Goal: Task Accomplishment & Management: Use online tool/utility

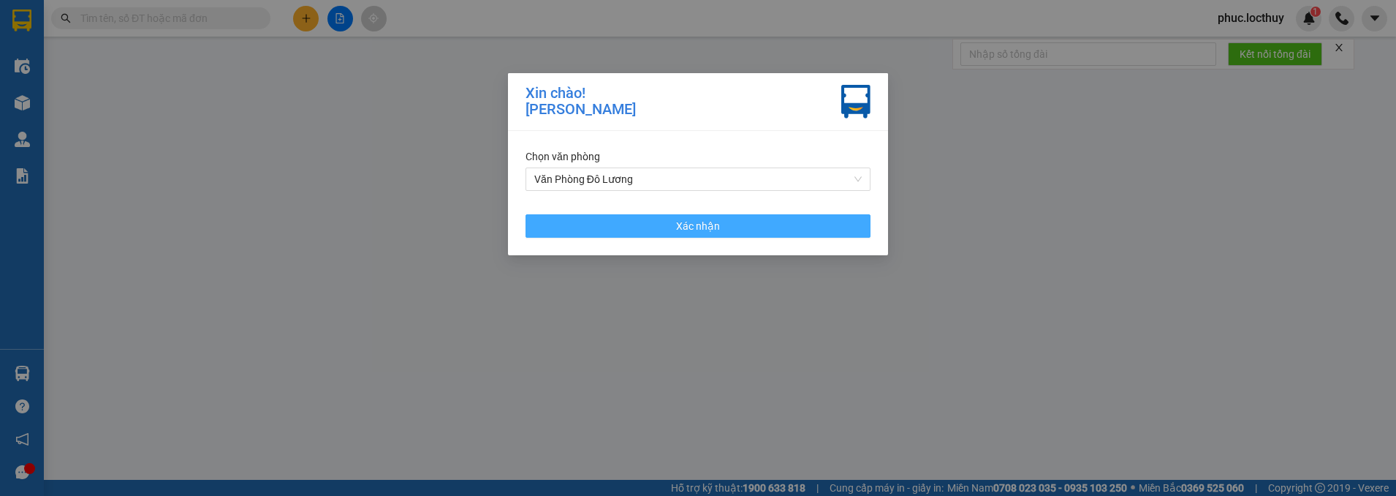
click at [692, 230] on span "Xác nhận" at bounding box center [698, 226] width 44 height 16
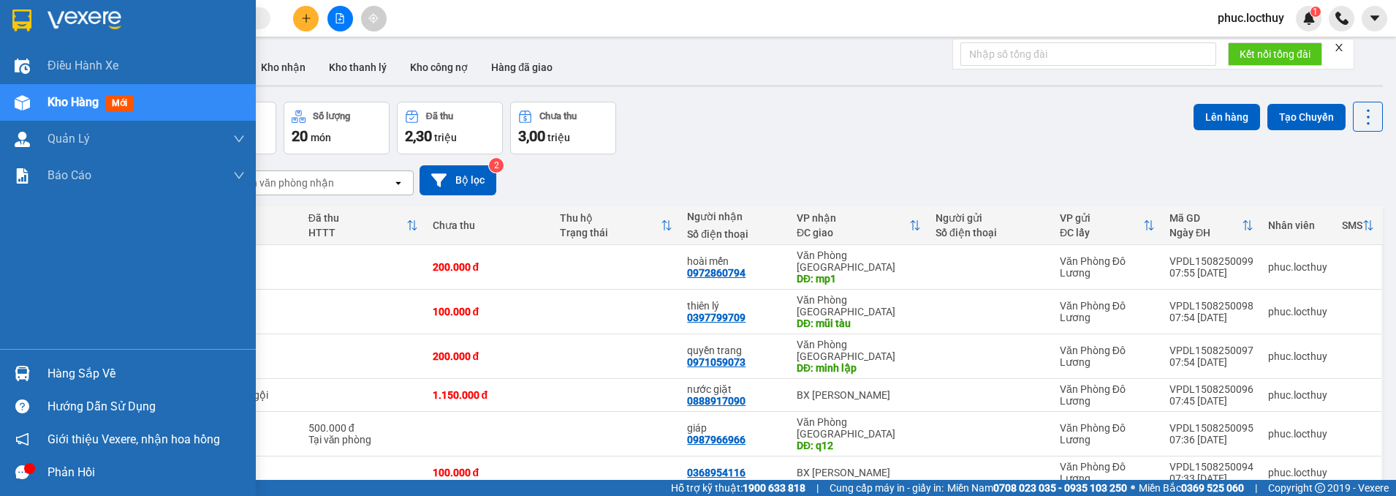
click at [71, 107] on span "Kho hàng" at bounding box center [73, 102] width 51 height 14
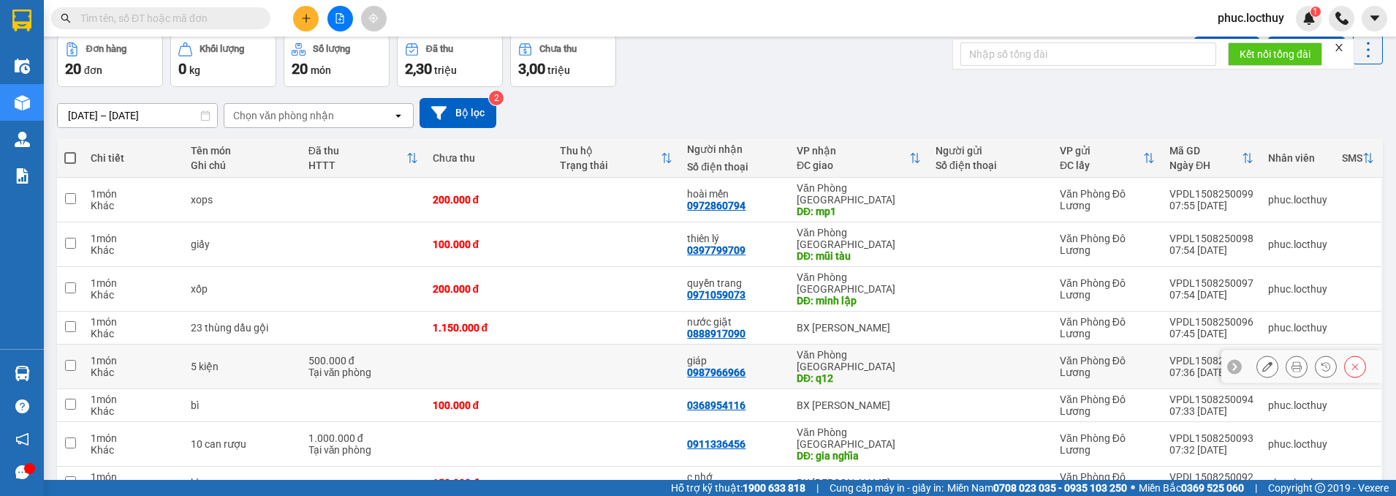
scroll to position [154, 0]
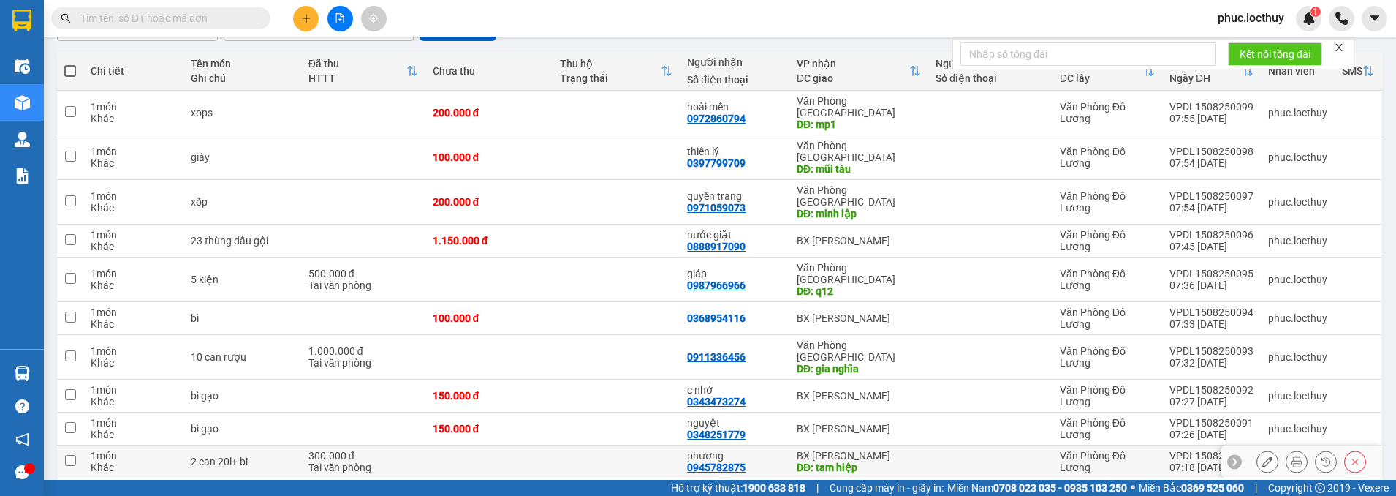
click at [74, 455] on input "checkbox" at bounding box center [70, 460] width 11 height 11
checkbox input "true"
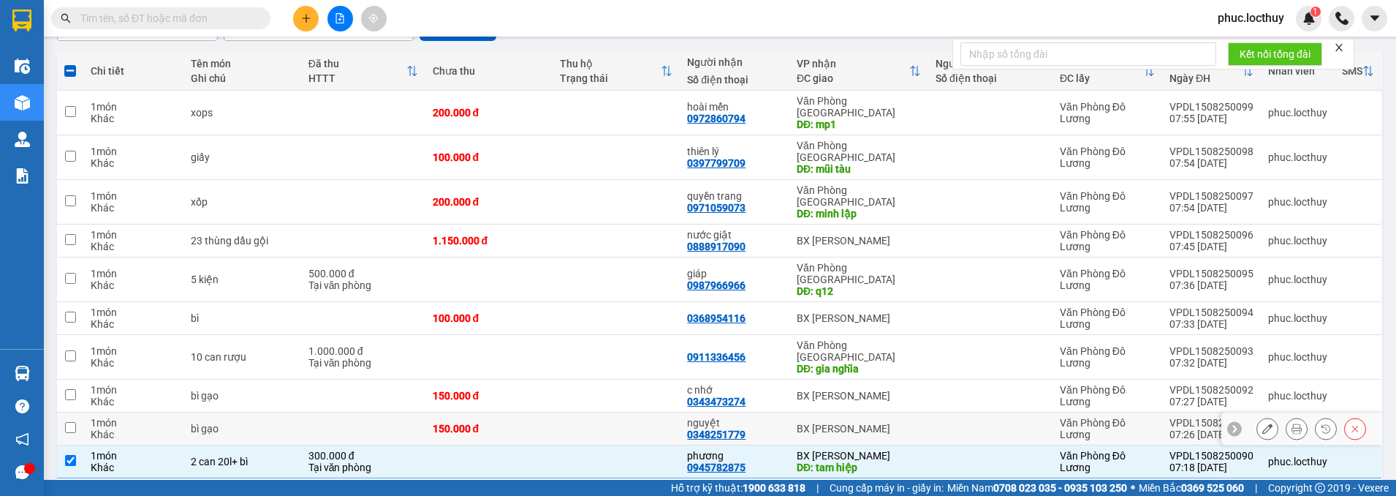
click at [70, 422] on input "checkbox" at bounding box center [70, 427] width 11 height 11
checkbox input "true"
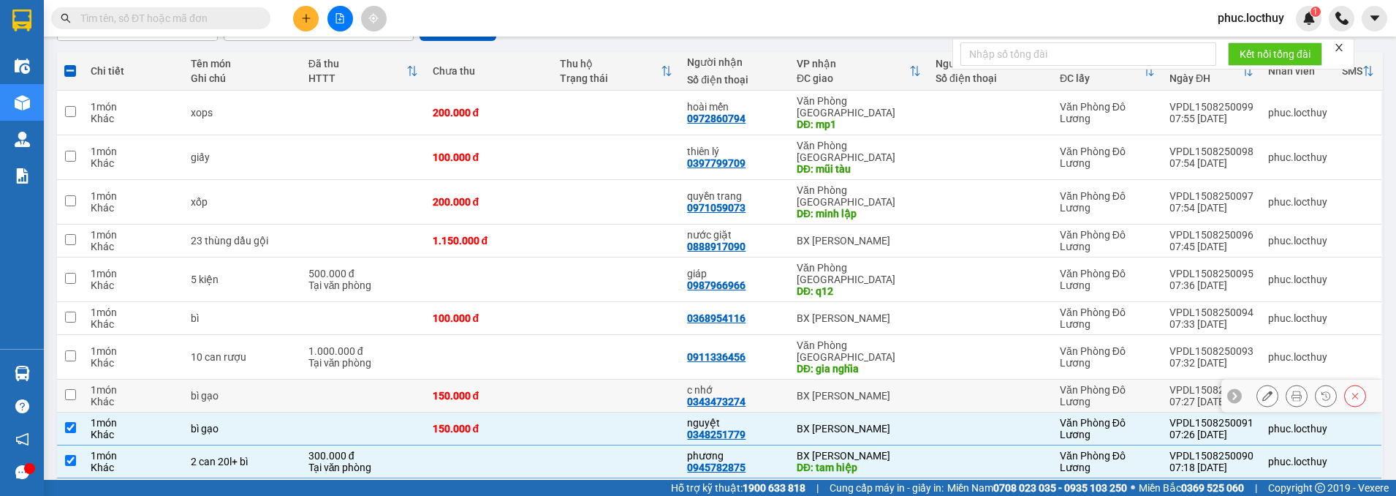
click at [78, 379] on td at bounding box center [70, 395] width 26 height 33
checkbox input "true"
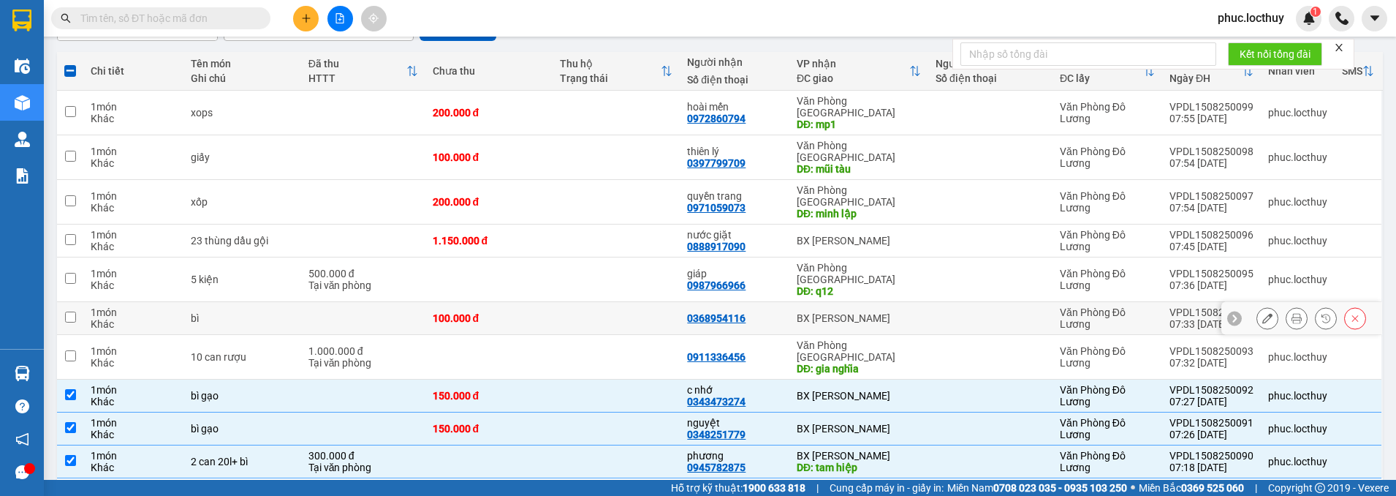
click at [72, 311] on input "checkbox" at bounding box center [70, 316] width 11 height 11
checkbox input "true"
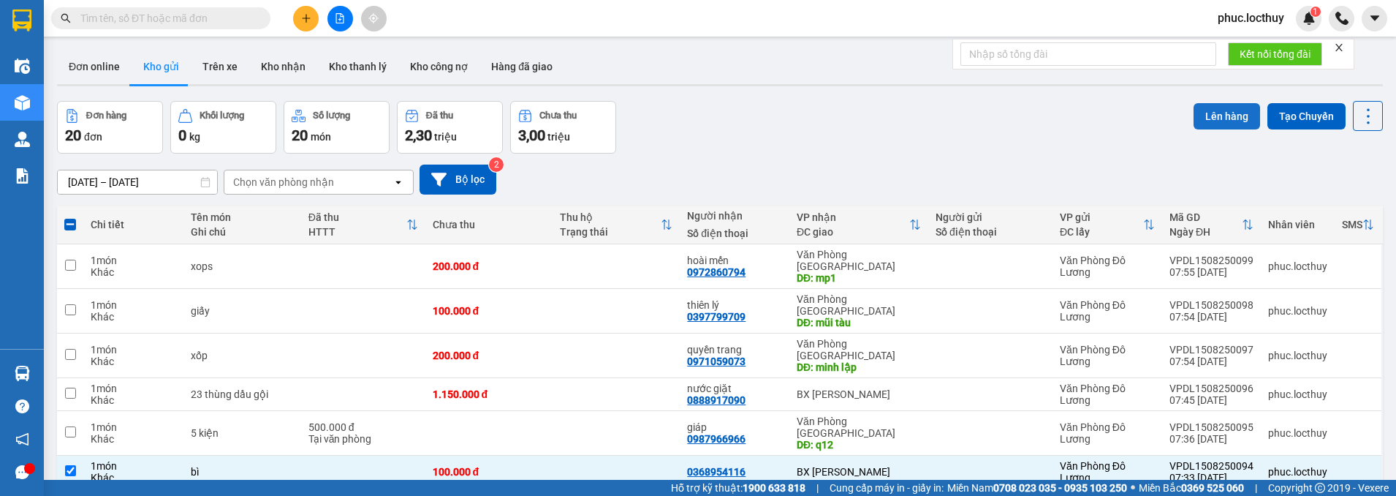
scroll to position [0, 0]
click at [1211, 116] on button "Lên hàng" at bounding box center [1227, 117] width 67 height 26
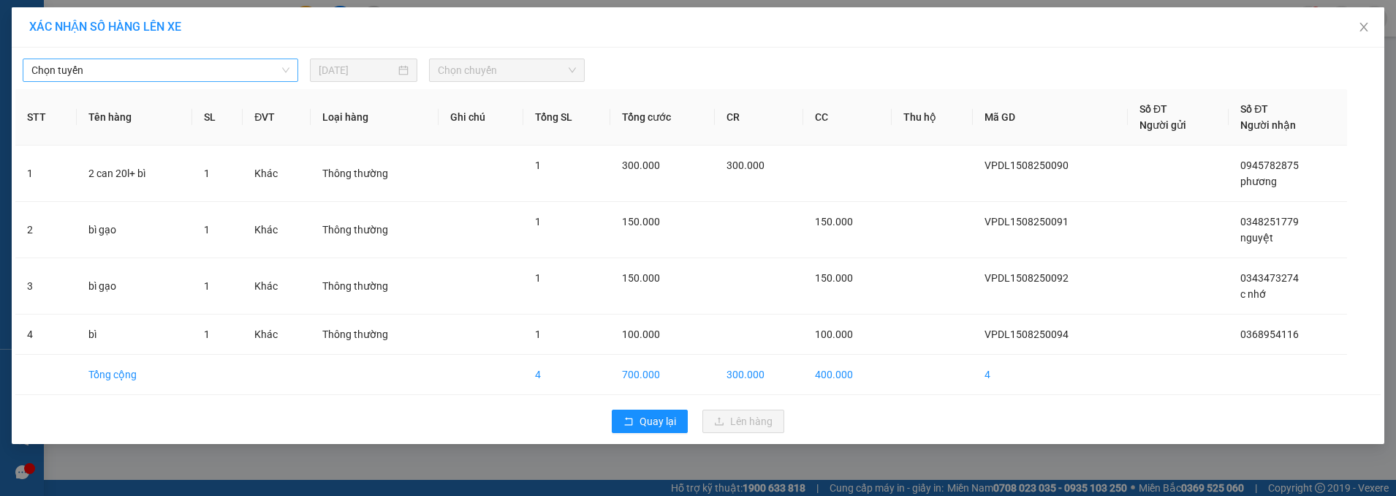
click at [207, 69] on span "Chọn tuyến" at bounding box center [160, 70] width 258 height 22
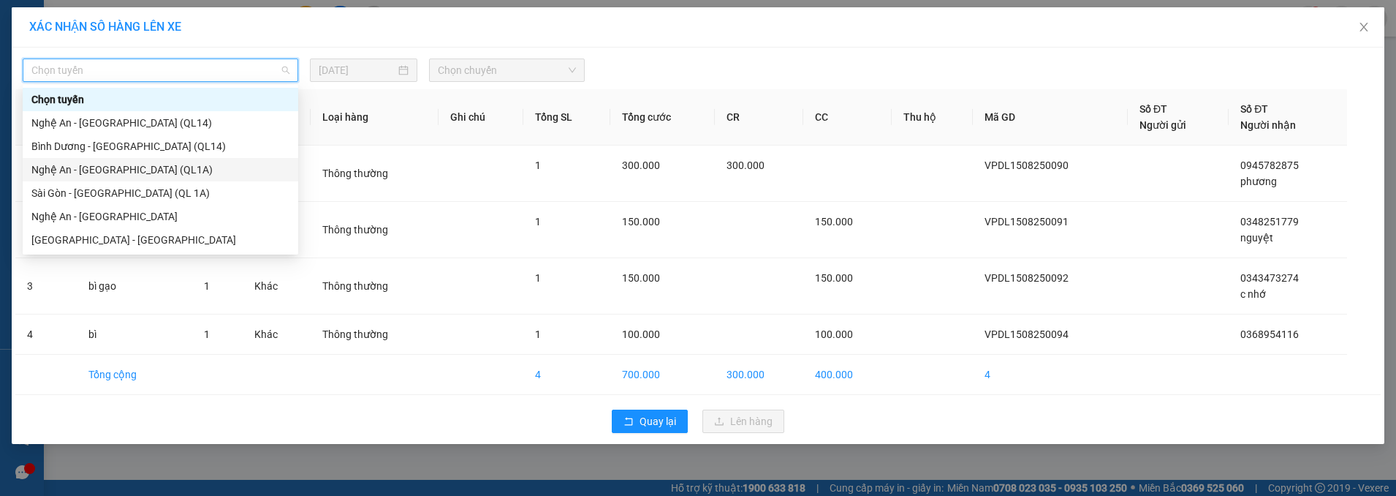
click at [162, 171] on div "Nghệ An - [GEOGRAPHIC_DATA] (QL1A)" at bounding box center [160, 170] width 258 height 16
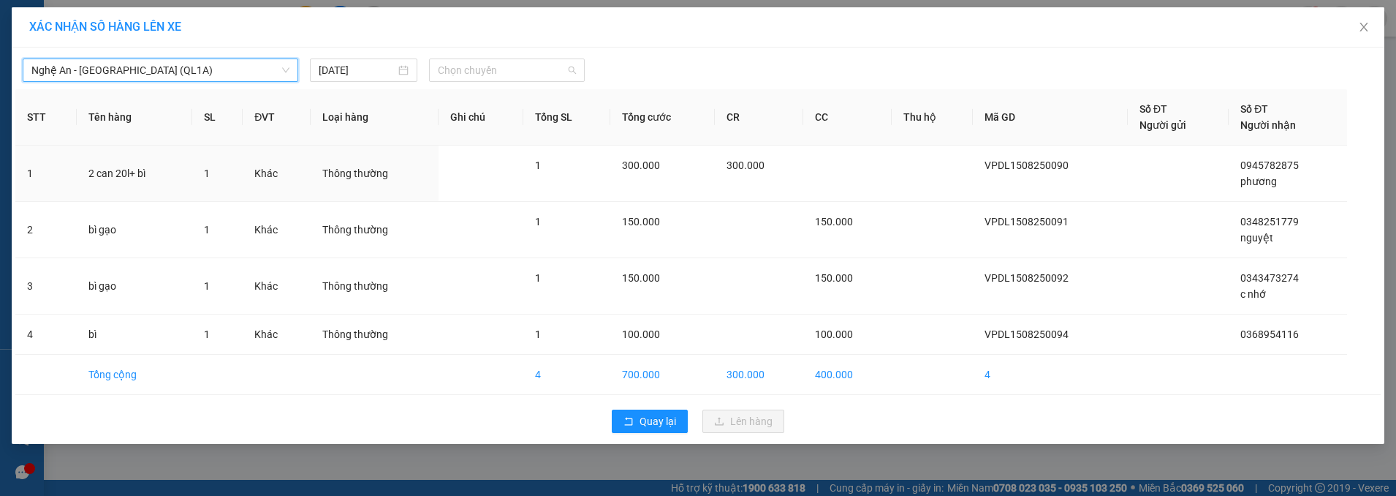
drag, startPoint x: 507, startPoint y: 77, endPoint x: 512, endPoint y: 91, distance: 15.5
click at [508, 77] on span "Chọn chuyến" at bounding box center [507, 70] width 138 height 22
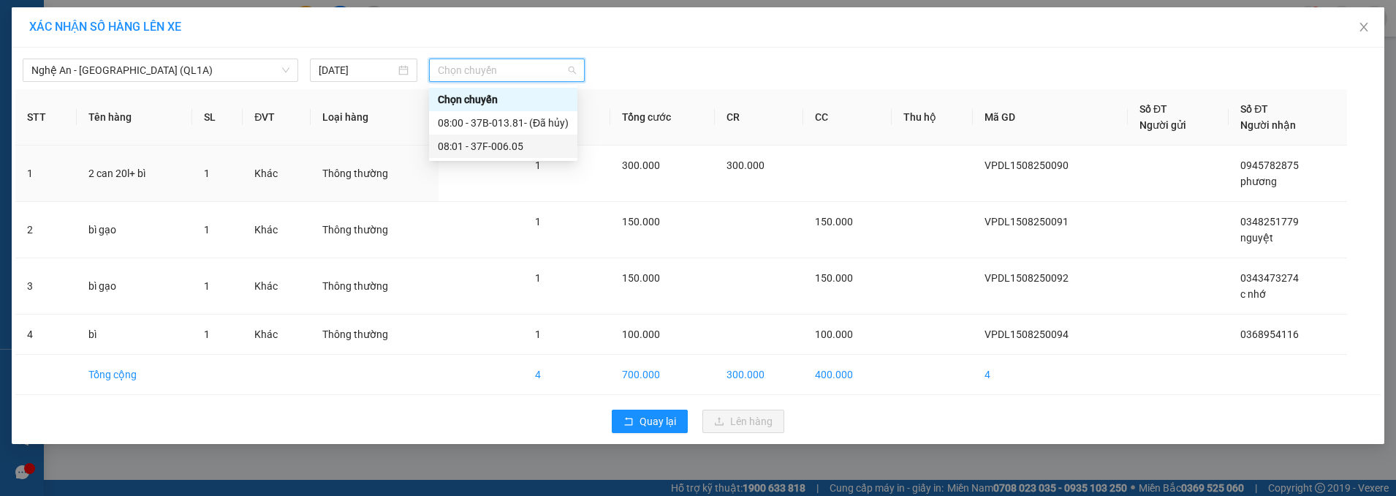
click at [509, 142] on div "08:01 - 37F-006.05" at bounding box center [503, 146] width 131 height 16
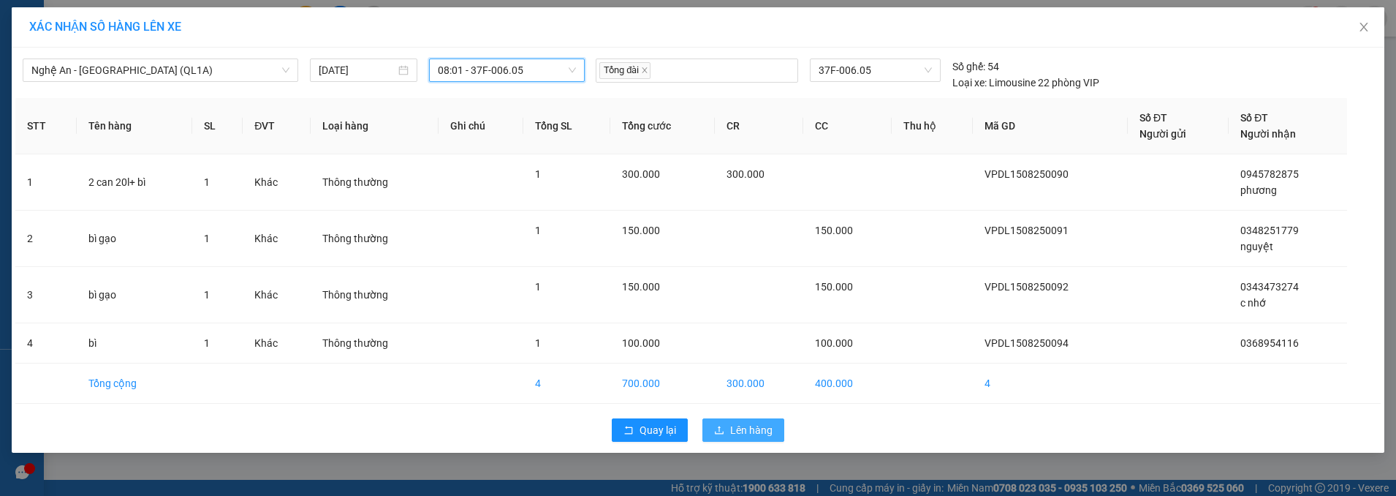
click at [759, 430] on span "Lên hàng" at bounding box center [751, 430] width 42 height 16
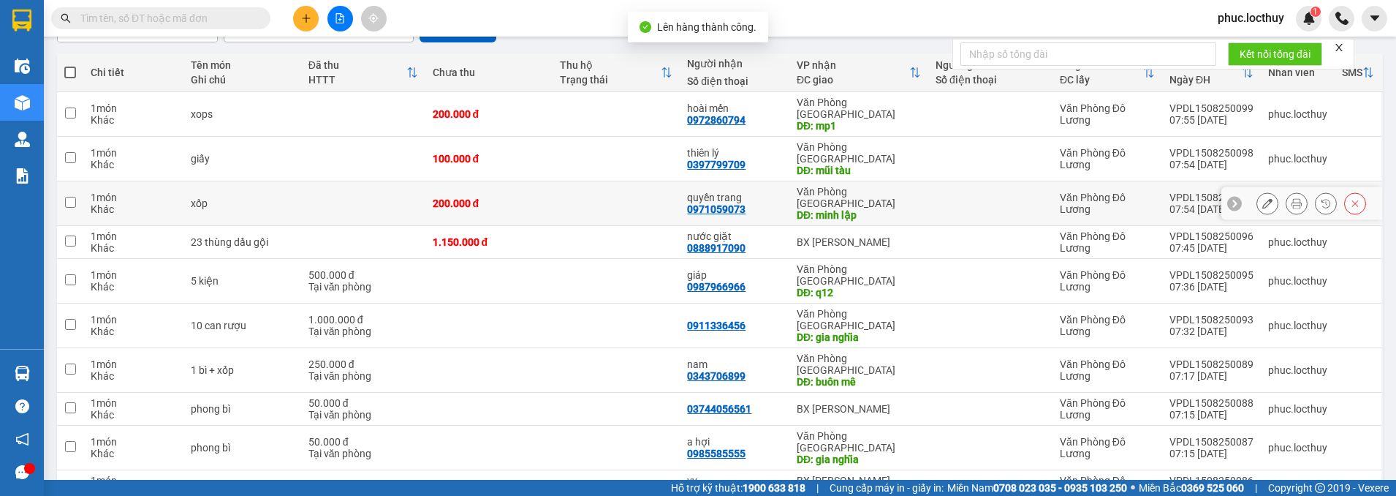
scroll to position [154, 0]
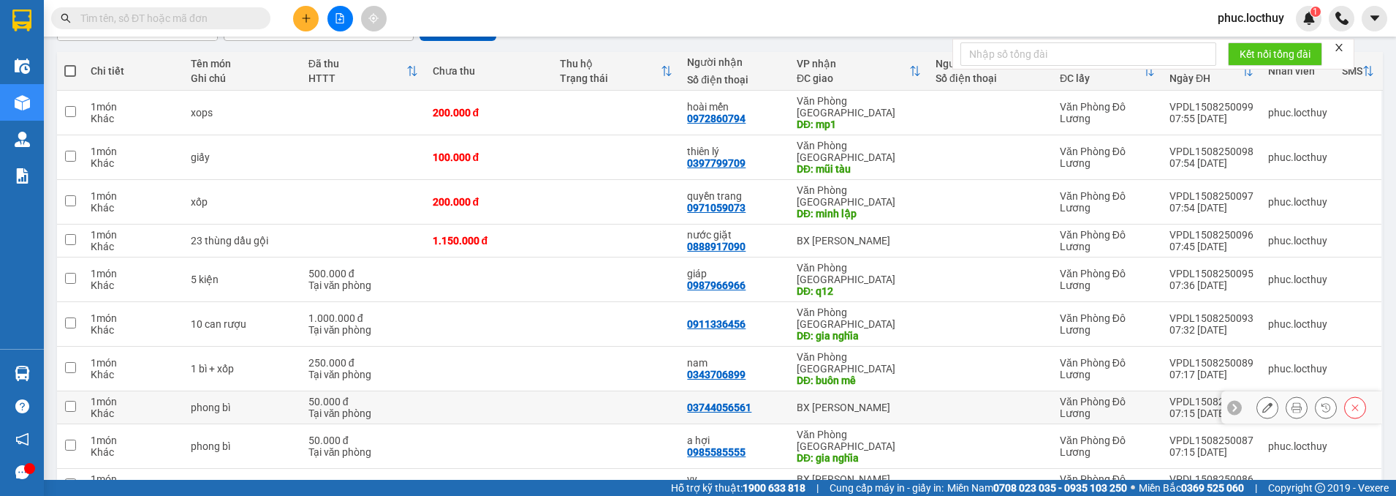
click at [75, 401] on input "checkbox" at bounding box center [70, 406] width 11 height 11
checkbox input "true"
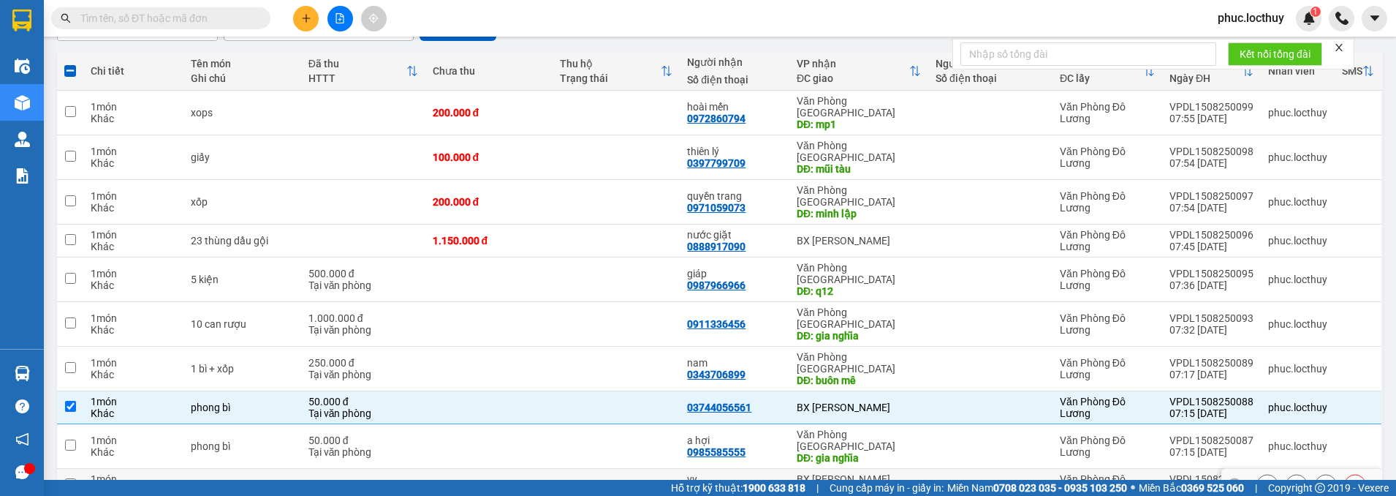
click at [63, 469] on td at bounding box center [70, 485] width 26 height 33
checkbox input "true"
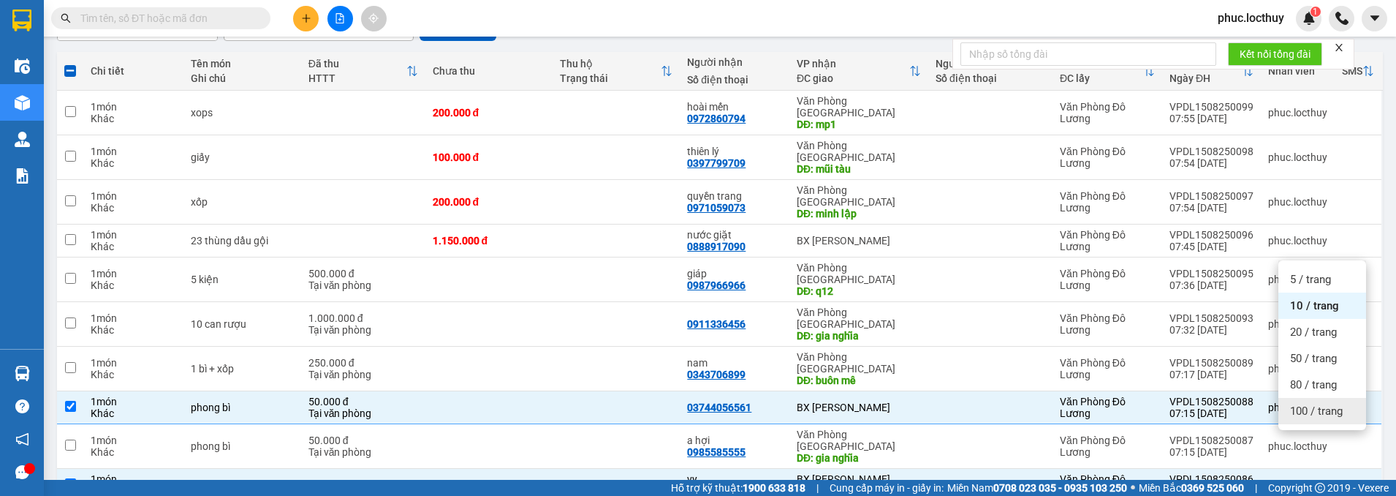
click at [1332, 411] on span "100 / trang" at bounding box center [1316, 411] width 53 height 15
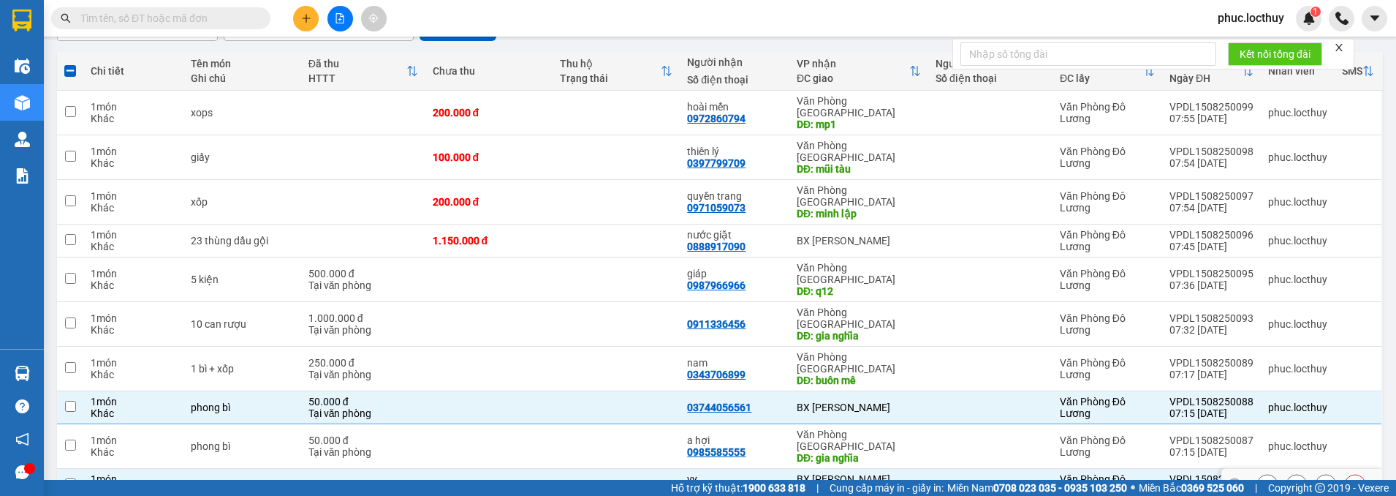
checkbox input "false"
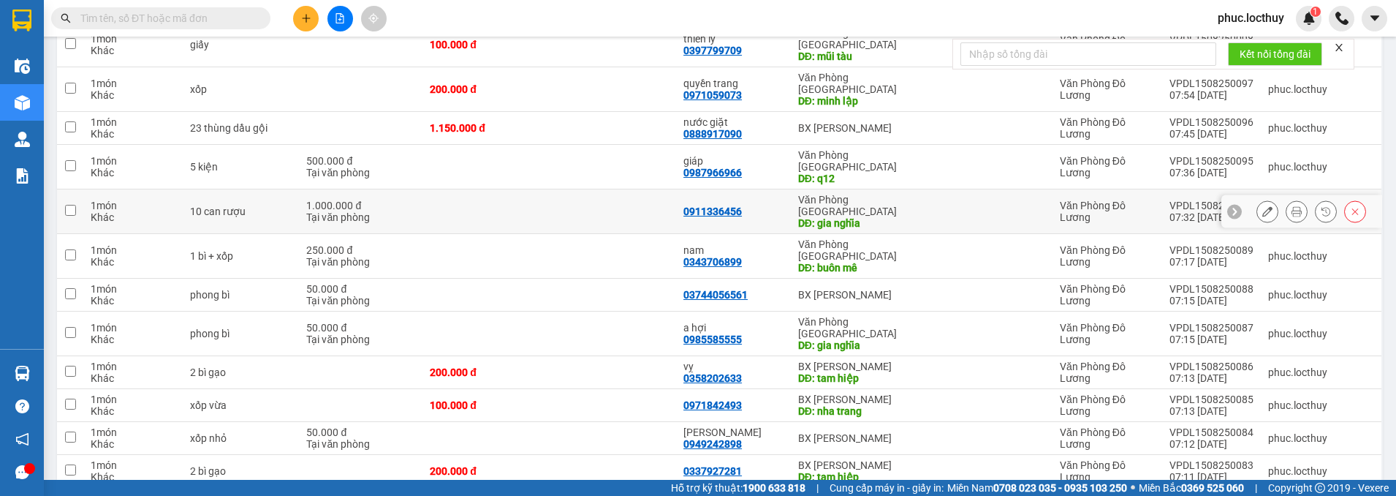
scroll to position [292, 0]
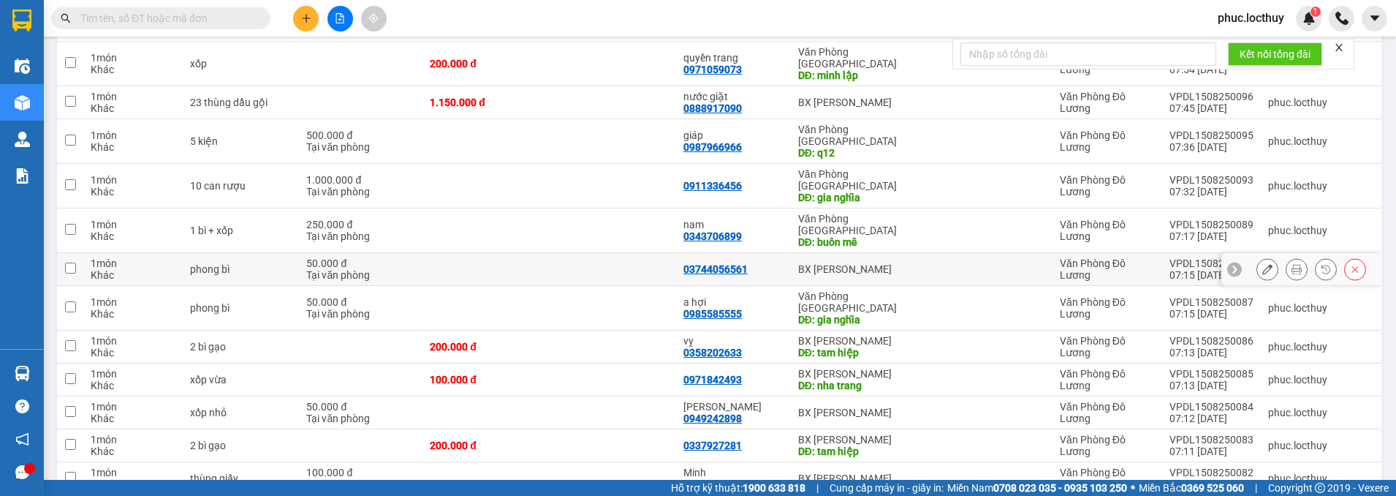
click at [75, 262] on input "checkbox" at bounding box center [70, 267] width 11 height 11
checkbox input "true"
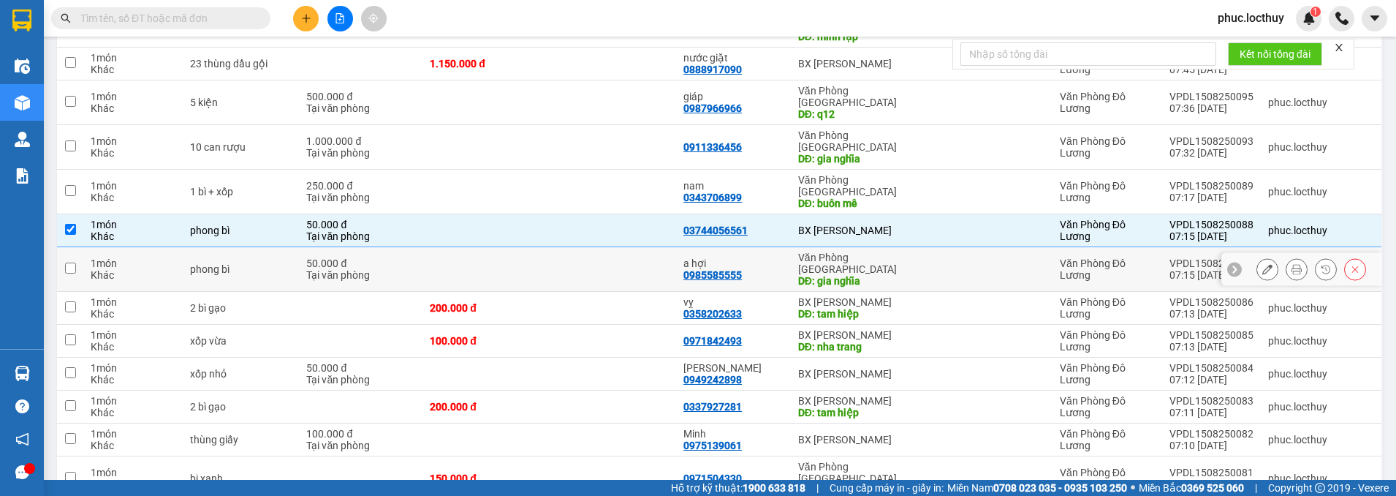
scroll to position [352, 0]
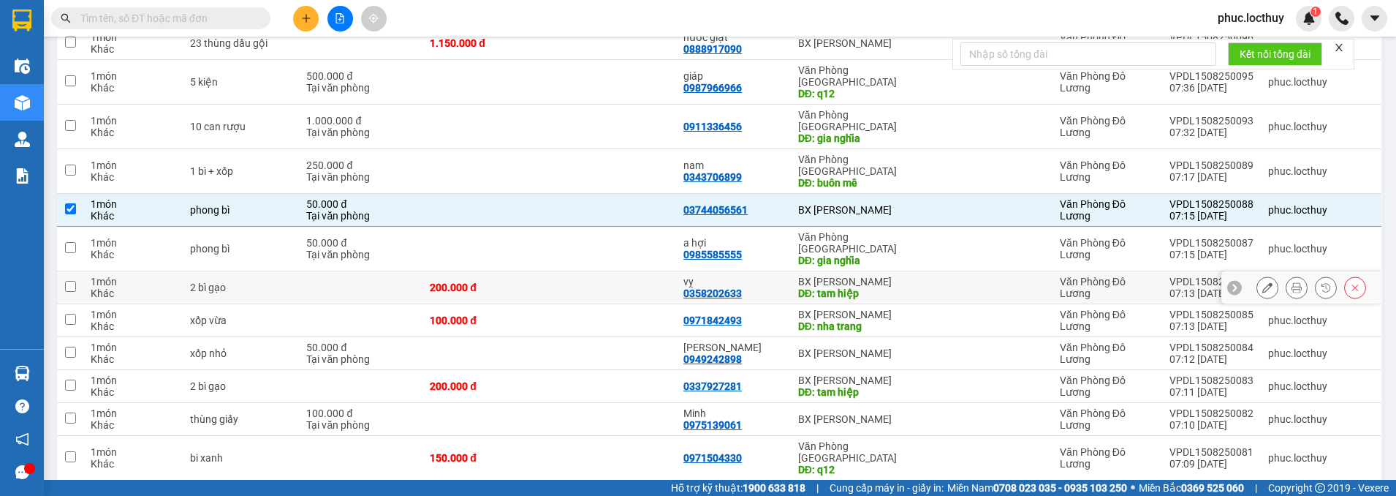
click at [72, 271] on td at bounding box center [70, 287] width 26 height 33
checkbox input "true"
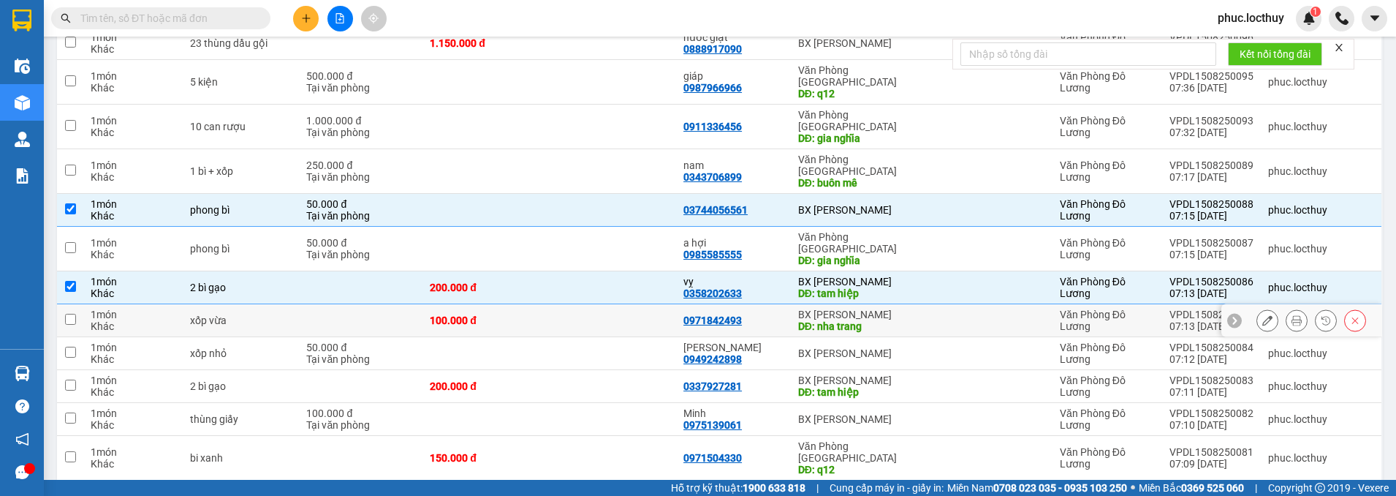
click at [72, 314] on input "checkbox" at bounding box center [70, 319] width 11 height 11
checkbox input "true"
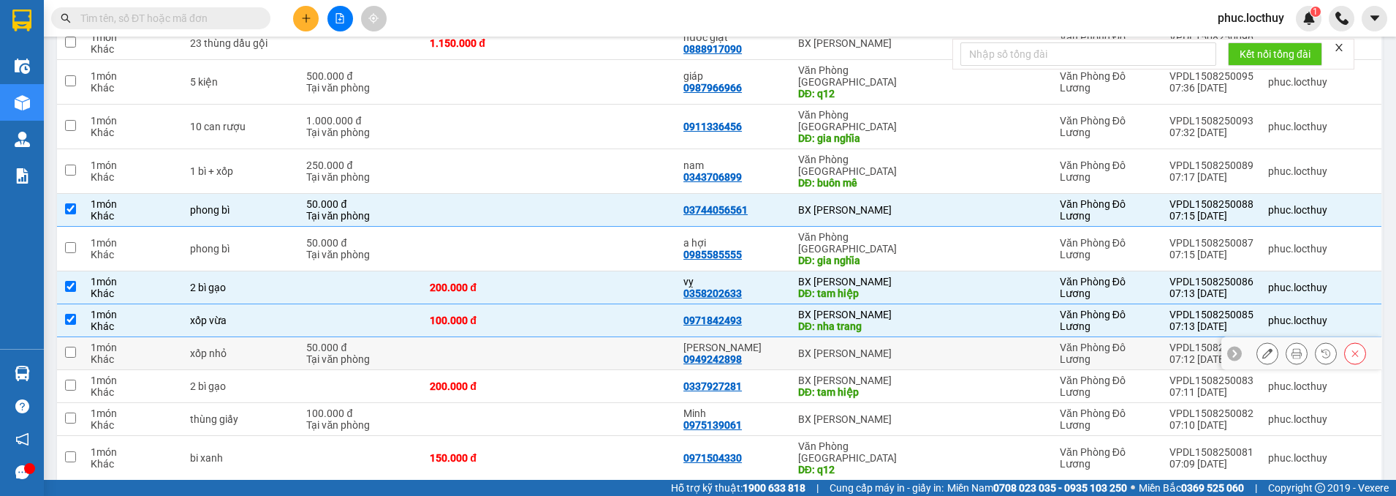
click at [69, 347] on input "checkbox" at bounding box center [70, 352] width 11 height 11
checkbox input "true"
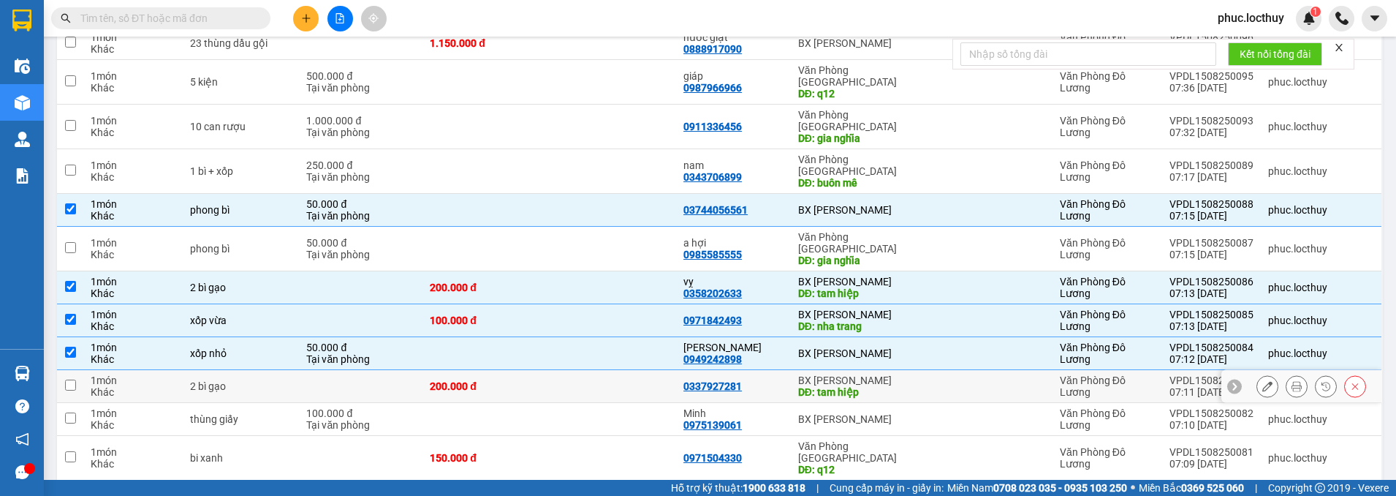
click at [77, 370] on td at bounding box center [70, 386] width 26 height 33
checkbox input "true"
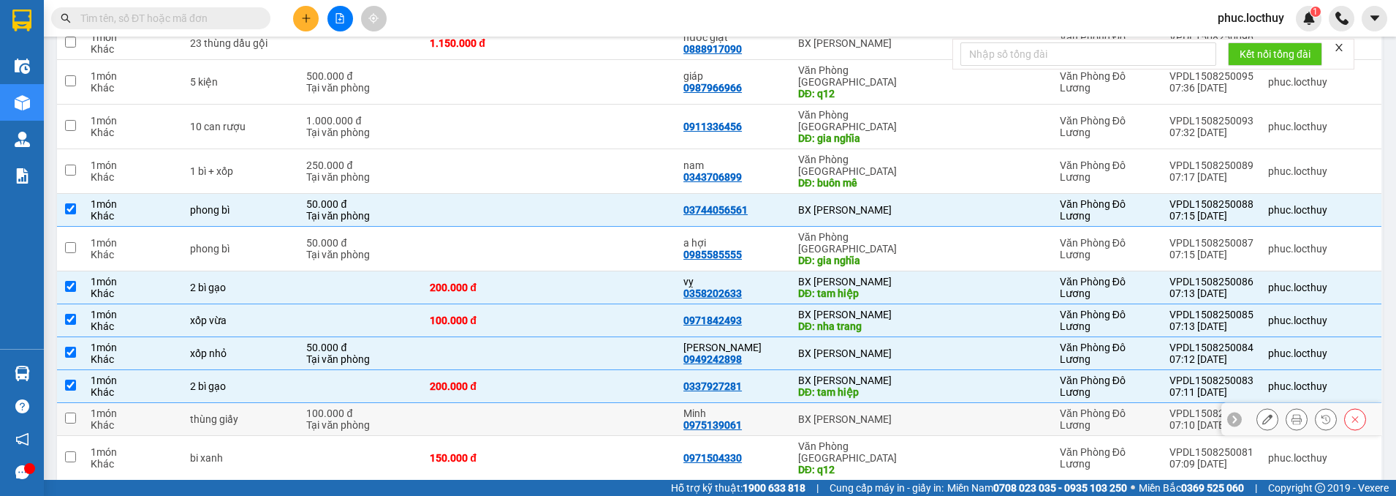
click at [69, 403] on td at bounding box center [70, 419] width 26 height 33
checkbox input "true"
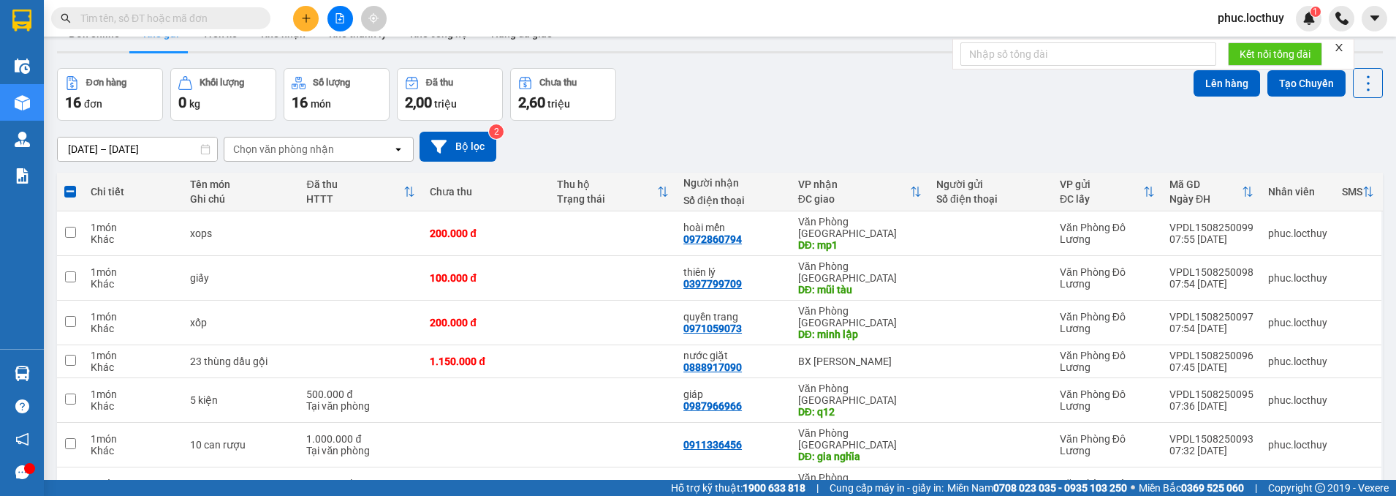
scroll to position [0, 0]
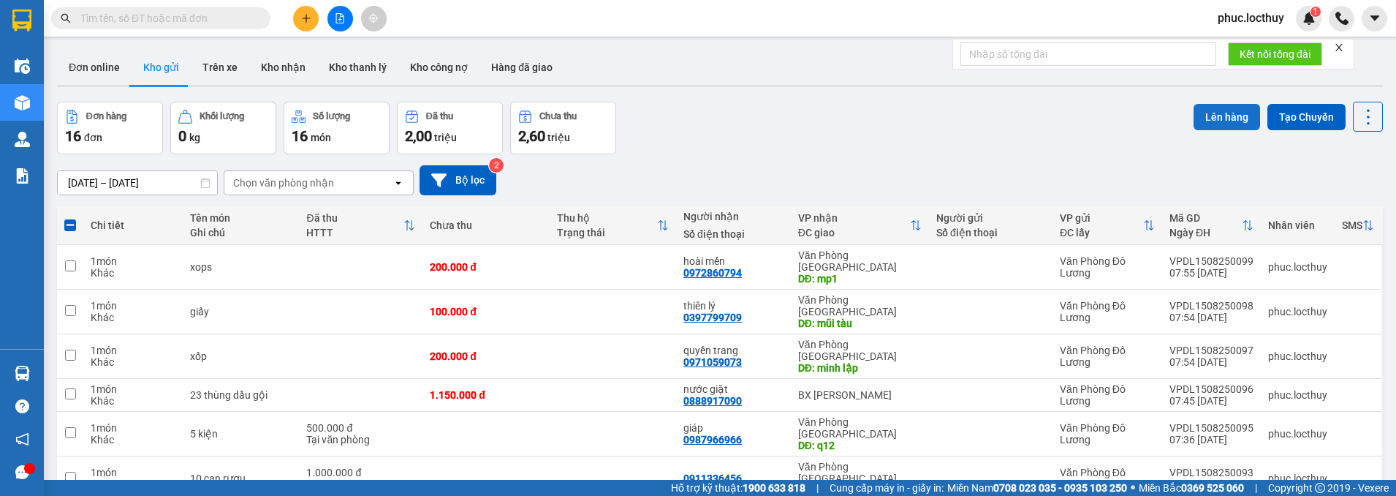
click at [1208, 113] on button "Lên hàng" at bounding box center [1227, 117] width 67 height 26
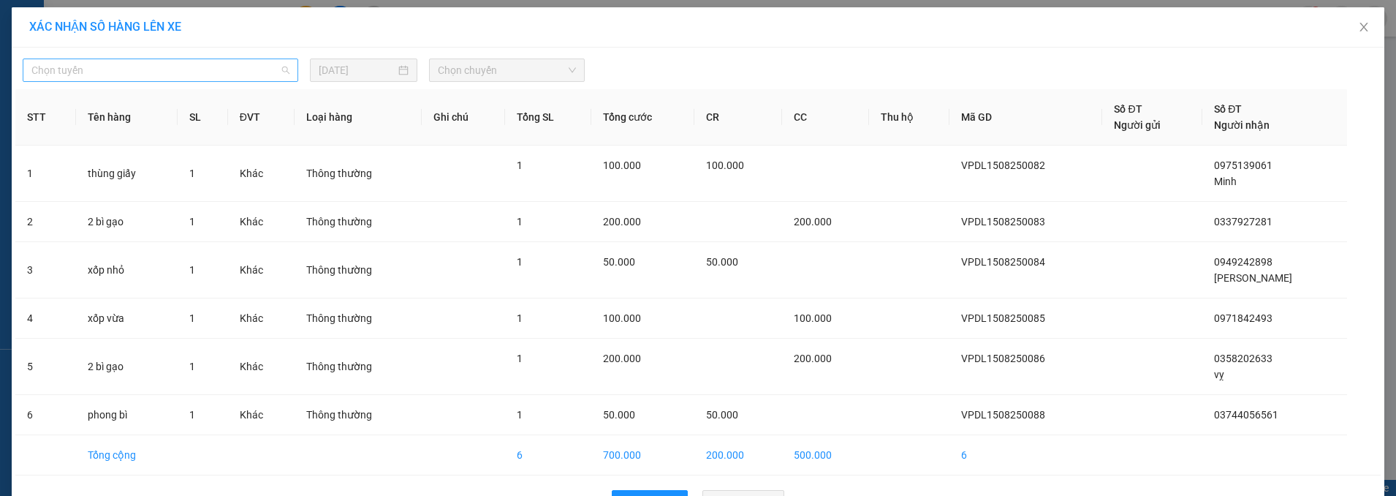
click at [232, 75] on span "Chọn tuyến" at bounding box center [160, 70] width 258 height 22
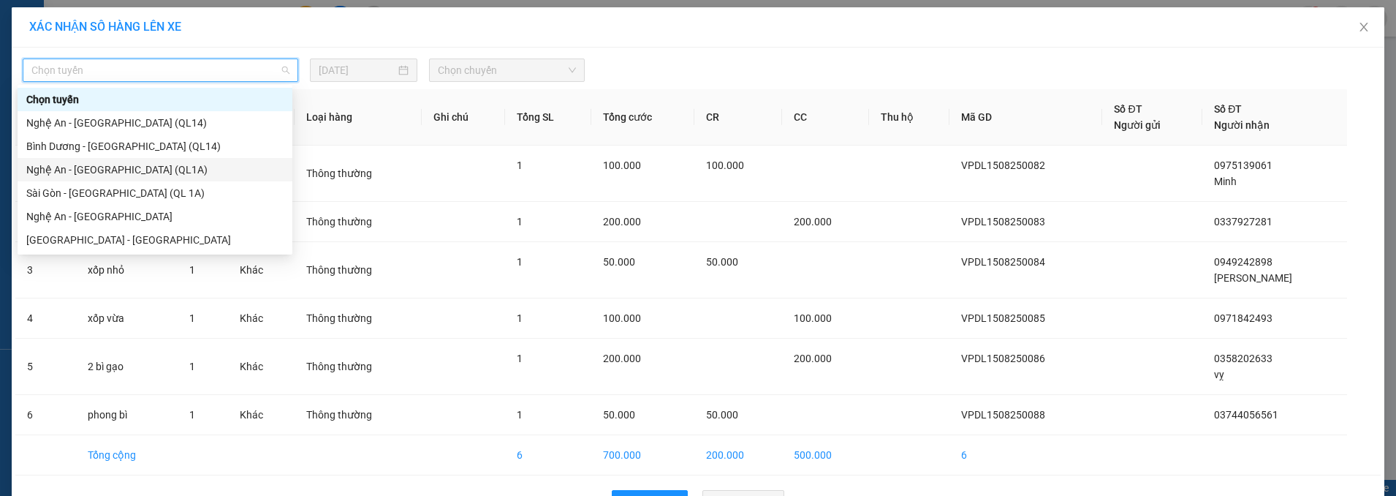
click at [168, 173] on div "Nghệ An - [GEOGRAPHIC_DATA] (QL1A)" at bounding box center [154, 170] width 257 height 16
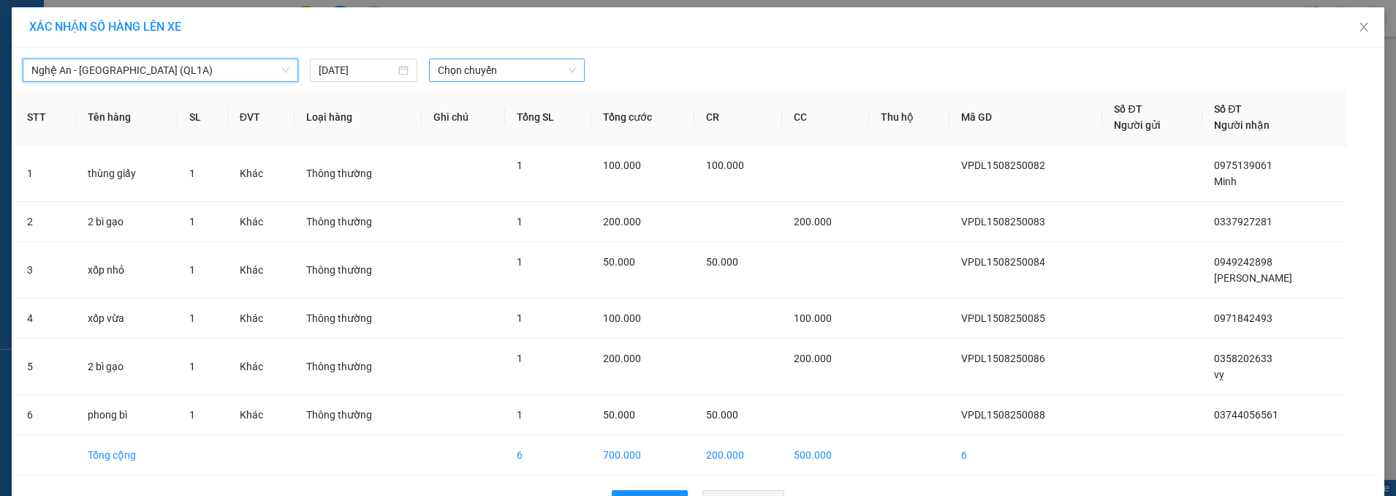
click at [494, 73] on span "Chọn chuyến" at bounding box center [507, 70] width 138 height 22
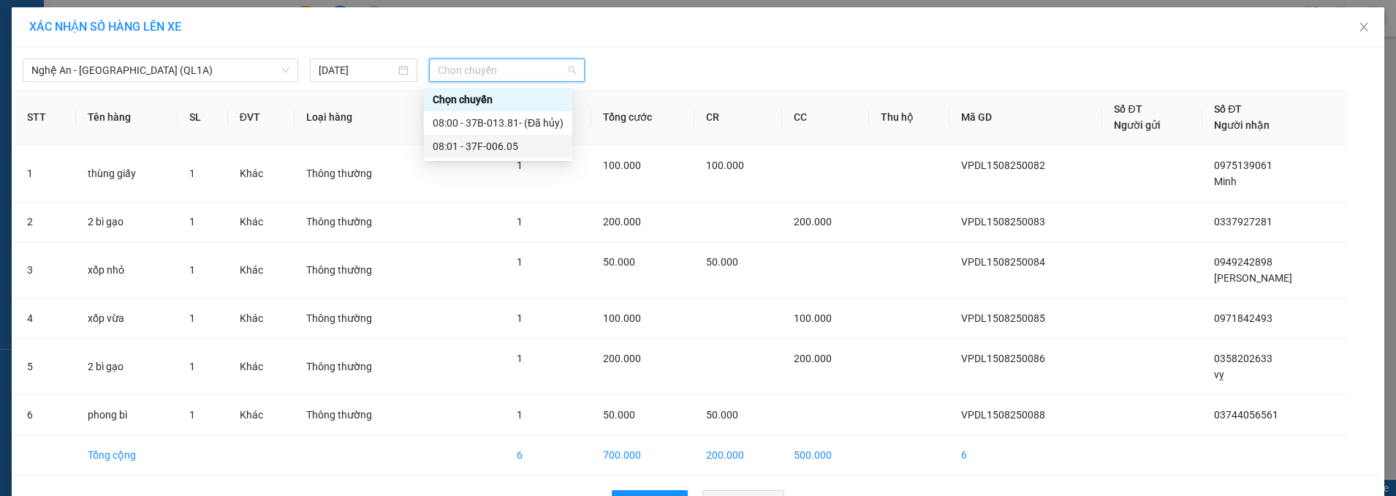
click at [491, 141] on div "08:01 - 37F-006.05" at bounding box center [498, 146] width 131 height 16
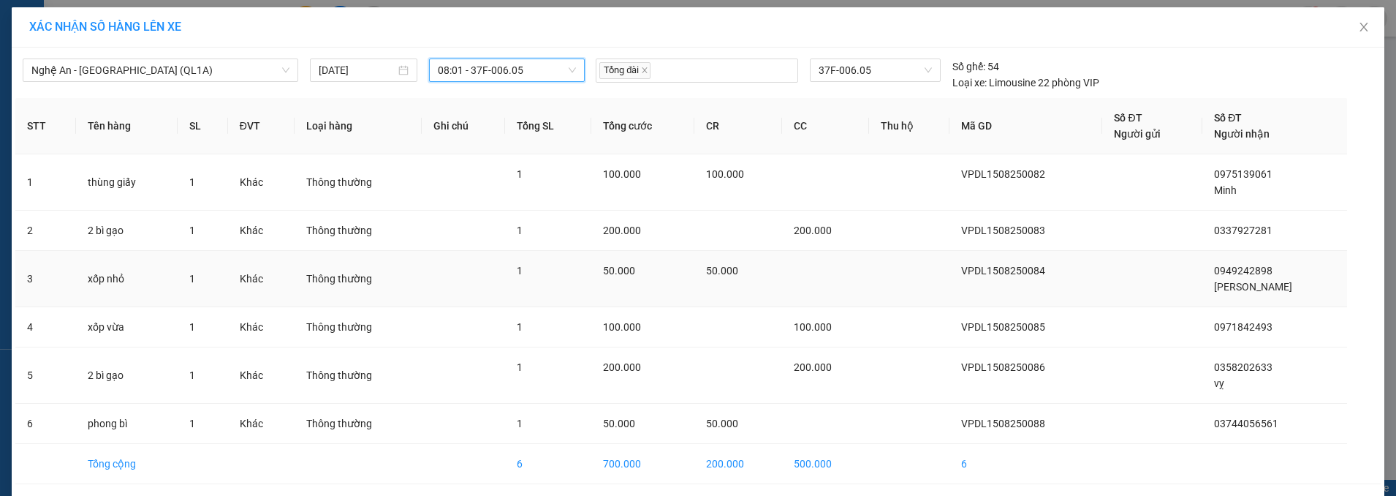
scroll to position [55, 0]
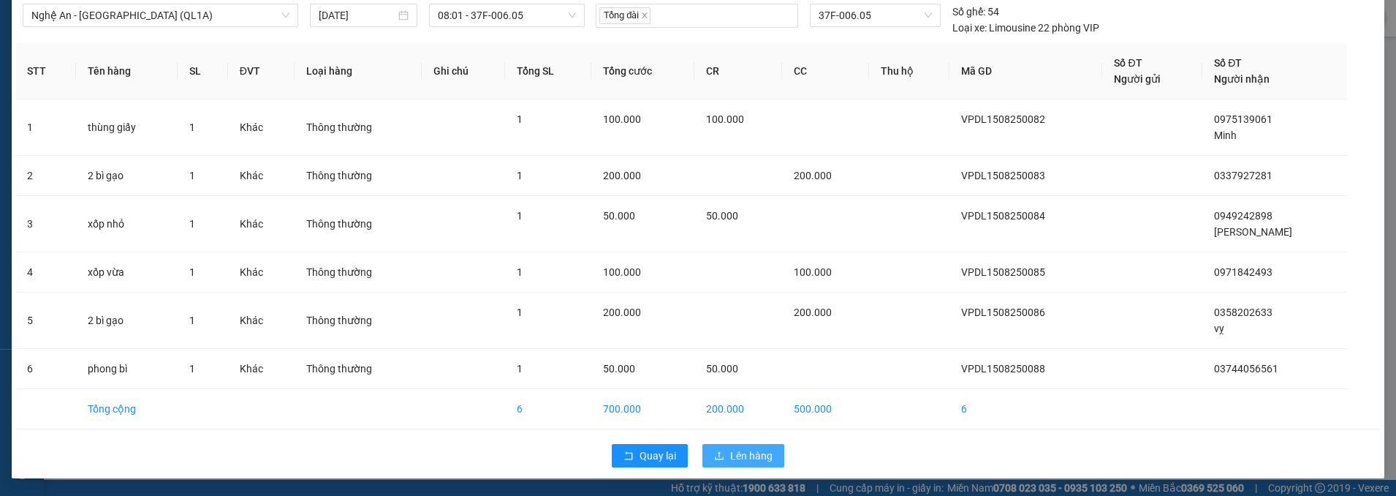
drag, startPoint x: 749, startPoint y: 451, endPoint x: 757, endPoint y: 442, distance: 11.4
click at [749, 451] on span "Lên hàng" at bounding box center [751, 455] width 42 height 16
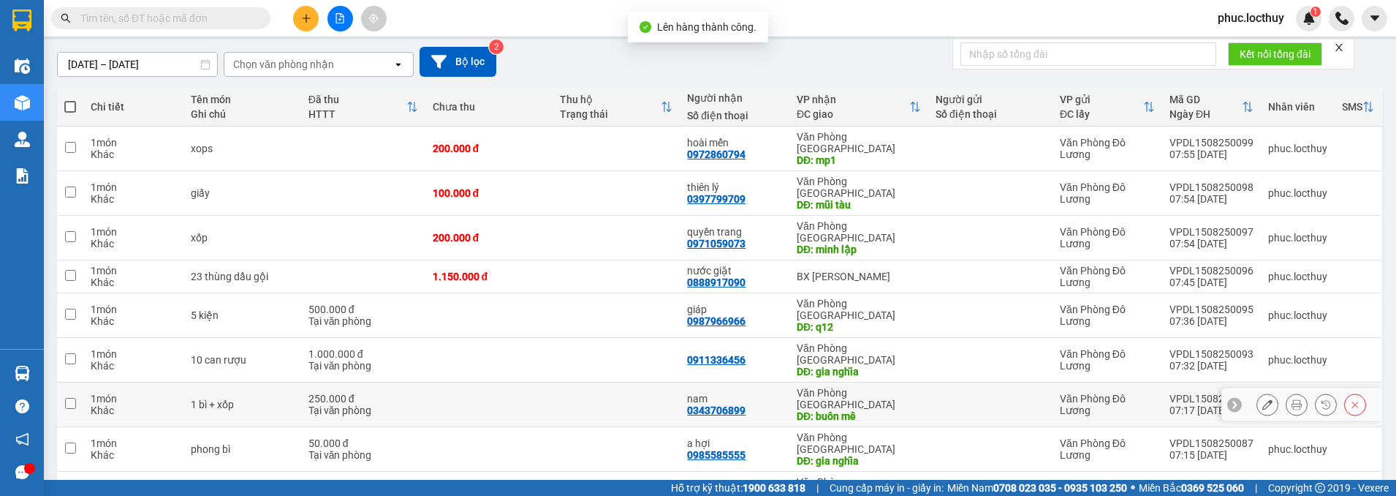
scroll to position [154, 0]
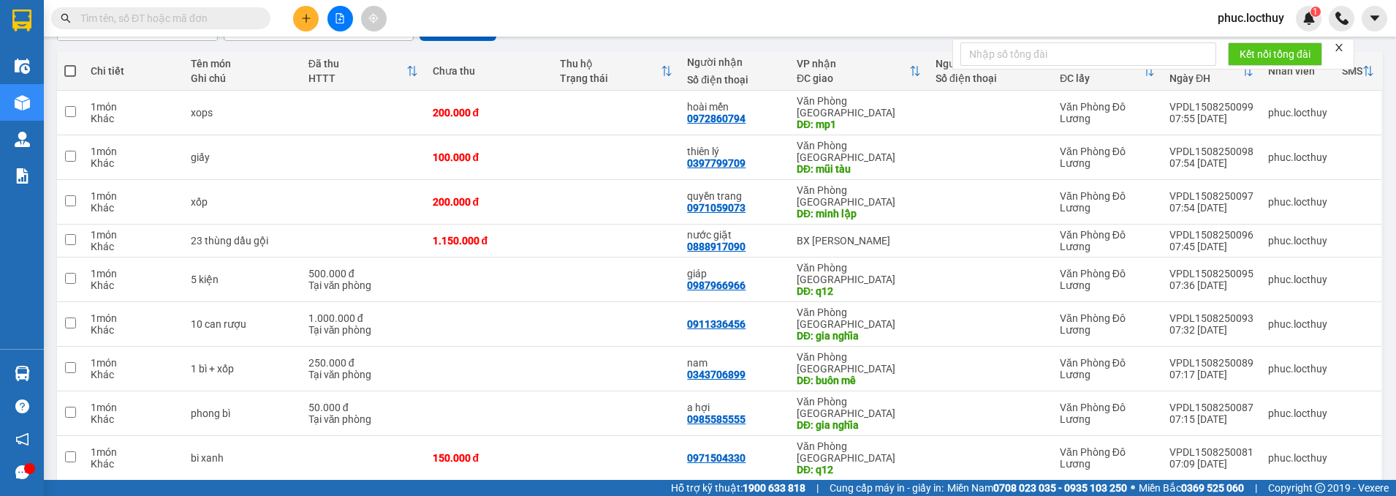
click at [1320, 410] on span "100 / trang" at bounding box center [1318, 411] width 56 height 15
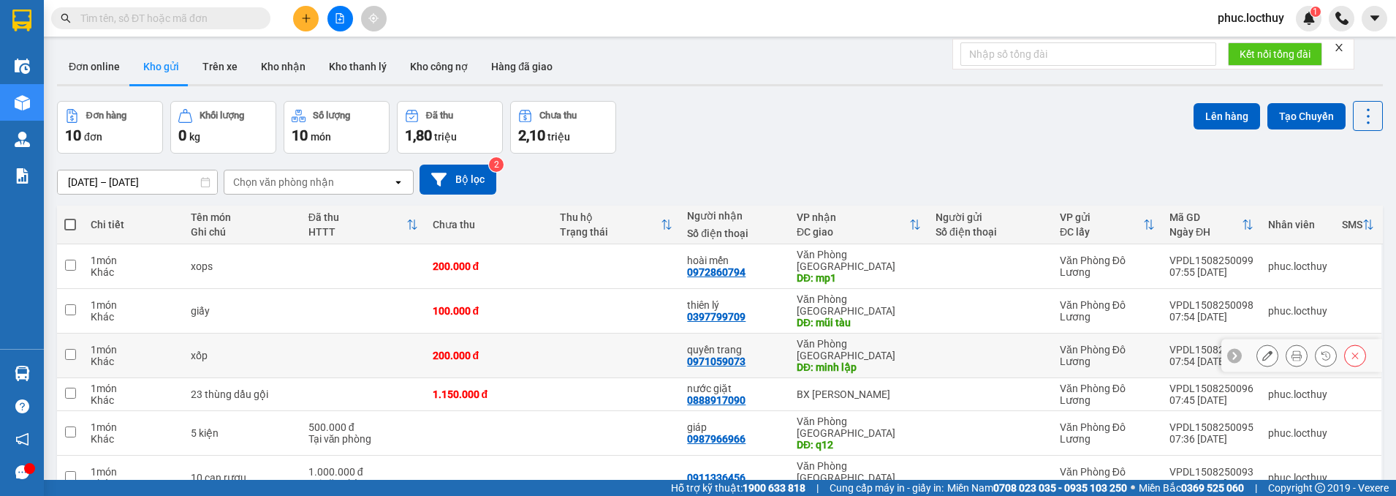
scroll to position [0, 0]
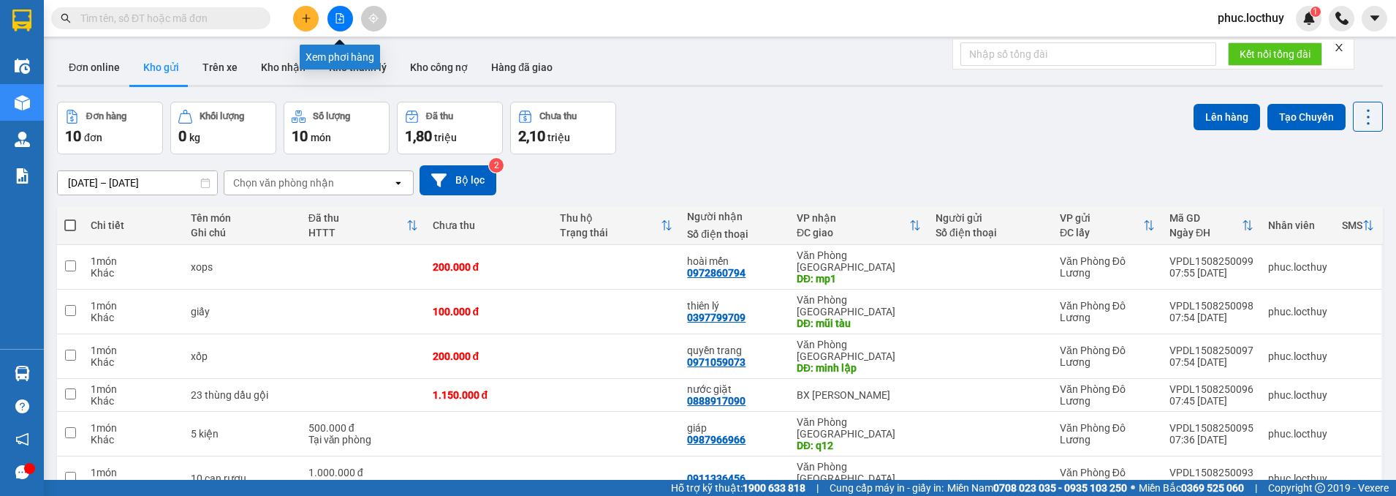
click at [336, 11] on button at bounding box center [341, 19] width 26 height 26
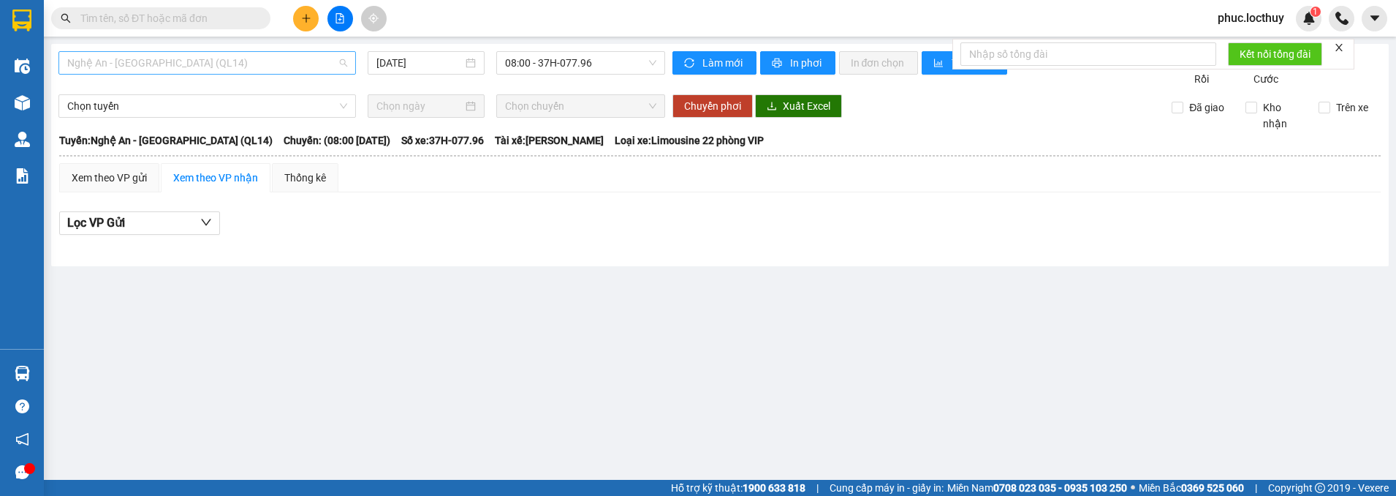
click at [315, 64] on span "Nghệ An - [GEOGRAPHIC_DATA] (QL14)" at bounding box center [207, 63] width 280 height 22
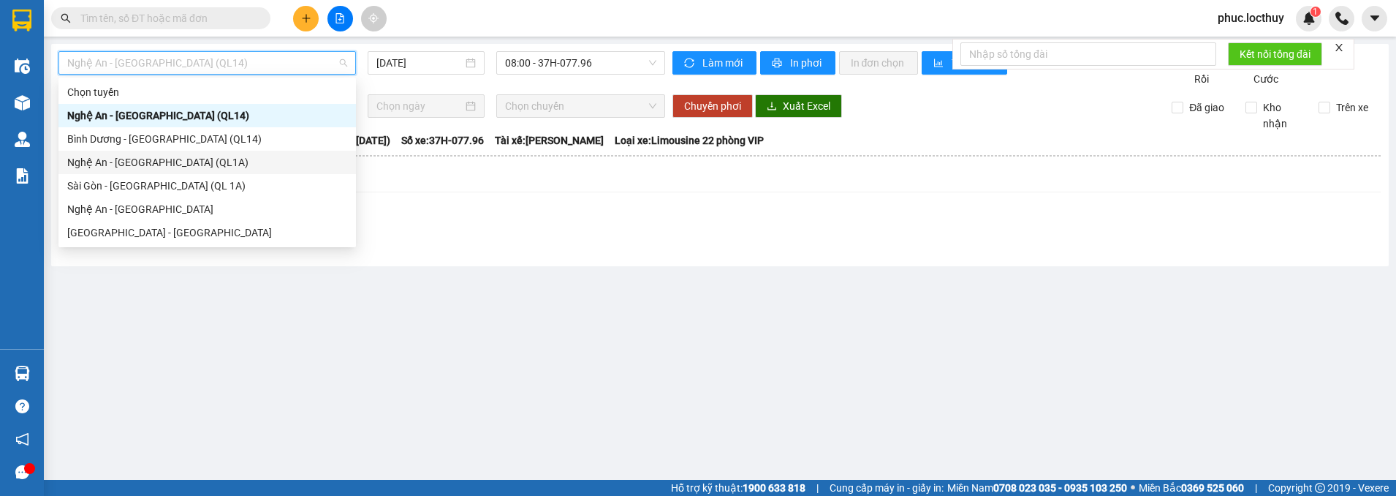
click at [172, 161] on div "Nghệ An - [GEOGRAPHIC_DATA] (QL1A)" at bounding box center [207, 162] width 280 height 16
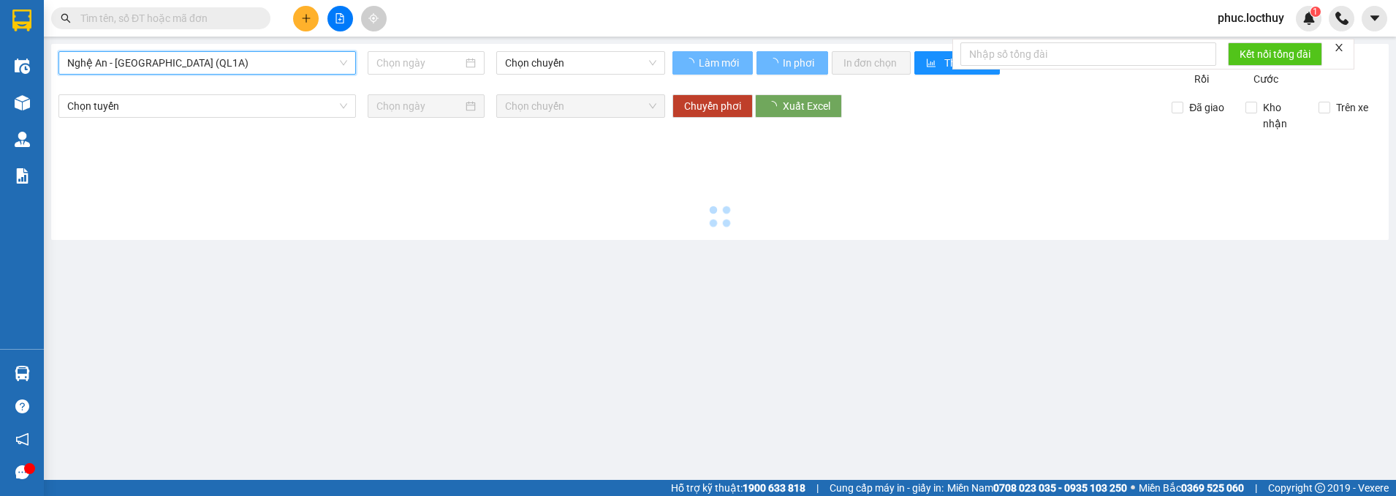
type input "[DATE]"
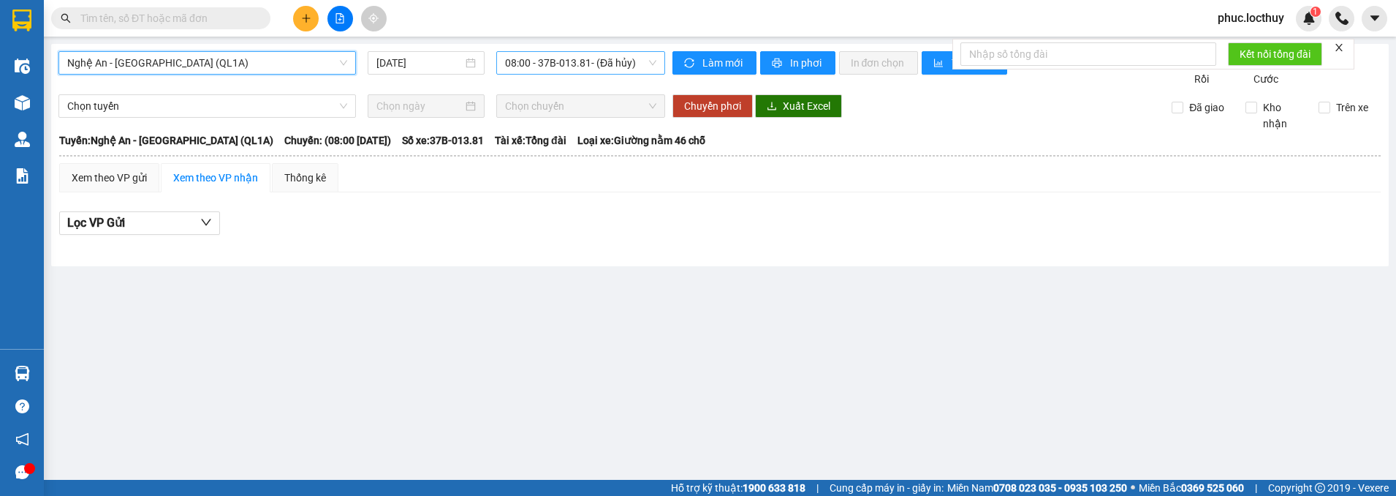
click at [629, 64] on span "08:00 - 37B-013.81 - (Đã hủy)" at bounding box center [580, 63] width 151 height 22
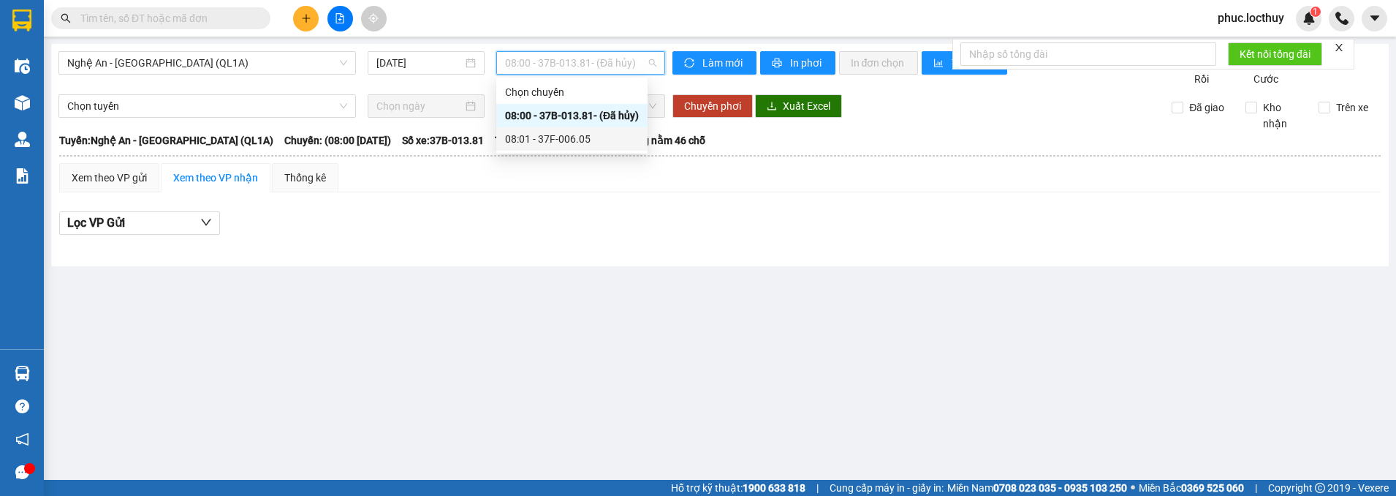
click at [601, 133] on div "08:01 - 37F-006.05" at bounding box center [572, 139] width 134 height 16
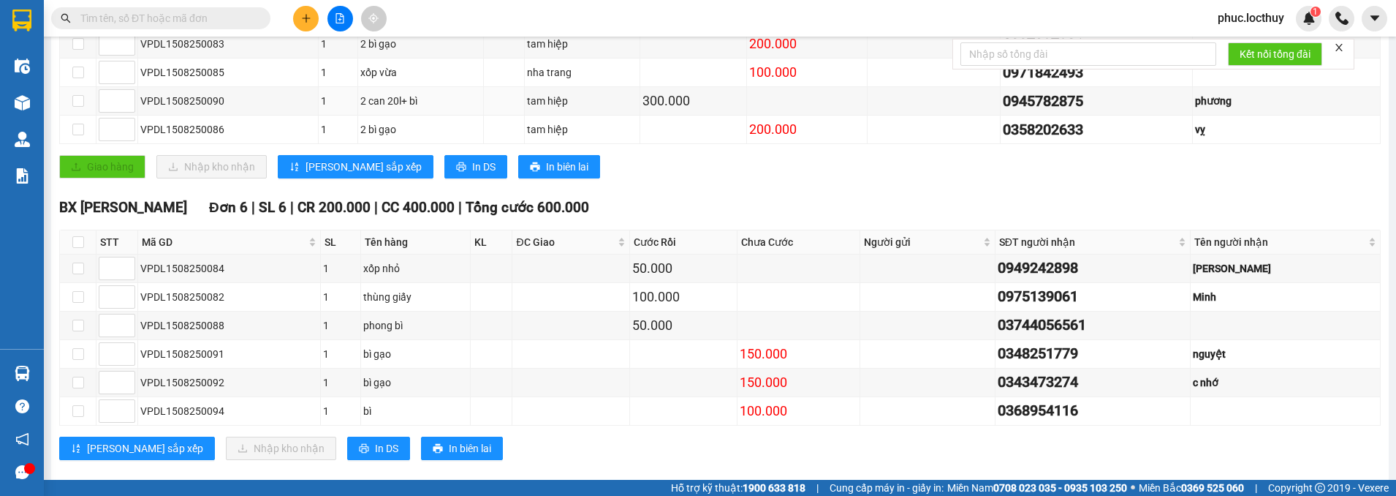
scroll to position [265, 0]
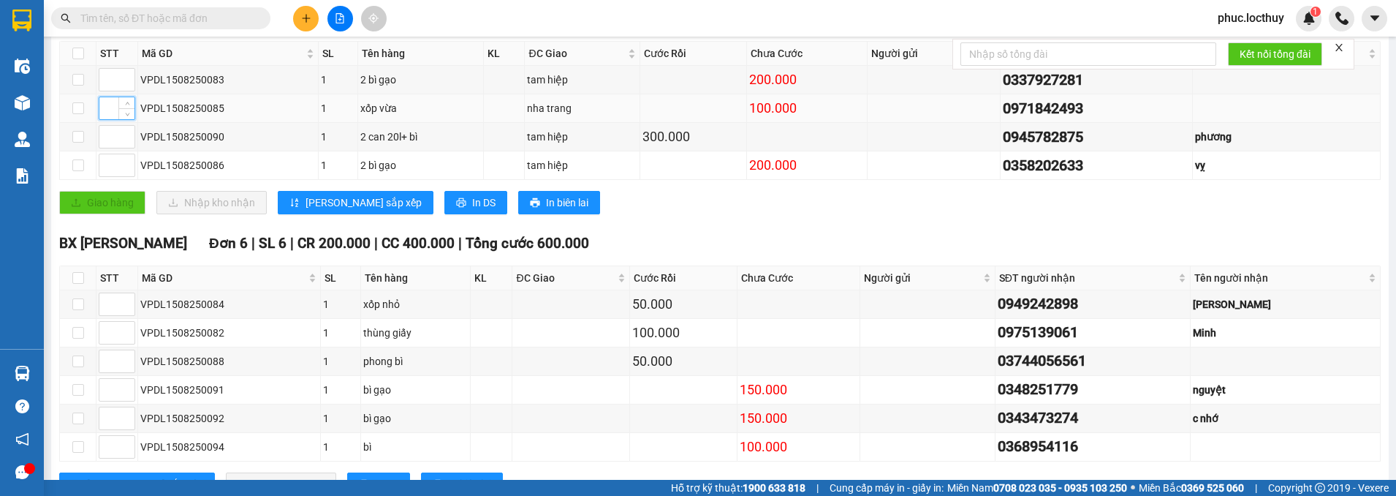
click at [107, 119] on input at bounding box center [116, 108] width 35 height 22
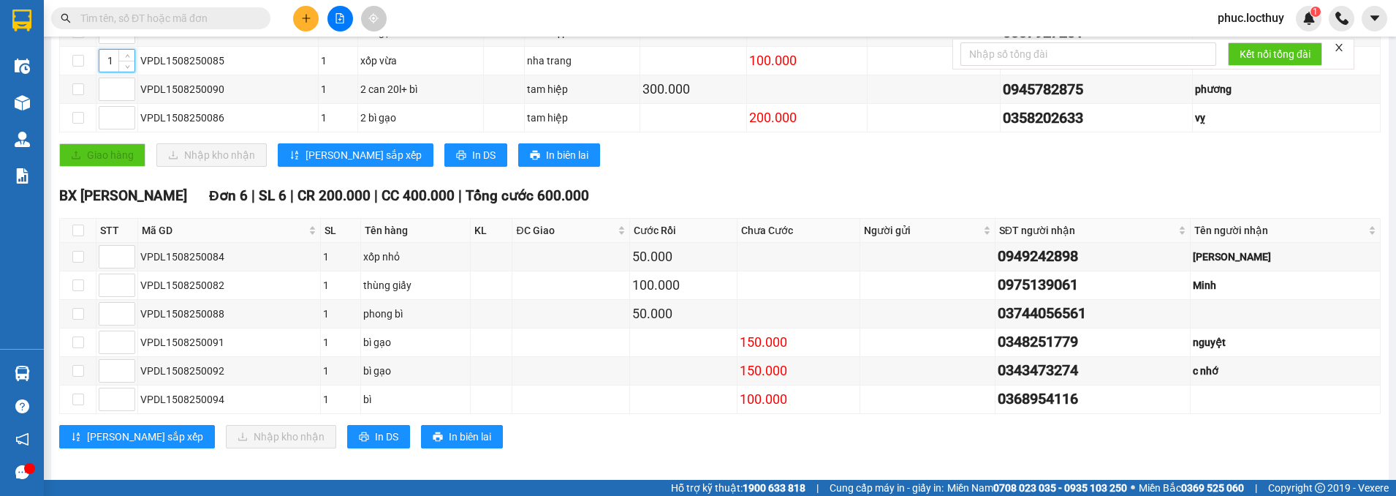
scroll to position [338, 0]
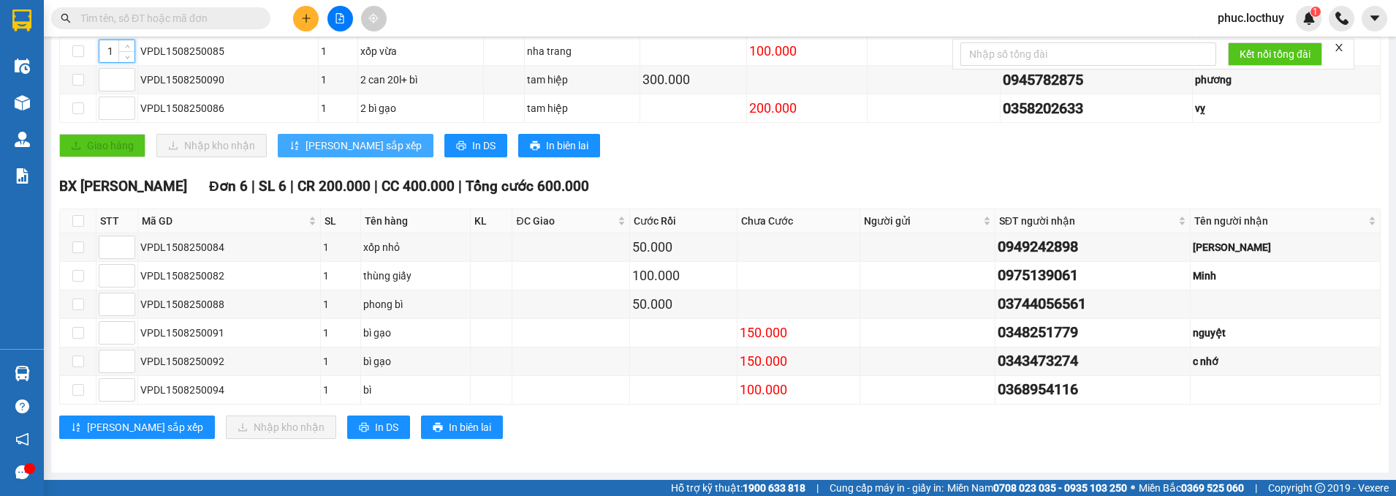
type input "1"
click at [344, 146] on span "[PERSON_NAME] sắp xếp" at bounding box center [364, 145] width 116 height 16
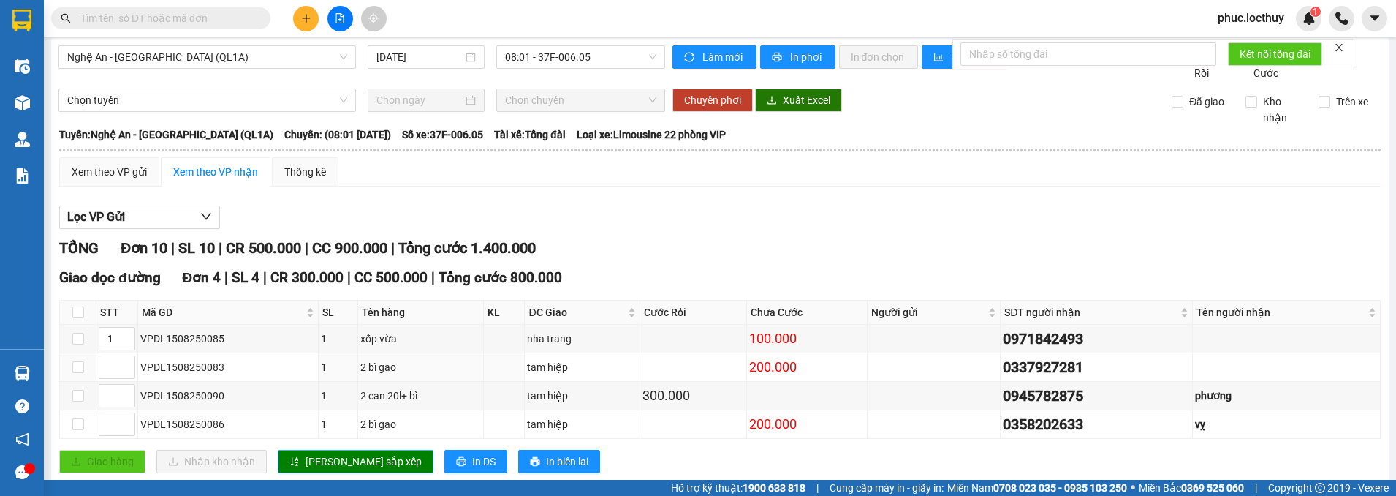
scroll to position [0, 0]
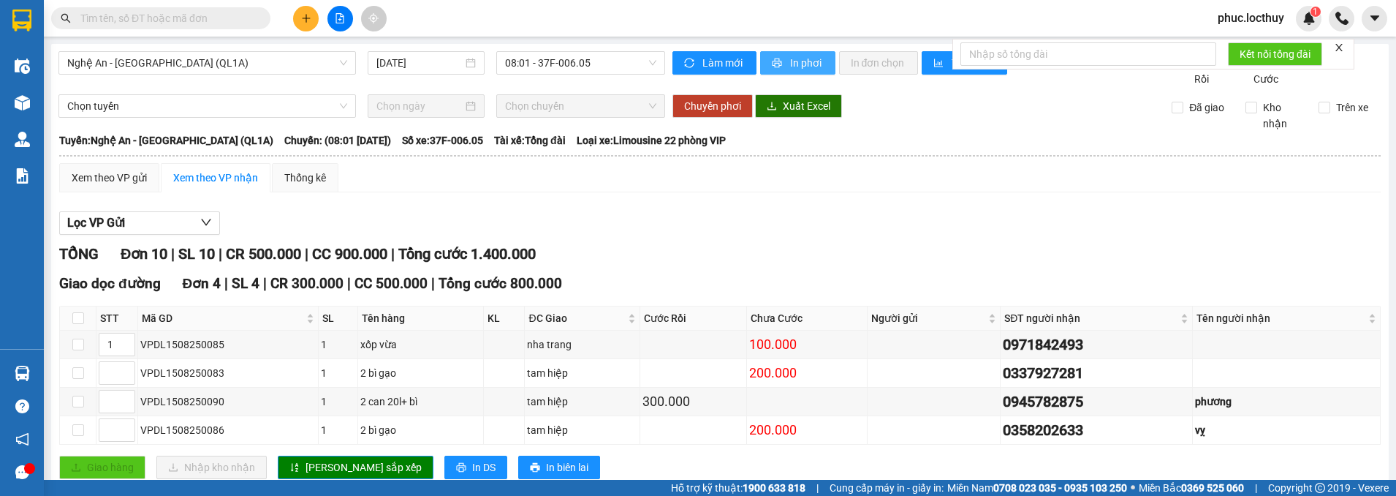
click at [795, 63] on span "In phơi" at bounding box center [807, 63] width 34 height 16
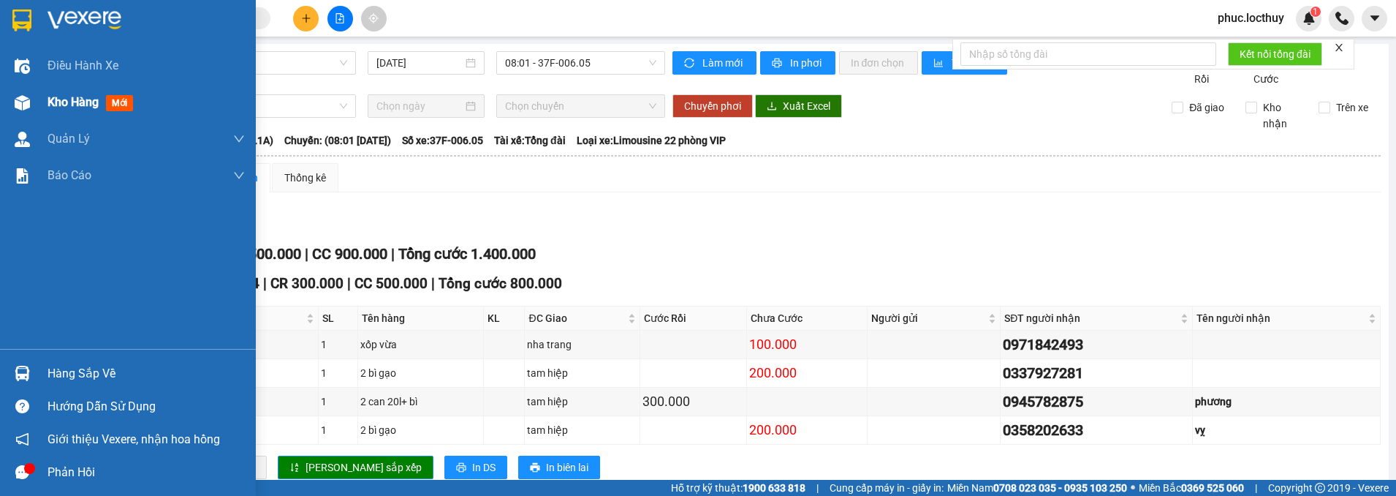
click at [44, 99] on div "Kho hàng mới" at bounding box center [128, 102] width 256 height 37
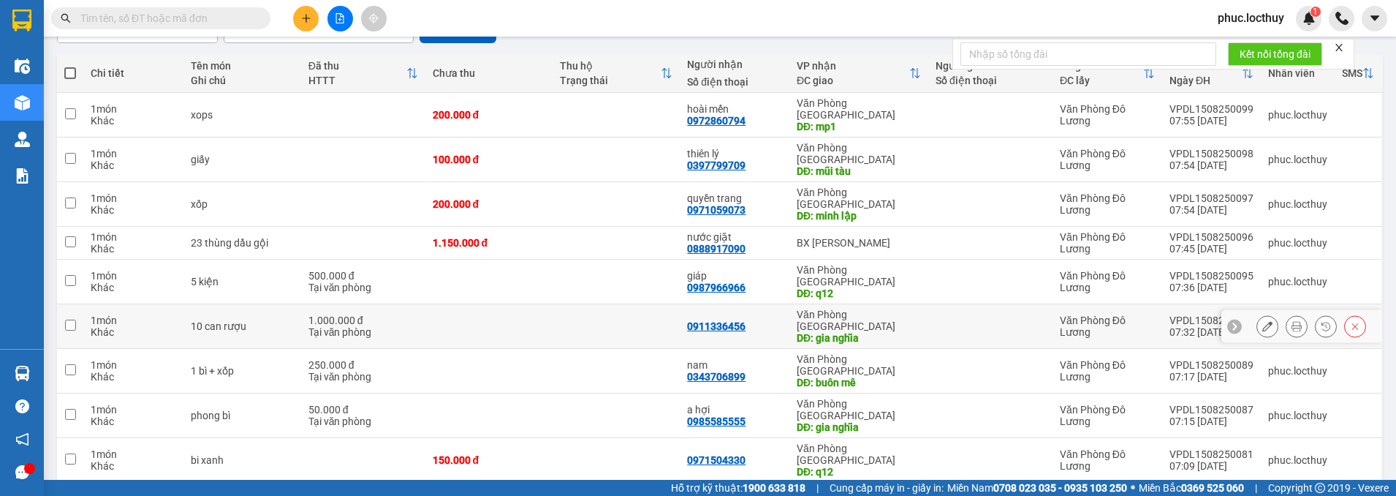
scroll to position [154, 0]
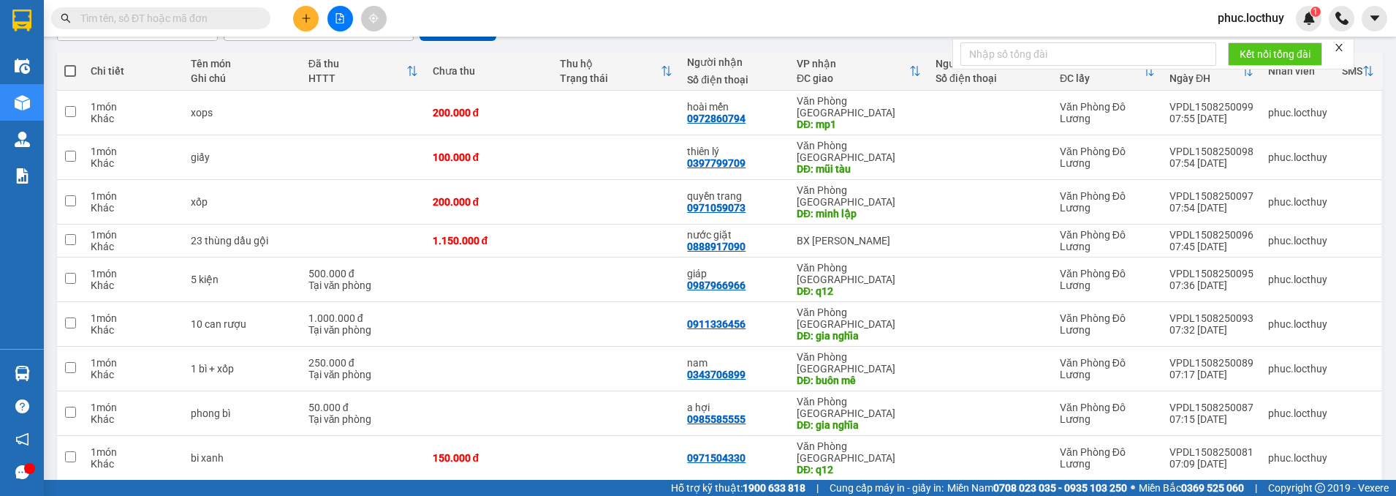
click at [1314, 415] on span "100 / trang" at bounding box center [1318, 411] width 56 height 15
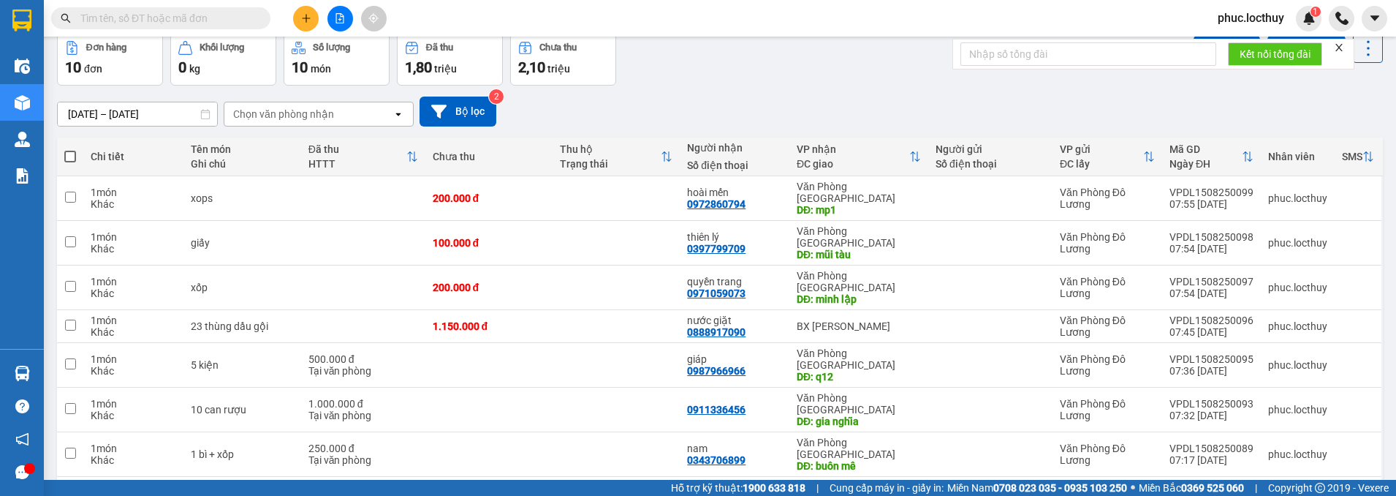
scroll to position [0, 0]
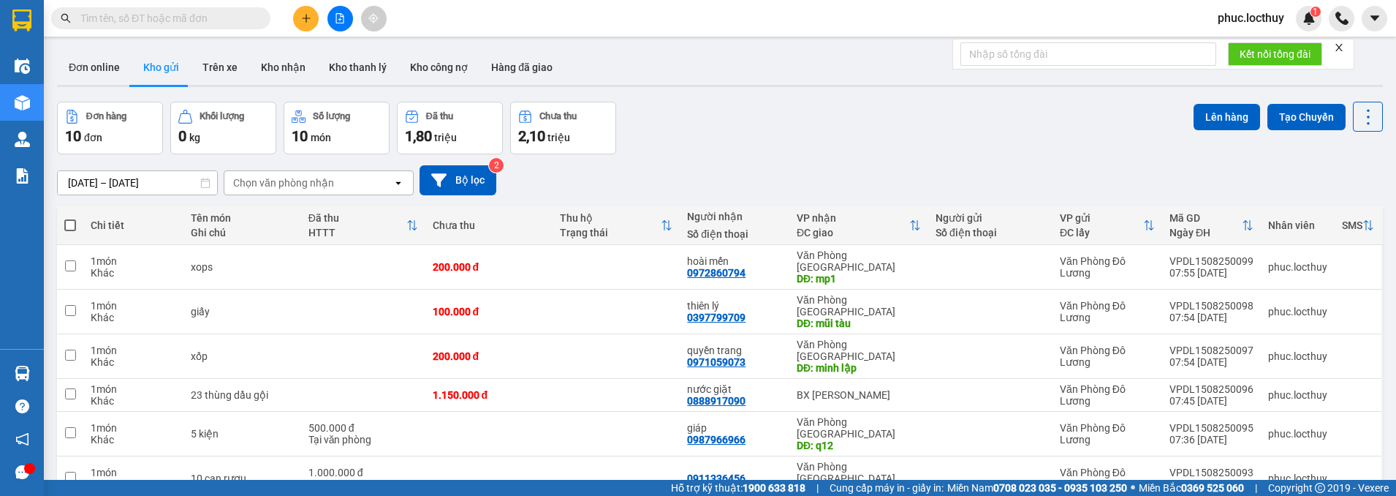
click at [341, 29] on button at bounding box center [341, 19] width 26 height 26
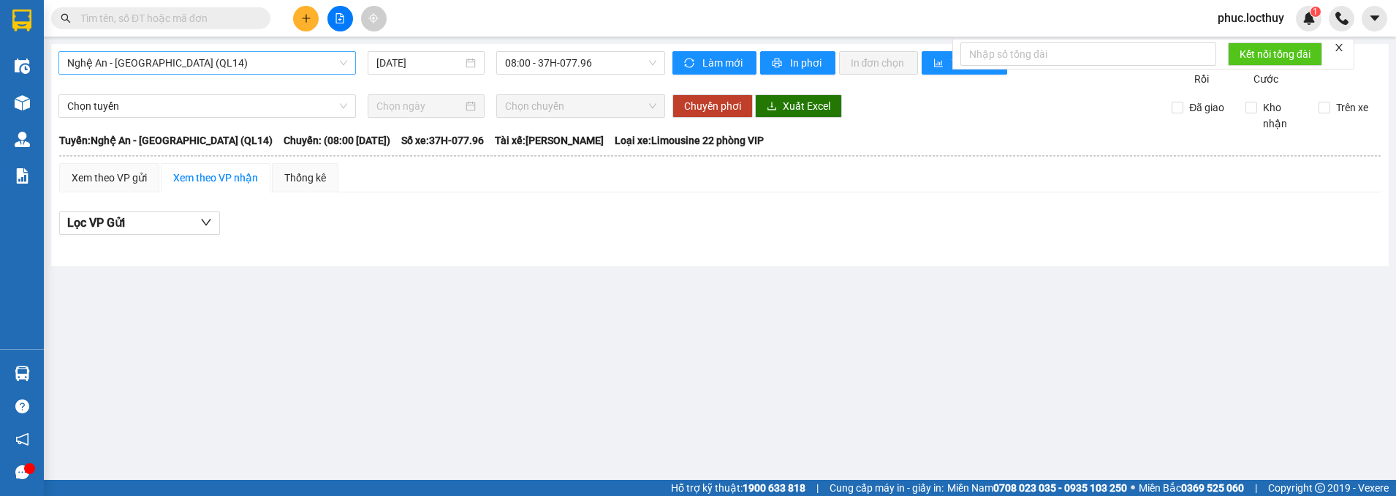
click at [294, 66] on span "Nghệ An - [GEOGRAPHIC_DATA] (QL14)" at bounding box center [207, 63] width 280 height 22
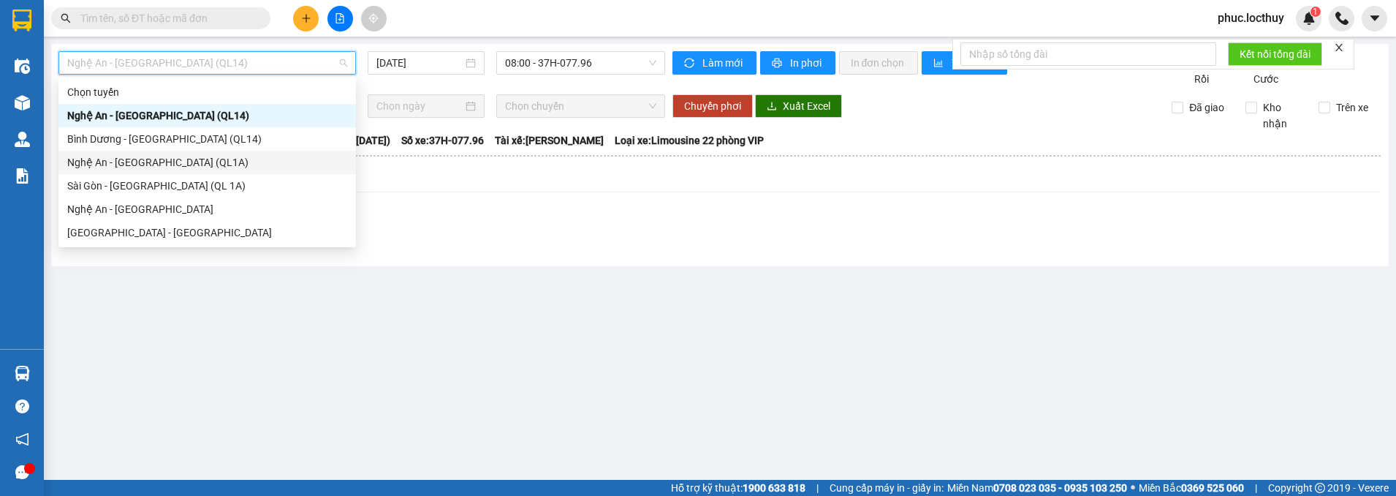
click at [175, 166] on div "Nghệ An - [GEOGRAPHIC_DATA] (QL1A)" at bounding box center [207, 162] width 280 height 16
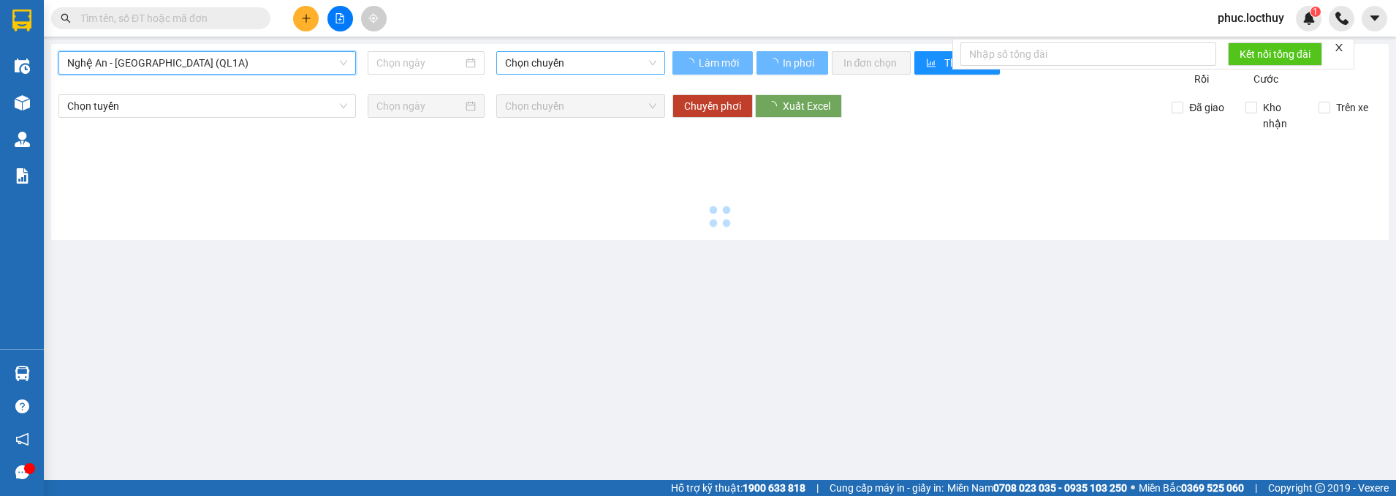
type input "[DATE]"
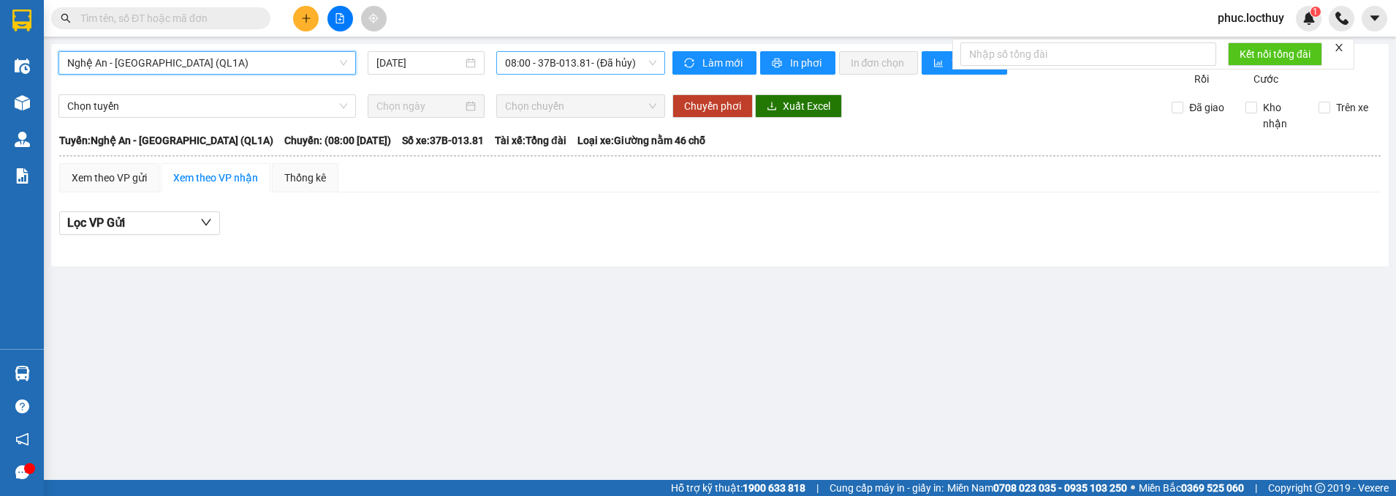
click at [636, 59] on span "08:00 - 37B-013.81 - (Đã hủy)" at bounding box center [580, 63] width 151 height 22
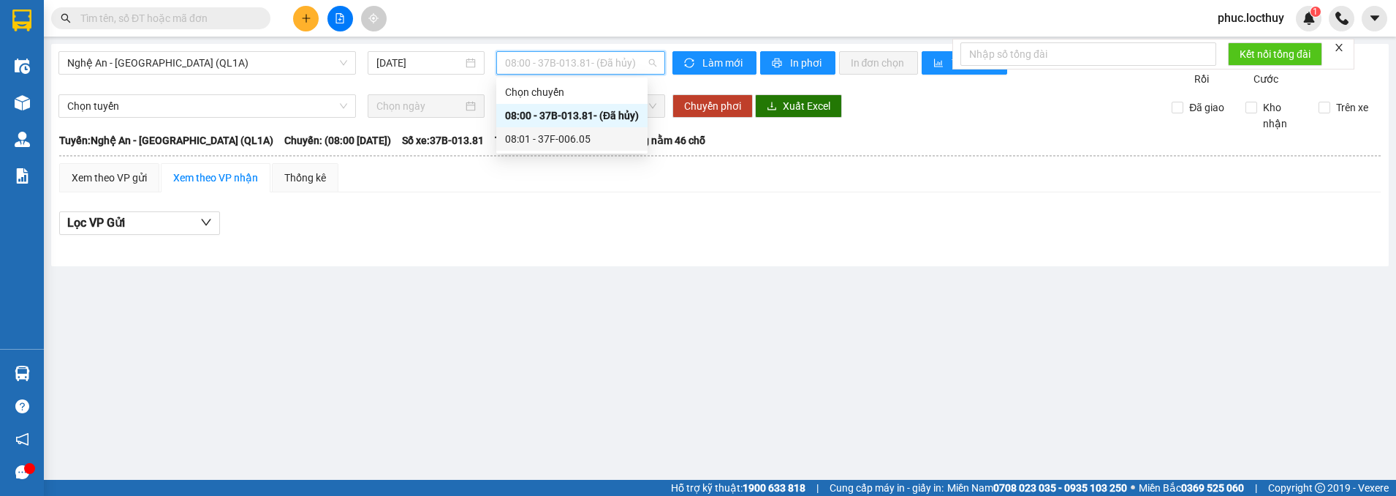
click at [597, 135] on div "08:01 - 37F-006.05" at bounding box center [572, 139] width 134 height 16
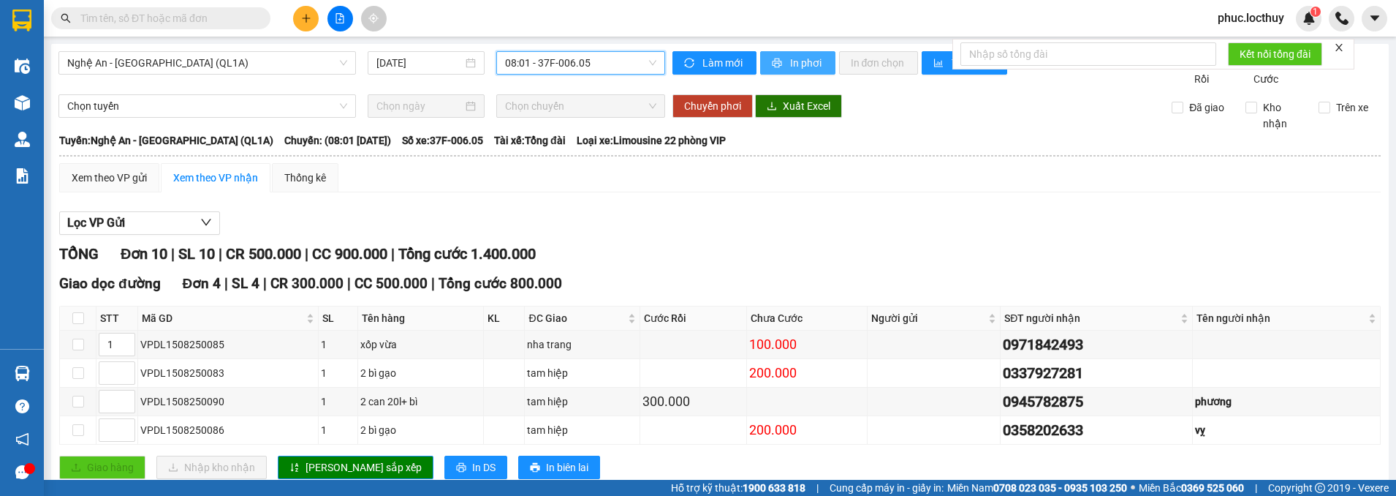
click at [790, 64] on span "In phơi" at bounding box center [807, 63] width 34 height 16
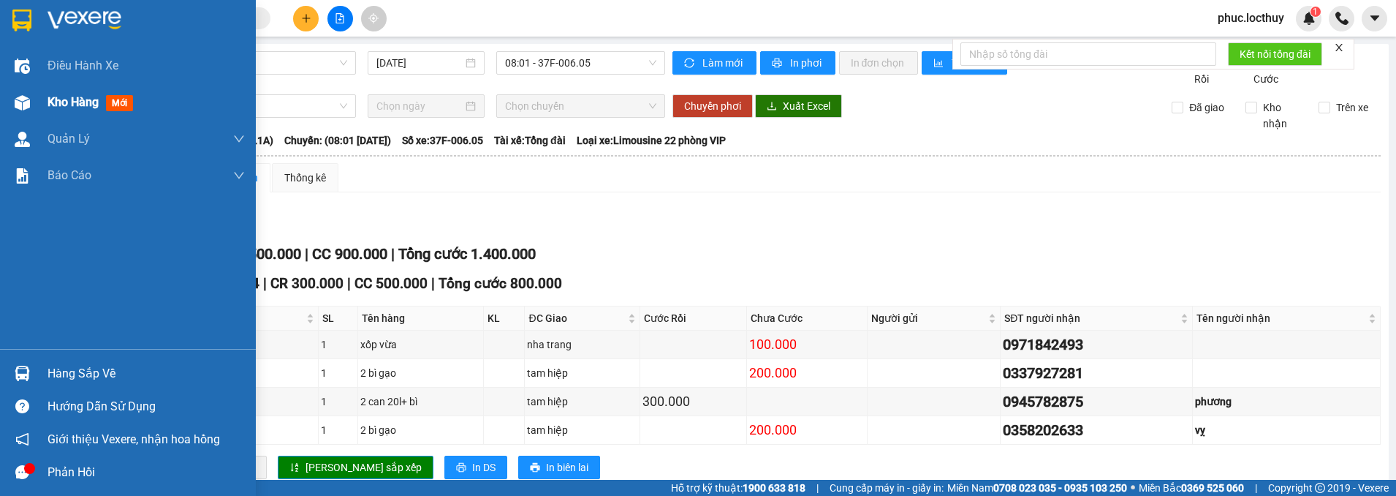
click at [20, 96] on img at bounding box center [22, 102] width 15 height 15
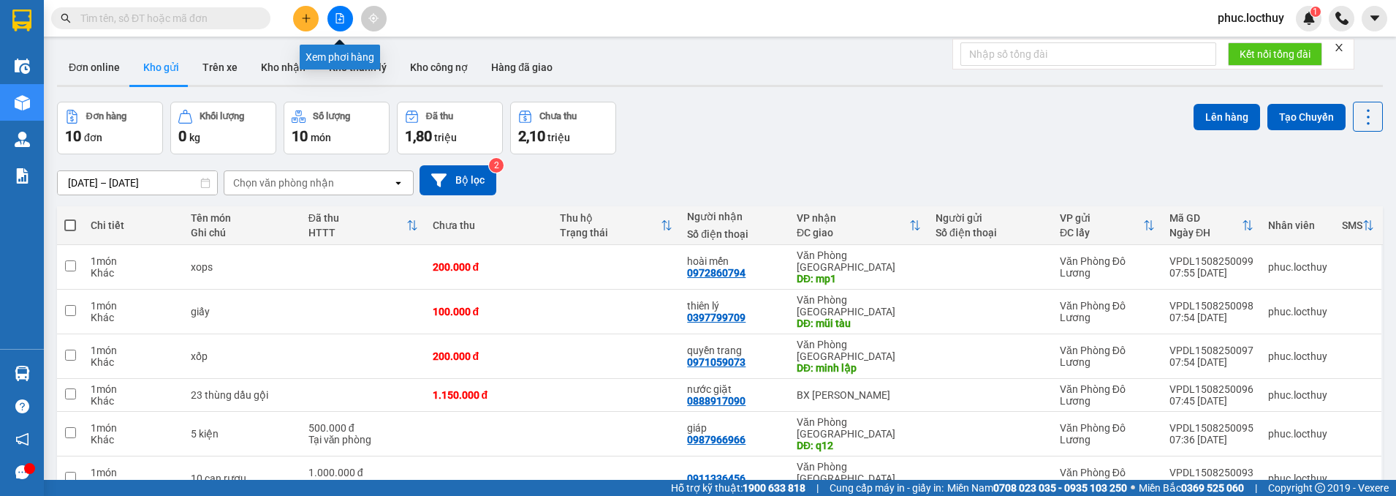
click at [334, 13] on button at bounding box center [341, 19] width 26 height 26
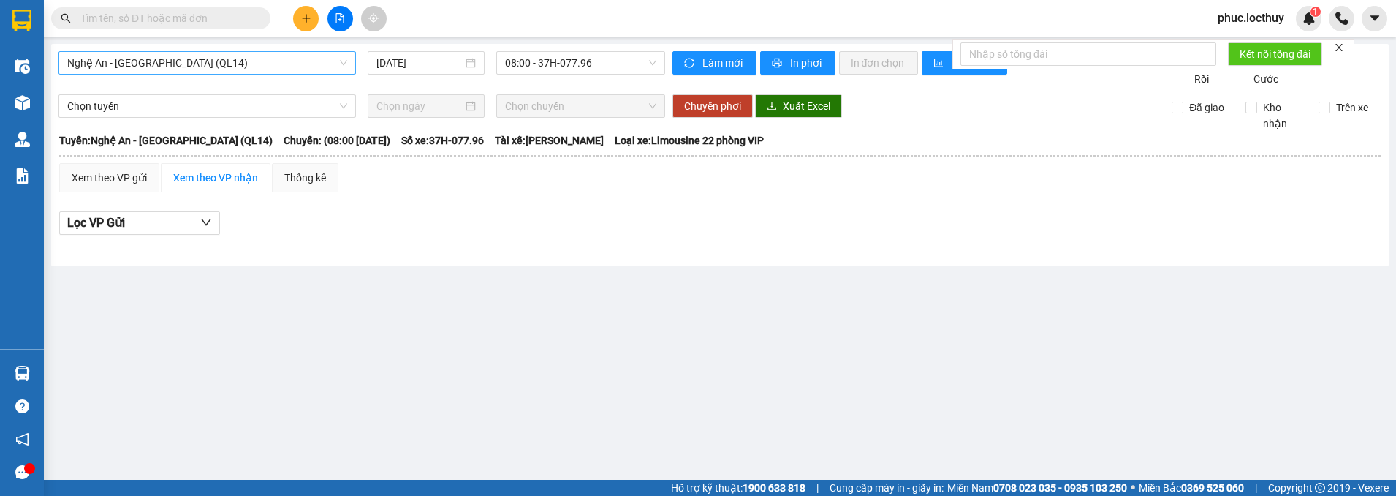
click at [336, 64] on span "Nghệ An - [GEOGRAPHIC_DATA] (QL14)" at bounding box center [207, 63] width 280 height 22
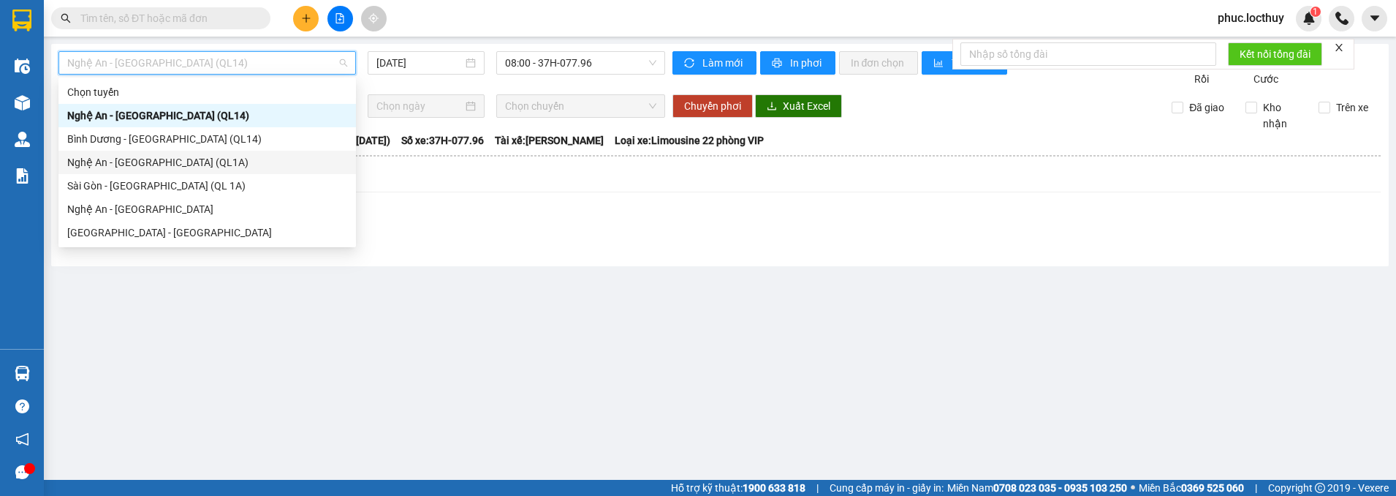
drag, startPoint x: 231, startPoint y: 161, endPoint x: 336, endPoint y: 138, distance: 107.7
click at [246, 157] on div "Nghệ An - [GEOGRAPHIC_DATA] (QL1A)" at bounding box center [207, 162] width 280 height 16
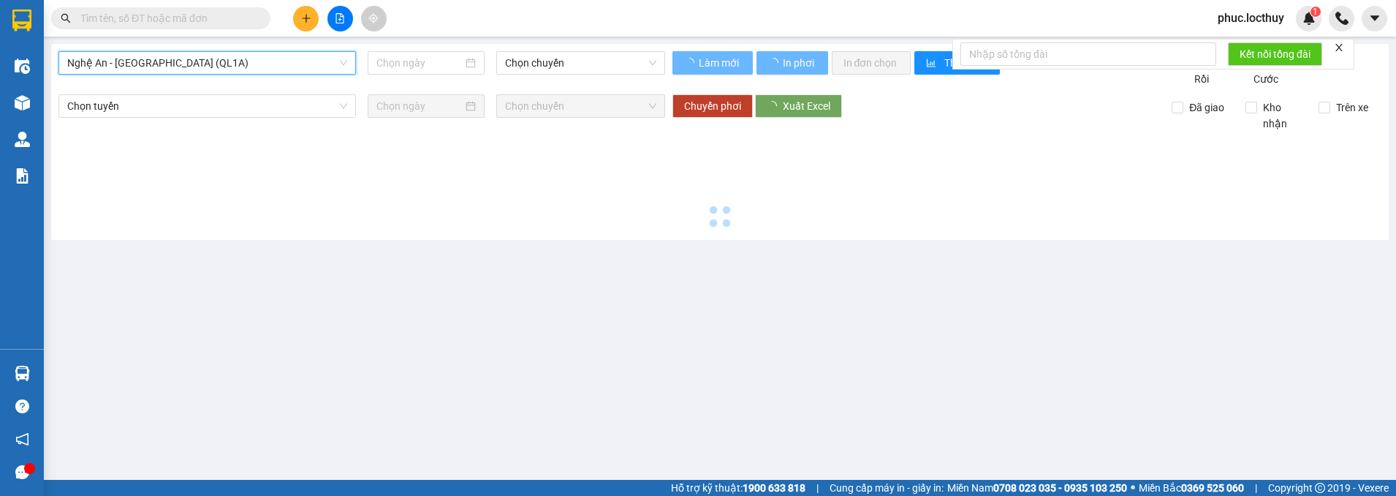
type input "[DATE]"
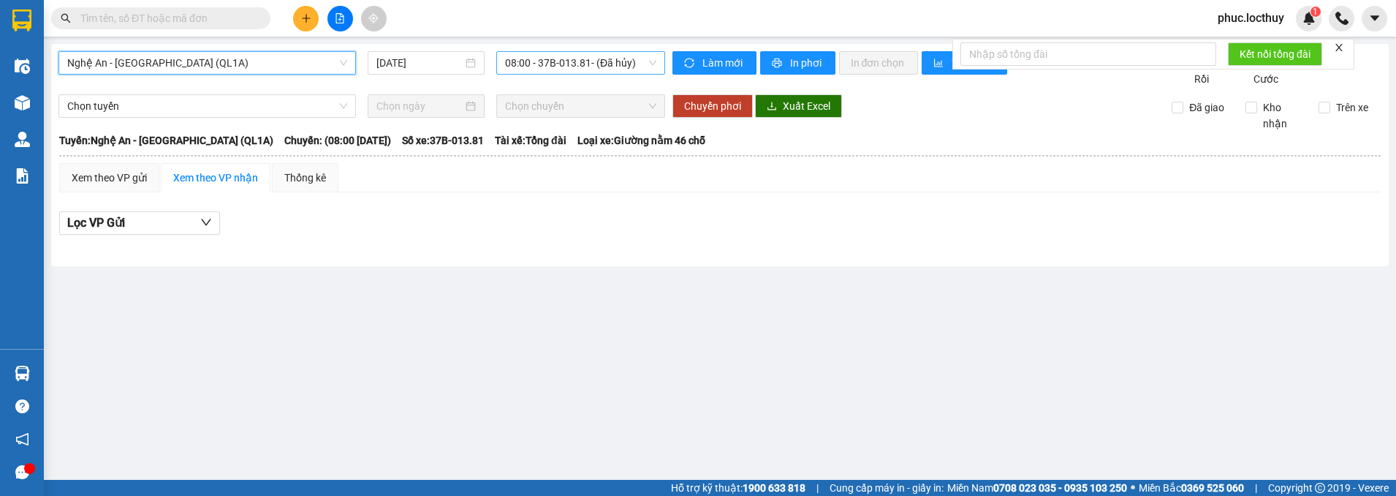
click at [663, 66] on div "08:00 - 37B-013.81 - (Đã hủy)" at bounding box center [580, 62] width 169 height 23
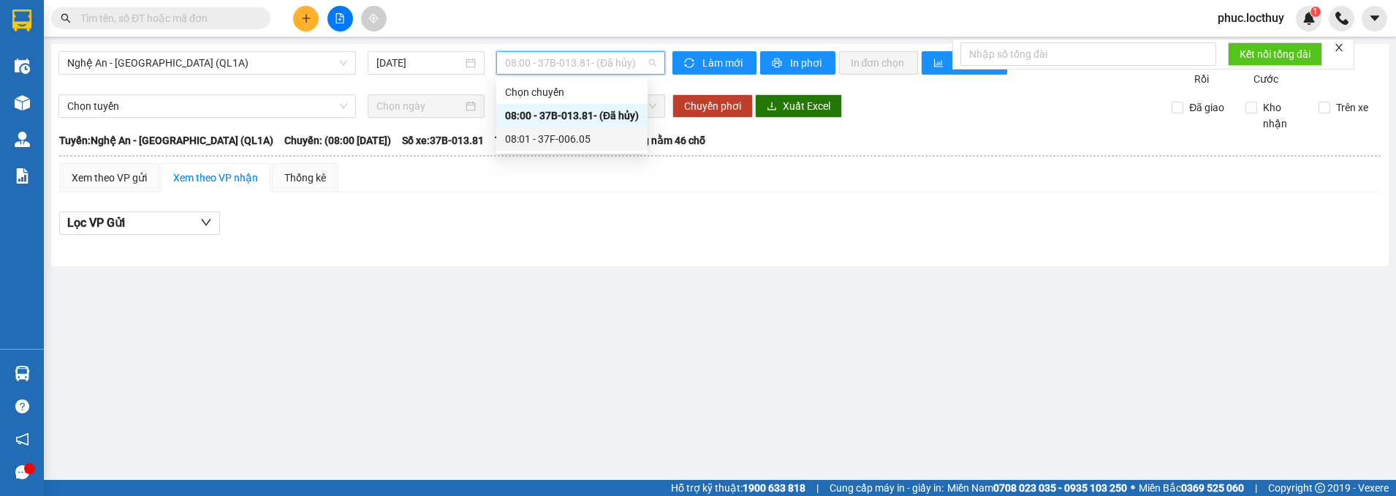
click at [574, 133] on div "08:01 - 37F-006.05" at bounding box center [572, 139] width 134 height 16
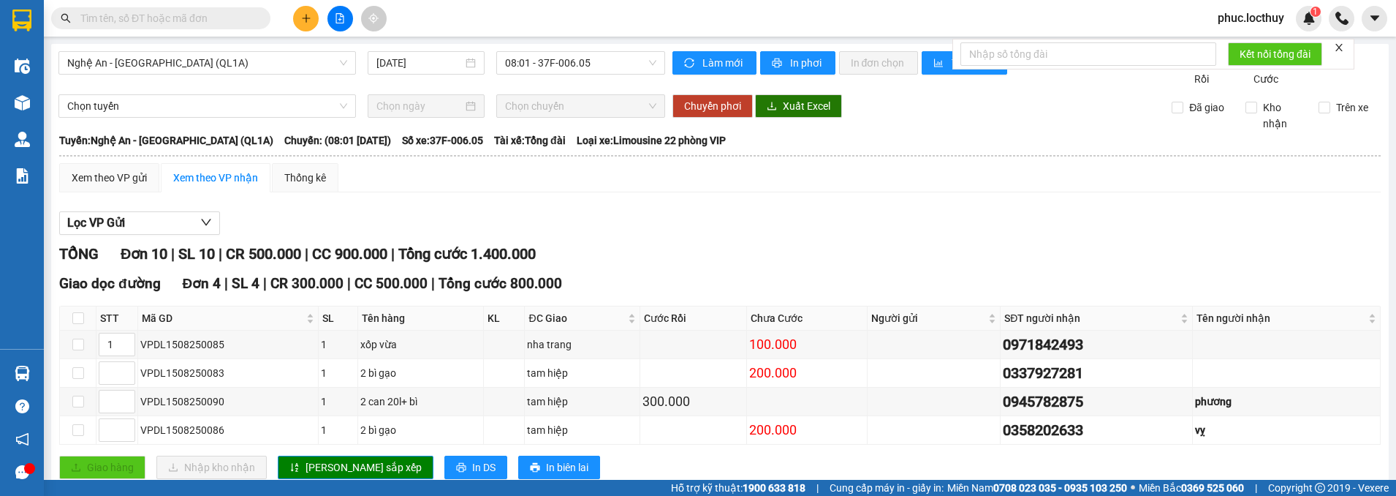
checkbox input "true"
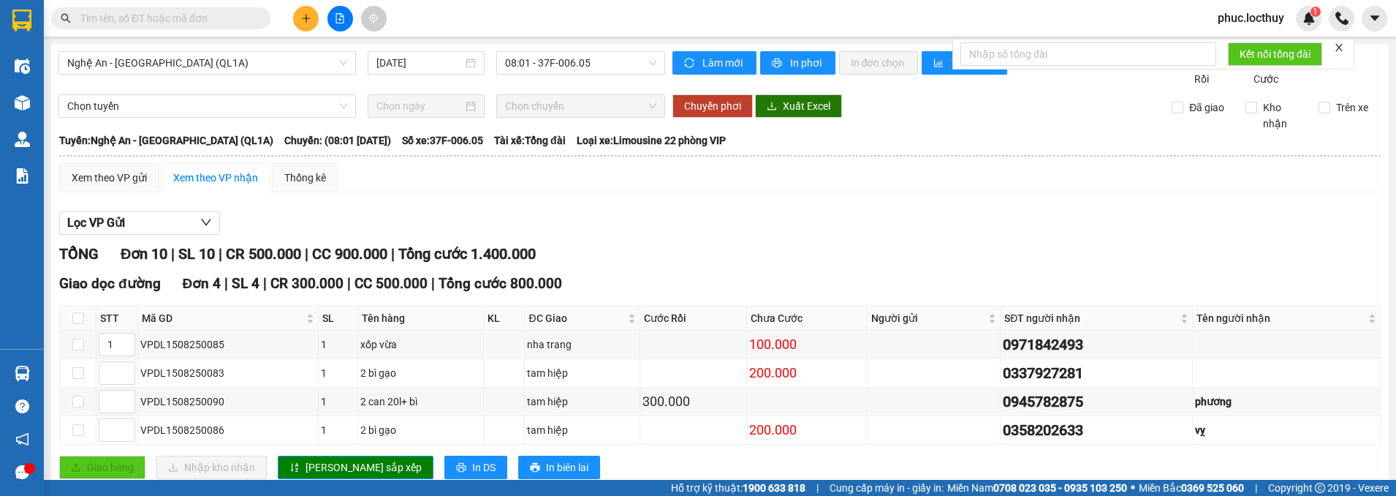
checkbox input "true"
checkbox input "false"
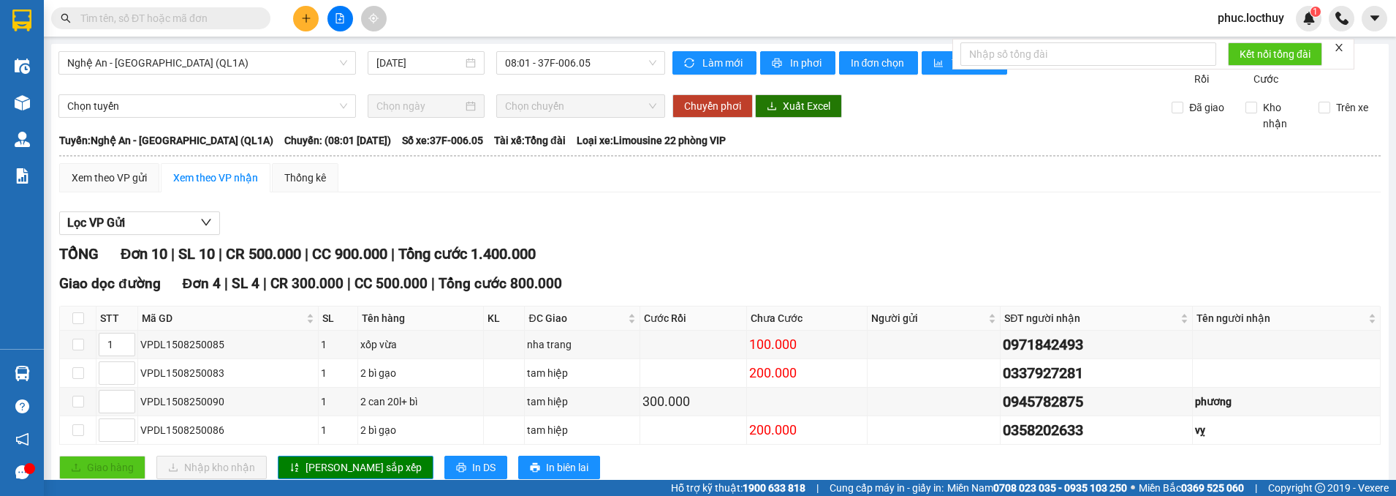
checkbox input "false"
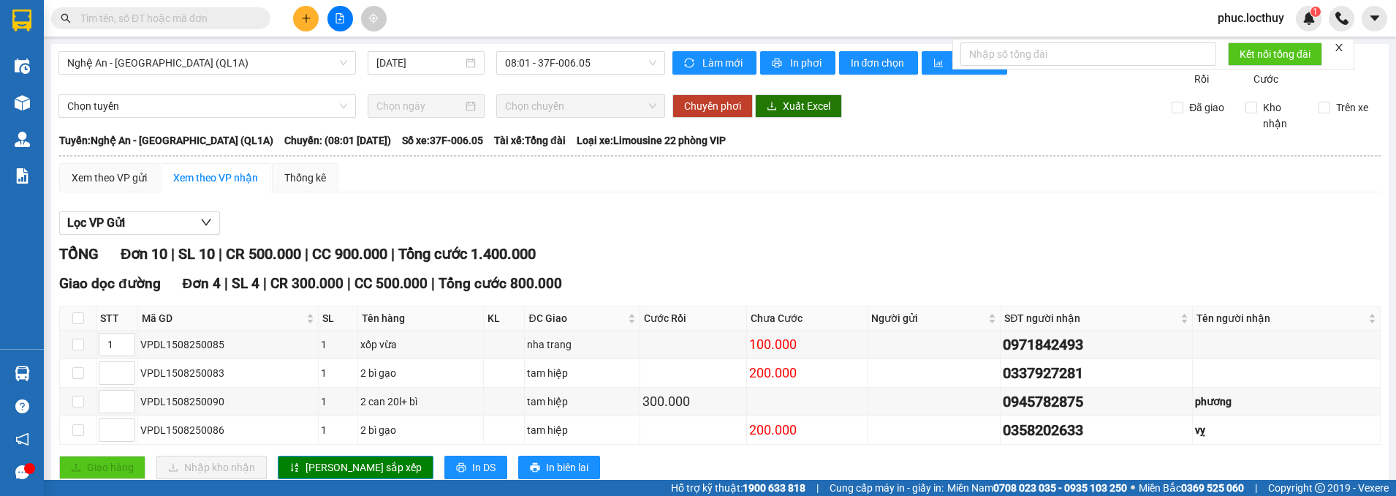
checkbox input "false"
checkbox input "true"
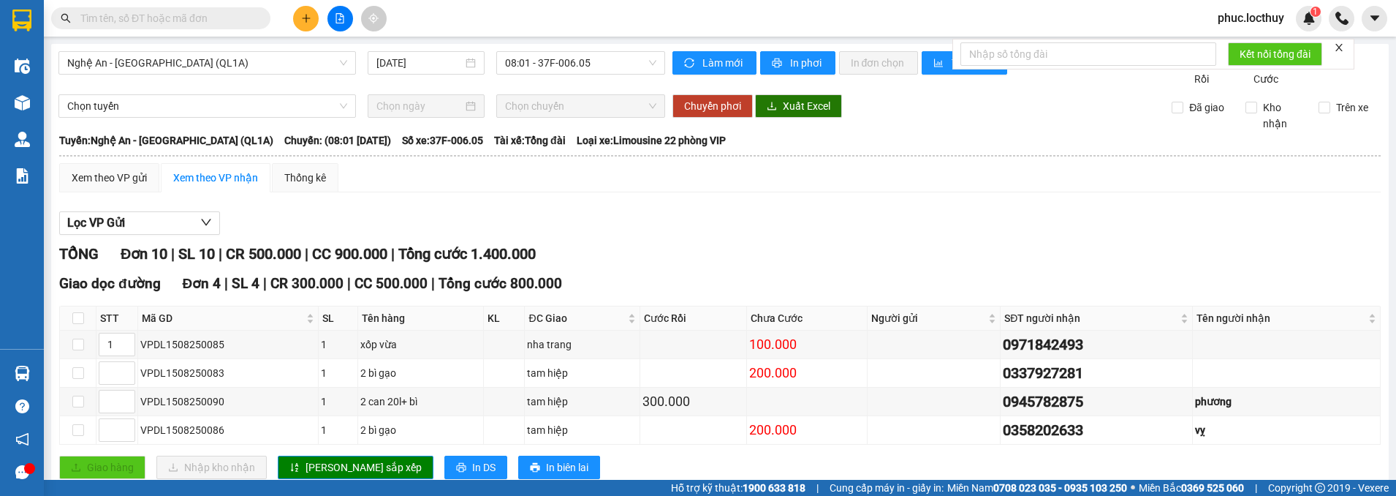
checkbox input "true"
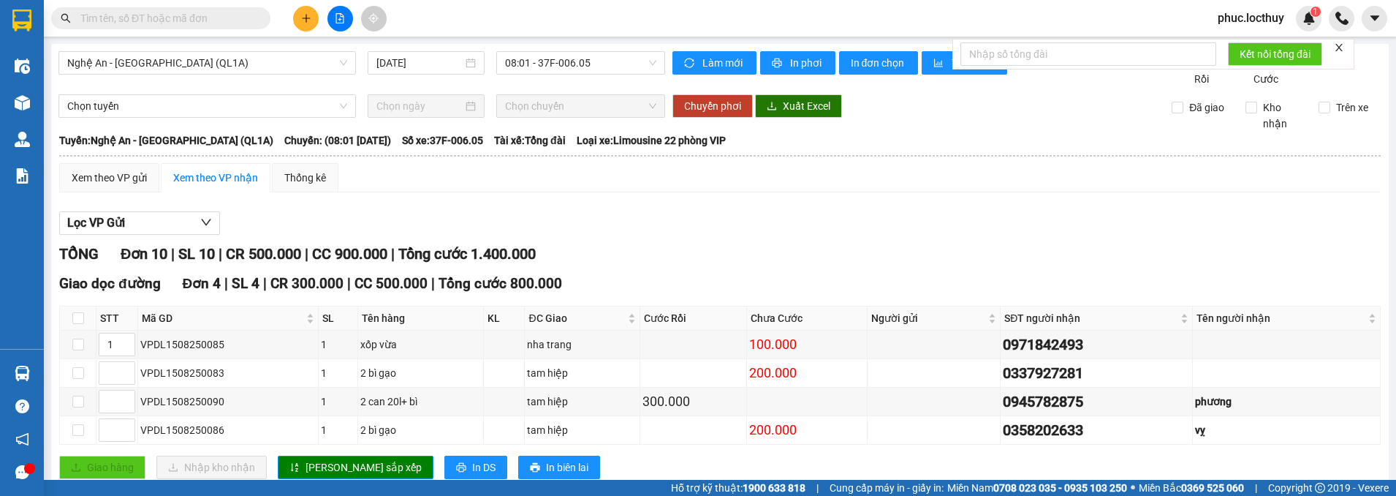
checkbox input "false"
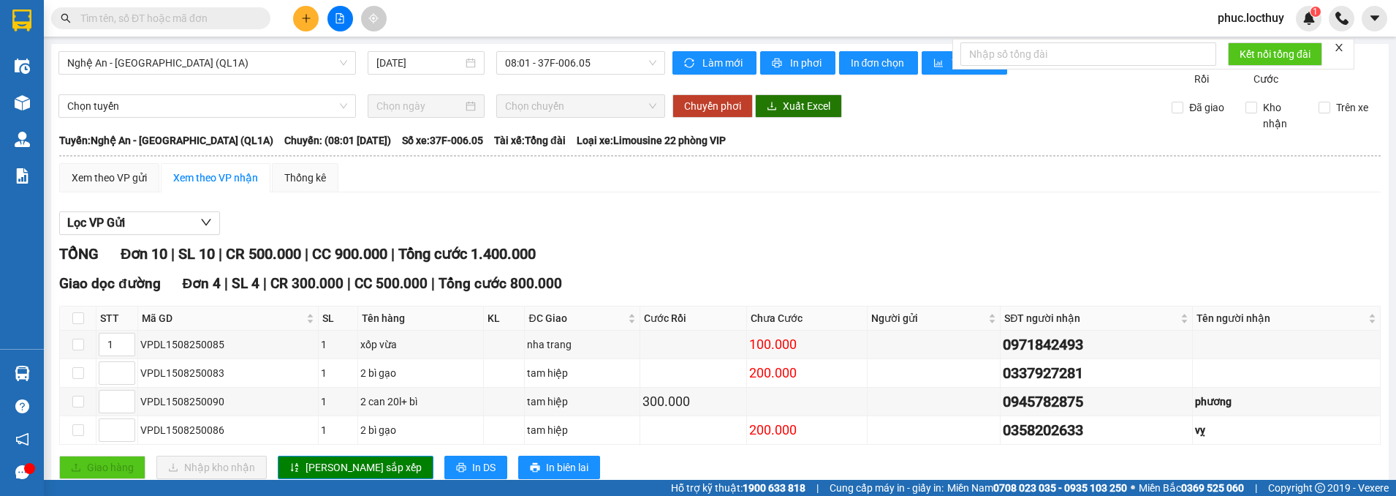
checkbox input "false"
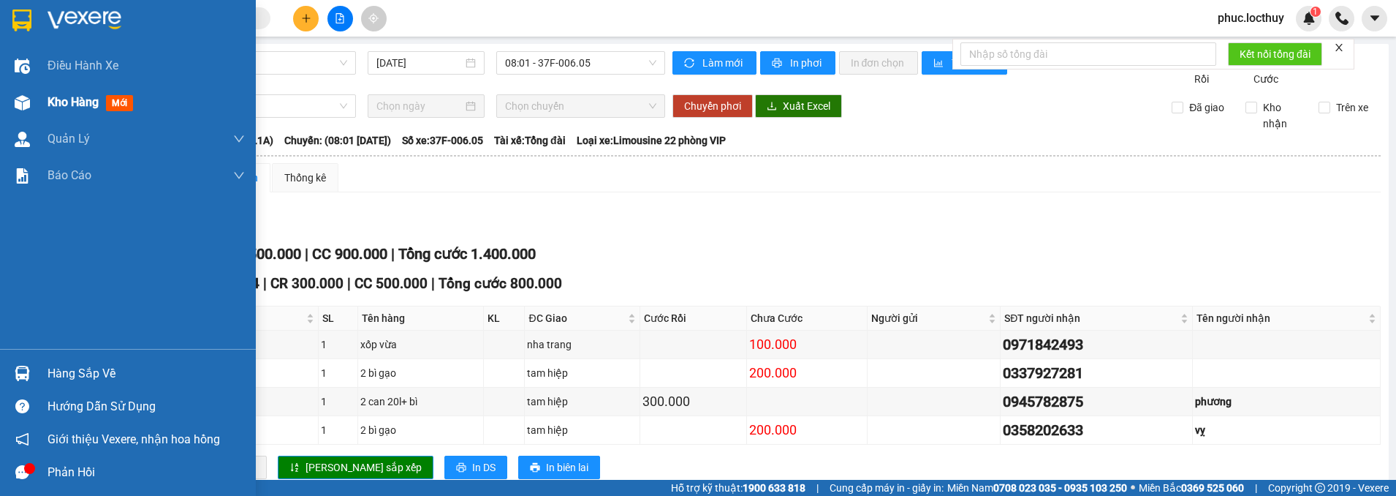
click at [31, 106] on div at bounding box center [23, 103] width 26 height 26
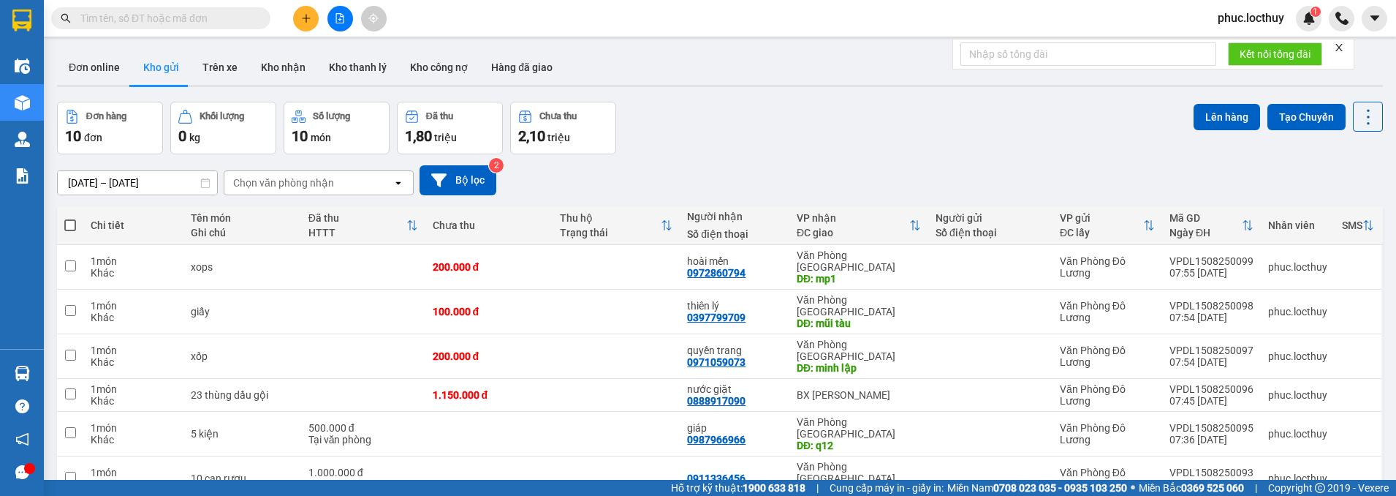
click at [71, 219] on span at bounding box center [70, 225] width 12 height 12
click at [70, 218] on input "checkbox" at bounding box center [70, 218] width 0 height 0
checkbox input "true"
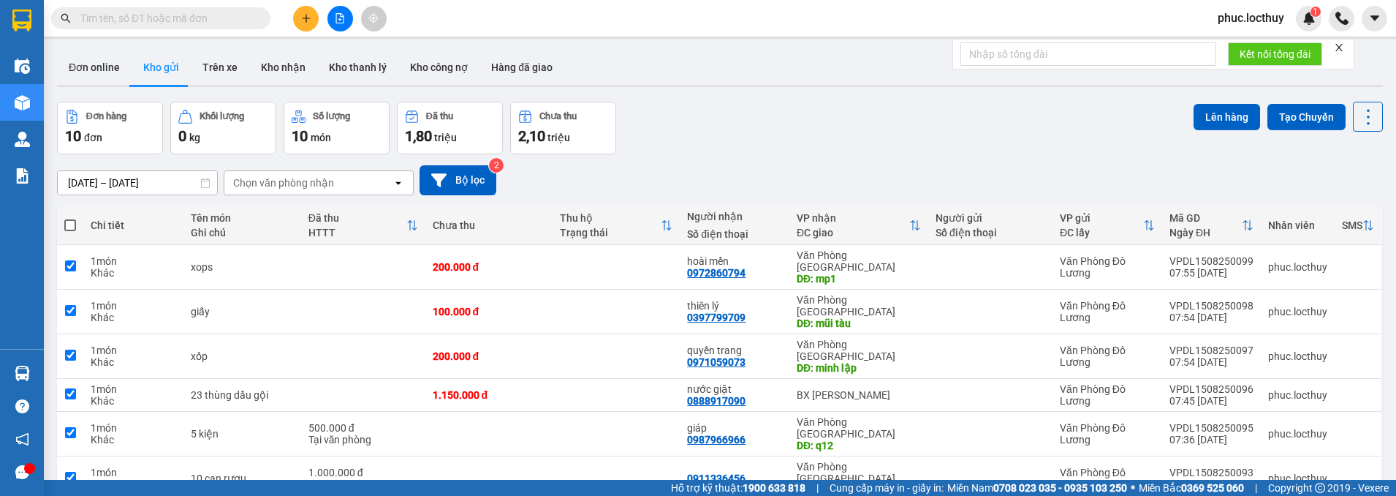
checkbox input "true"
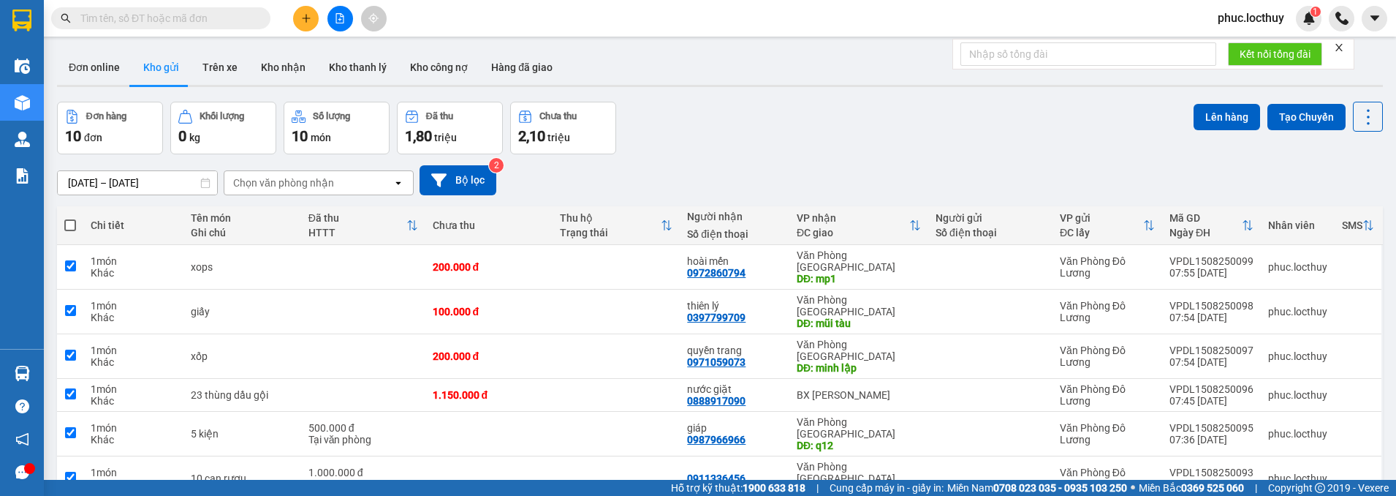
checkbox input "true"
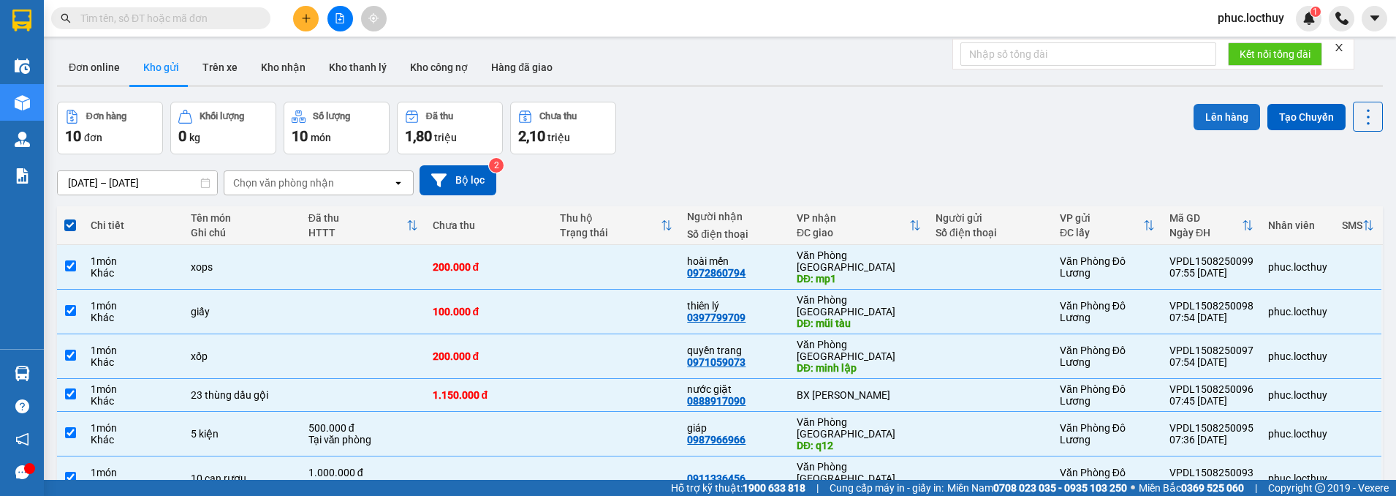
click at [1227, 120] on button "Lên hàng" at bounding box center [1227, 117] width 67 height 26
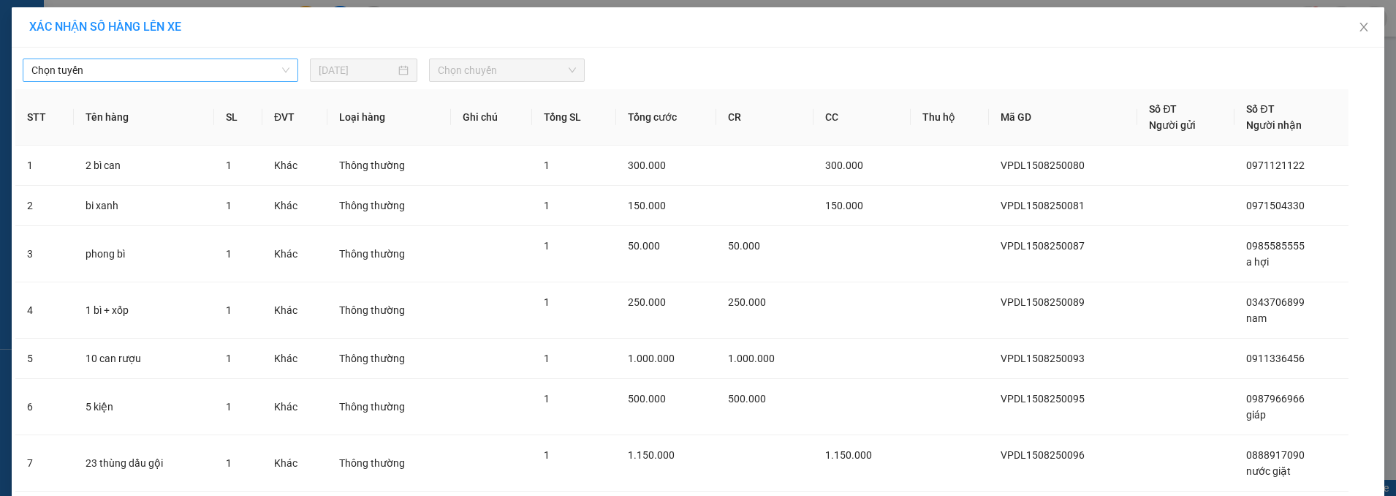
click at [270, 70] on span "Chọn tuyến" at bounding box center [160, 70] width 258 height 22
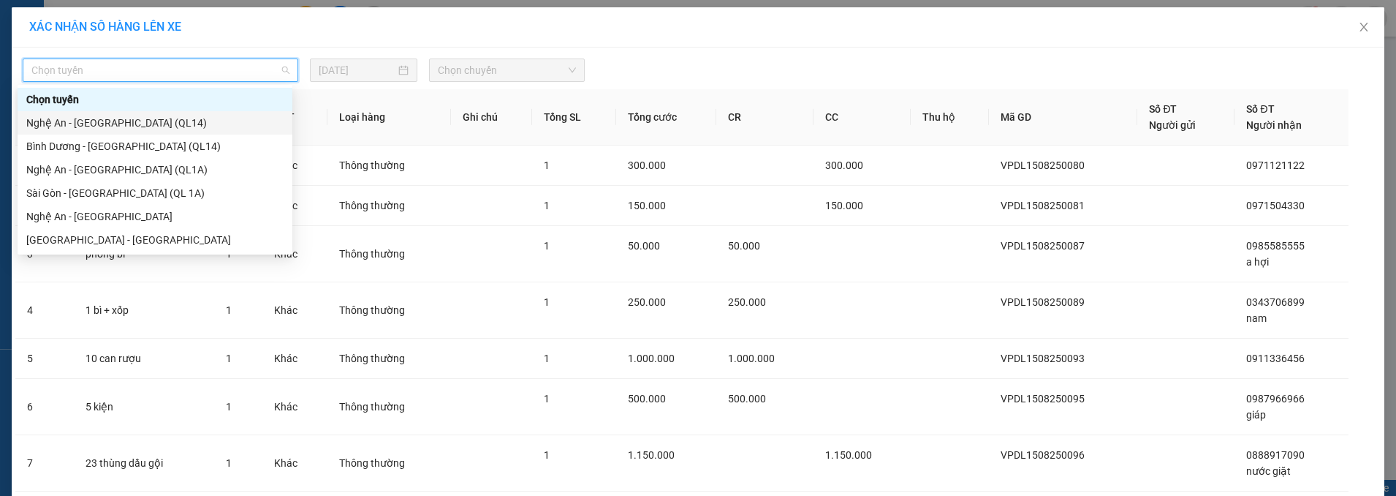
click at [180, 126] on div "Nghệ An - [GEOGRAPHIC_DATA] (QL14)" at bounding box center [154, 123] width 257 height 16
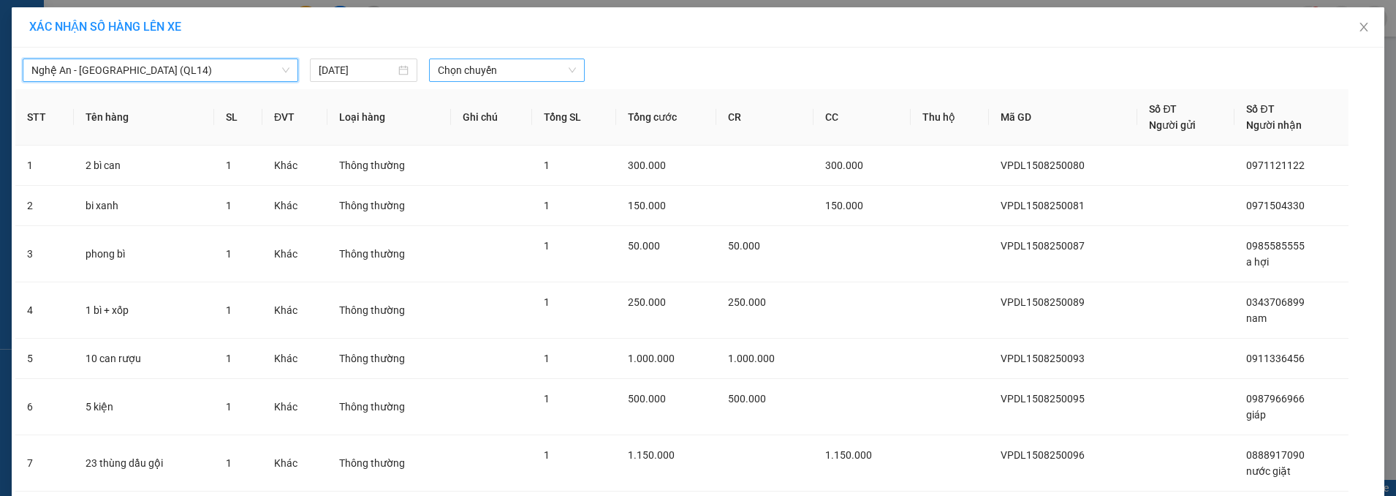
click at [492, 67] on span "Chọn chuyến" at bounding box center [507, 70] width 138 height 22
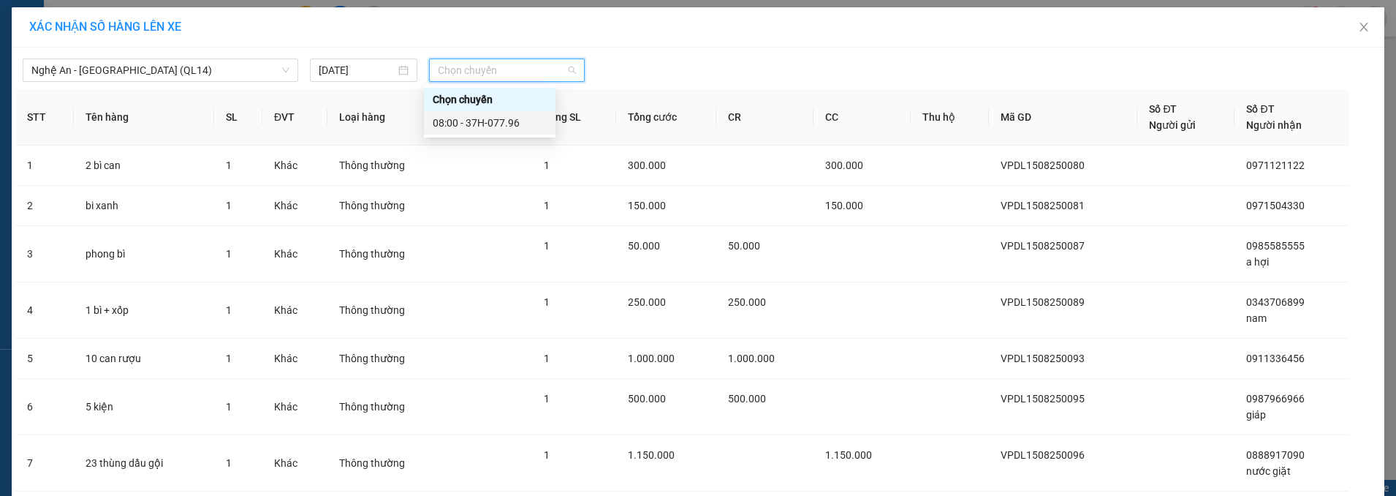
click at [513, 118] on div "08:00 - 37H-077.96" at bounding box center [490, 123] width 114 height 16
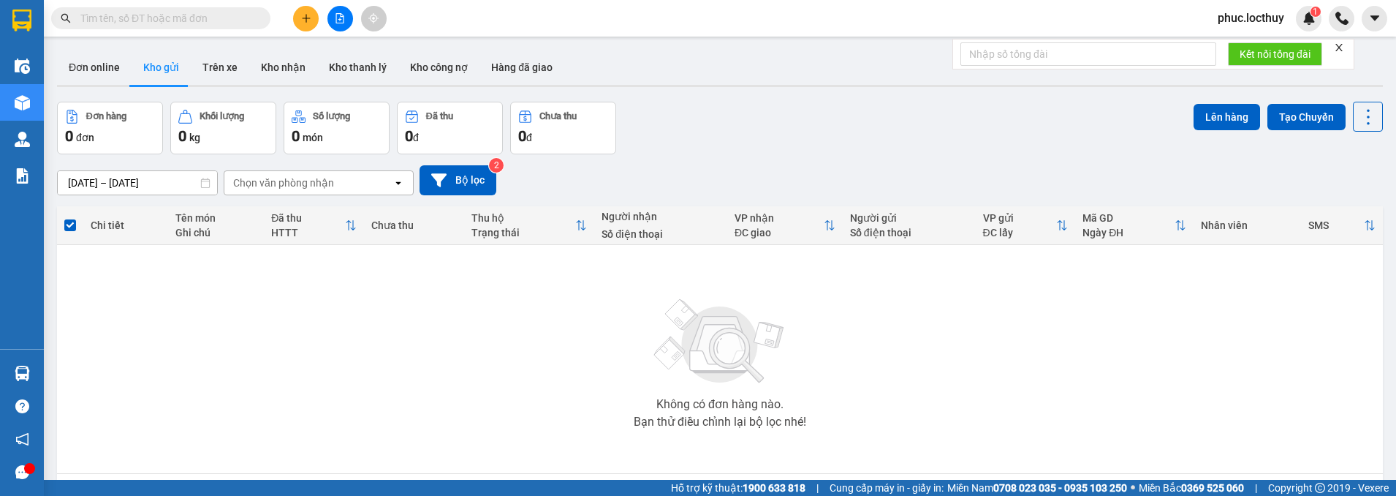
click at [343, 22] on icon "file-add" at bounding box center [340, 18] width 10 height 10
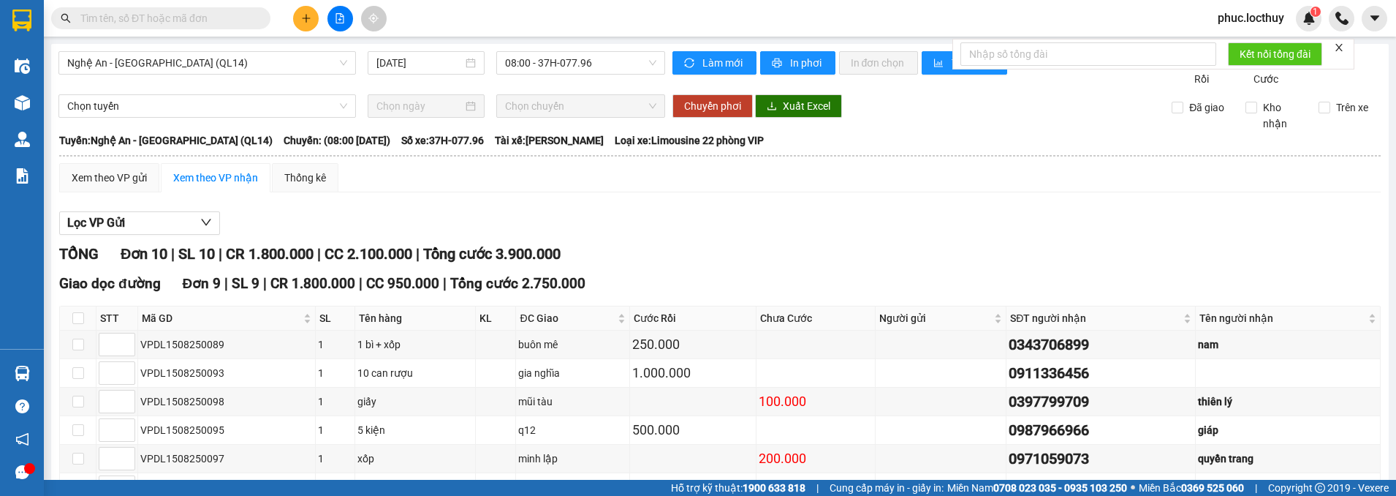
drag, startPoint x: 254, startPoint y: 126, endPoint x: 334, endPoint y: 116, distance: 80.3
click at [334, 243] on div "TỔNG Đơn 10 | SL 10 | CR 1.800.000 | CC 2.100.000 | Tổng cước 3.900.000" at bounding box center [720, 254] width 1322 height 23
click at [795, 64] on span "In phơi" at bounding box center [807, 63] width 34 height 16
click at [112, 333] on input at bounding box center [116, 344] width 35 height 22
type input "1"
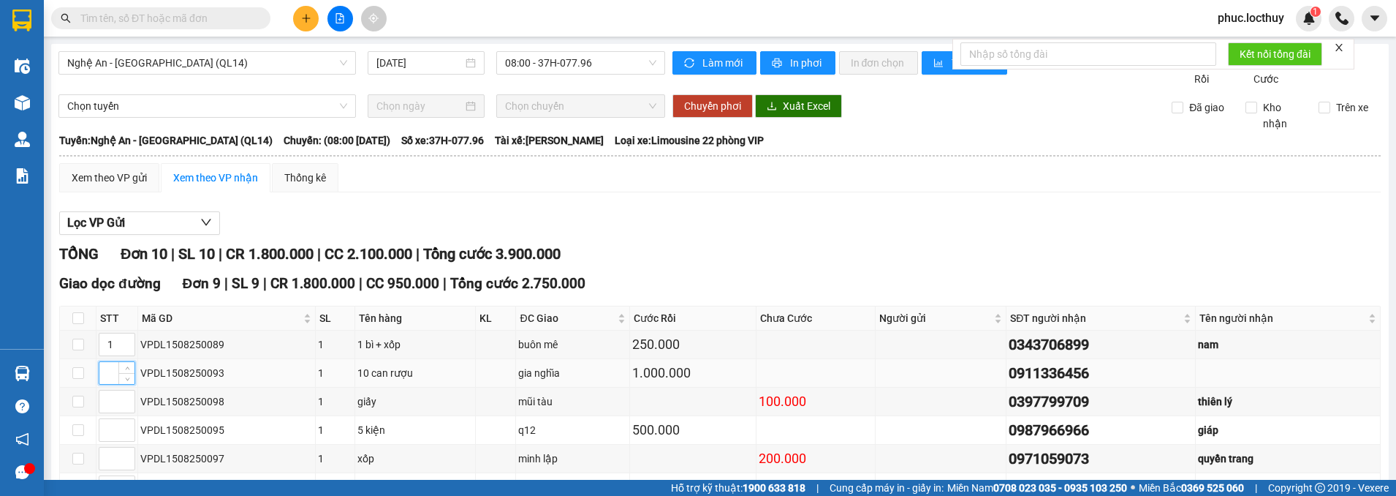
click at [113, 362] on input at bounding box center [116, 373] width 35 height 22
type input "2"
click at [116, 476] on input at bounding box center [116, 487] width 35 height 22
type input "2"
click at [108, 419] on input at bounding box center [116, 430] width 35 height 22
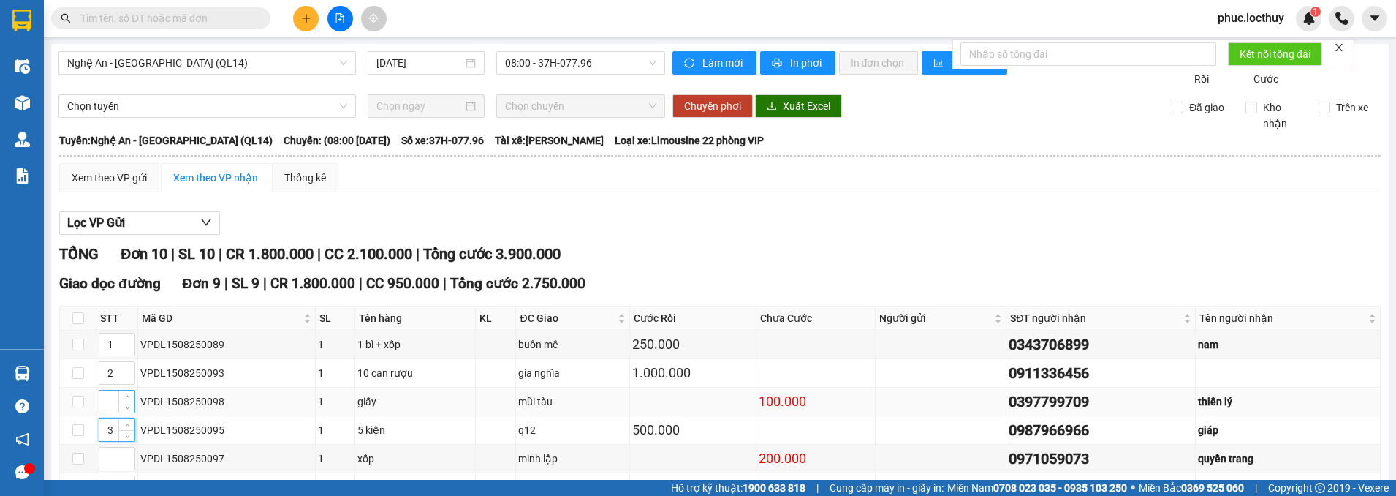
type input "3"
click at [107, 390] on input at bounding box center [116, 401] width 35 height 22
type input "4"
type input "1"
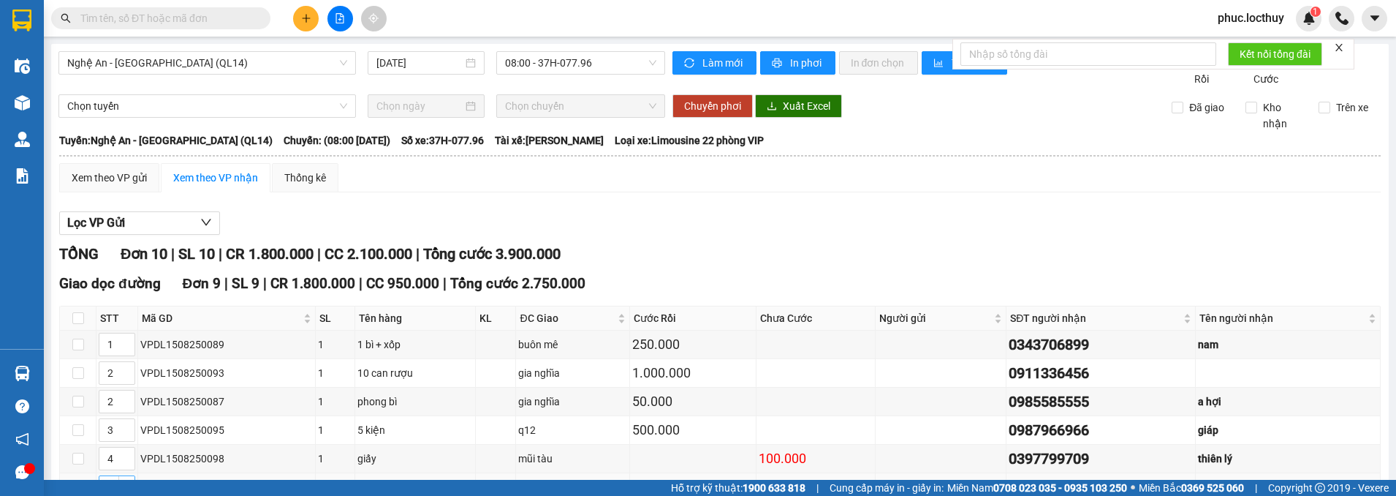
click at [120, 485] on span "Decrease Value" at bounding box center [126, 491] width 16 height 13
click at [124, 431] on span "down" at bounding box center [127, 435] width 9 height 9
drag, startPoint x: 113, startPoint y: 226, endPoint x: 80, endPoint y: 230, distance: 32.5
click at [80, 416] on tr "2 VPDL1508250095 1 5 kiện q12 500.000 0987966966 giáp" at bounding box center [720, 430] width 1321 height 29
type input "3"
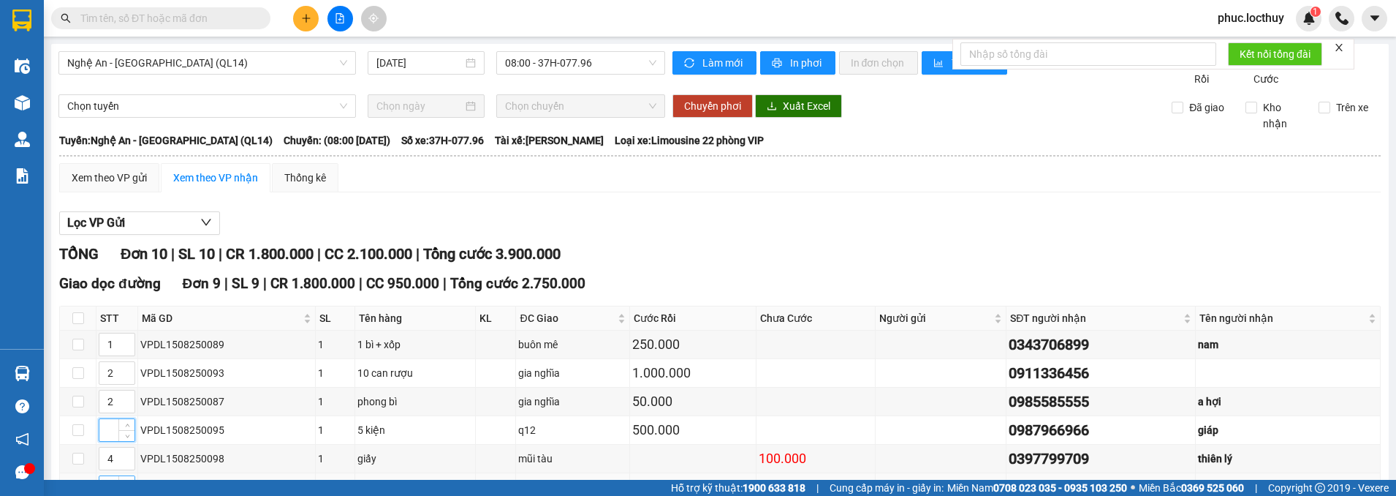
type input "3"
click at [115, 476] on input "1" at bounding box center [116, 487] width 35 height 22
type input "3"
click at [117, 419] on input "3" at bounding box center [116, 430] width 35 height 22
type input "3"
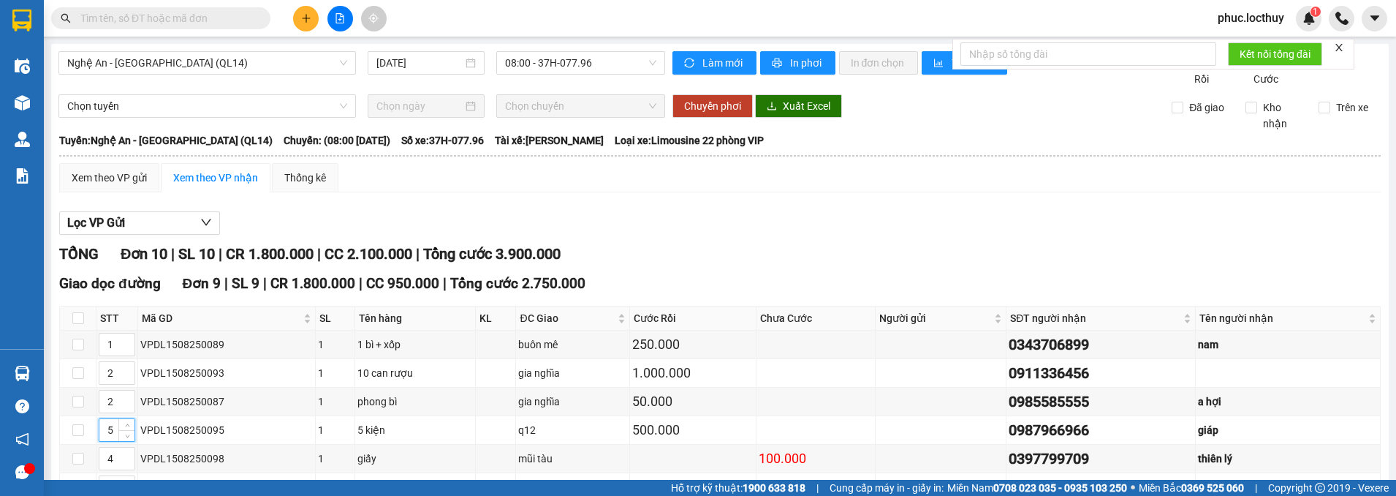
type input "5"
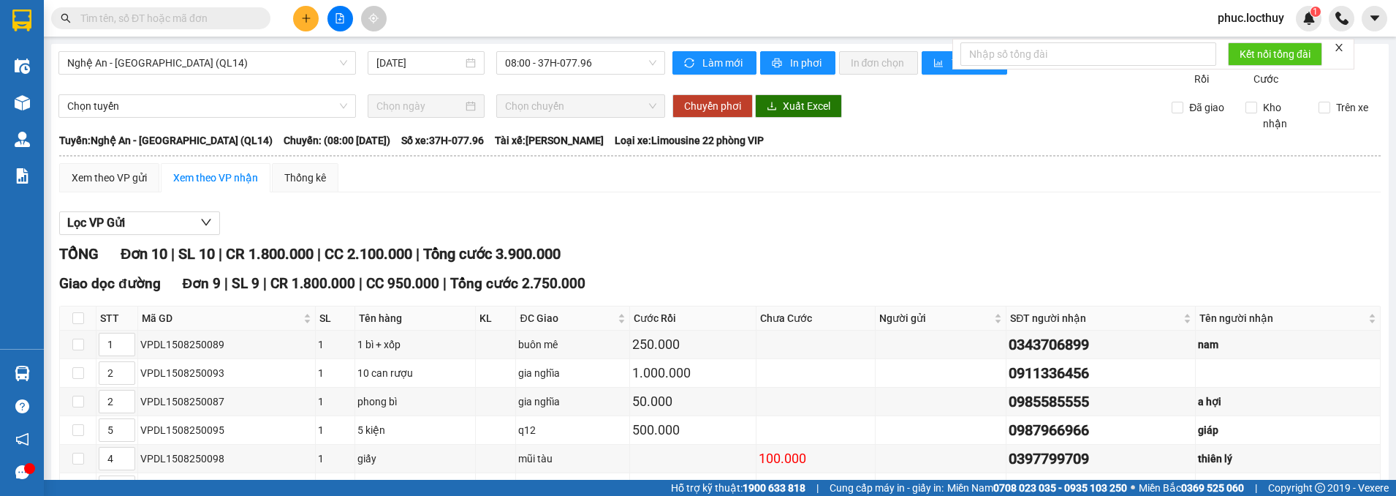
type input "6"
click at [790, 64] on span "In phơi" at bounding box center [807, 63] width 34 height 16
click at [306, 67] on span "Nghệ An - [GEOGRAPHIC_DATA] (QL14)" at bounding box center [207, 63] width 280 height 22
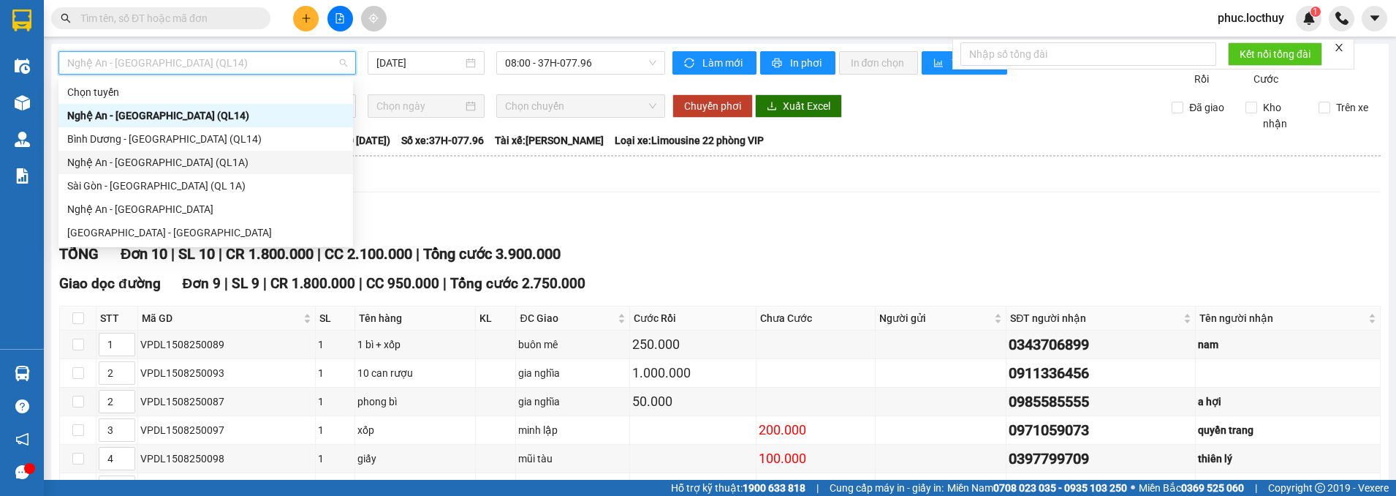
click at [234, 167] on div "Nghệ An - [GEOGRAPHIC_DATA] (QL1A)" at bounding box center [205, 162] width 277 height 16
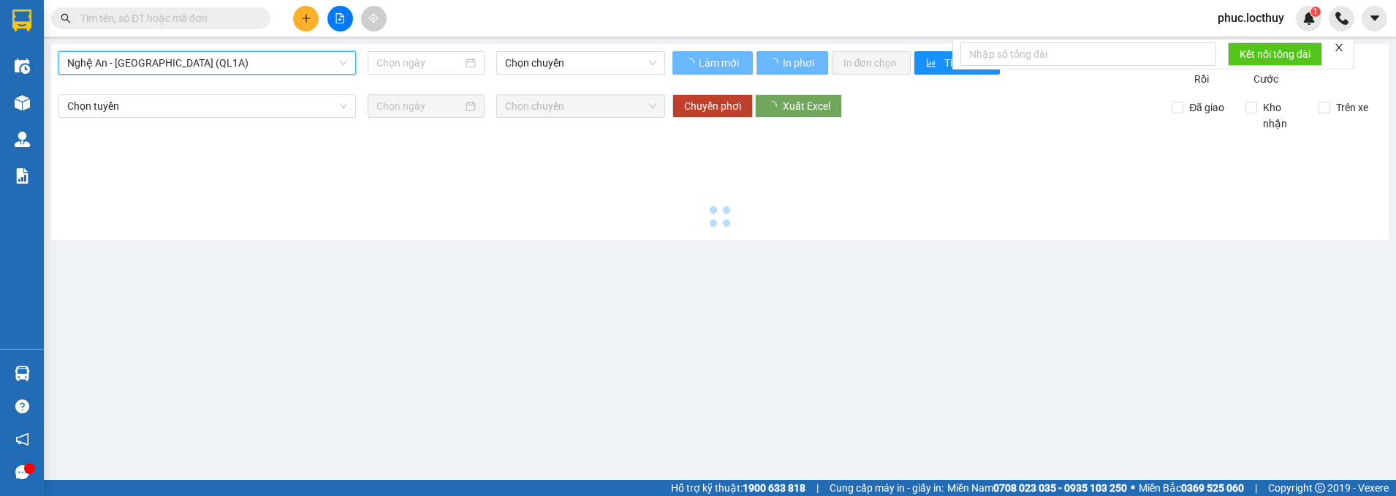
type input "[DATE]"
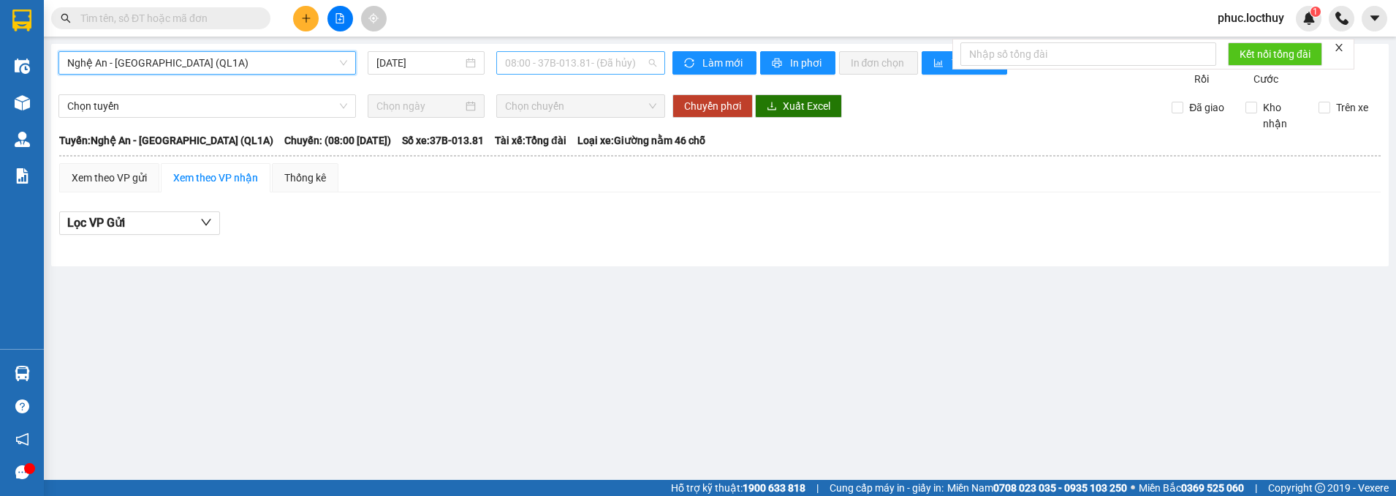
click at [591, 70] on span "08:00 - 37B-013.81 - (Đã hủy)" at bounding box center [580, 63] width 151 height 22
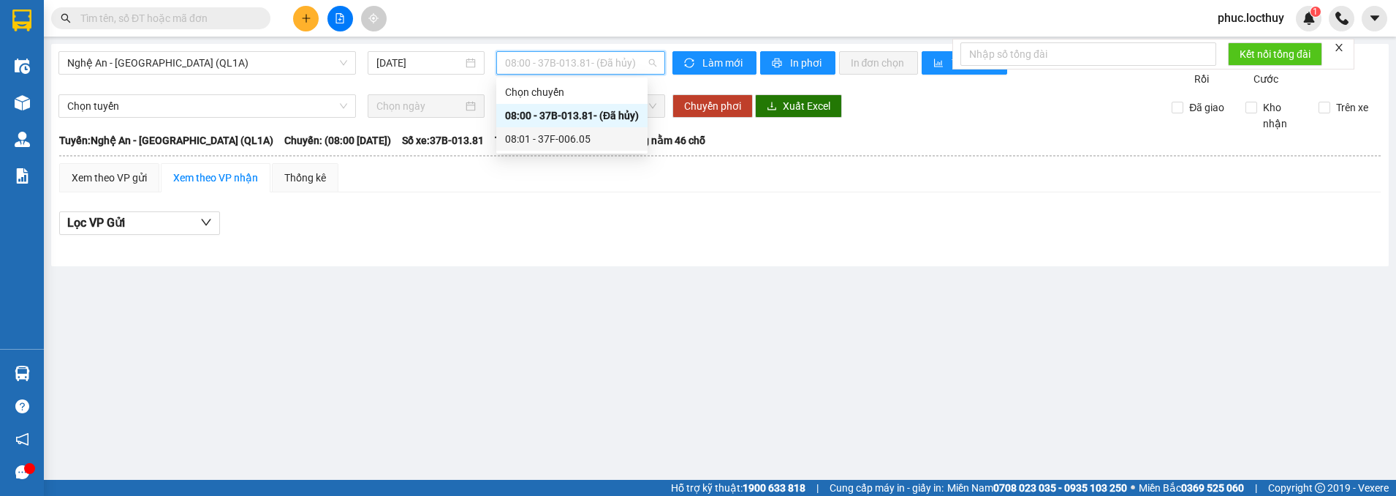
click at [559, 143] on div "08:01 - 37F-006.05" at bounding box center [572, 139] width 134 height 16
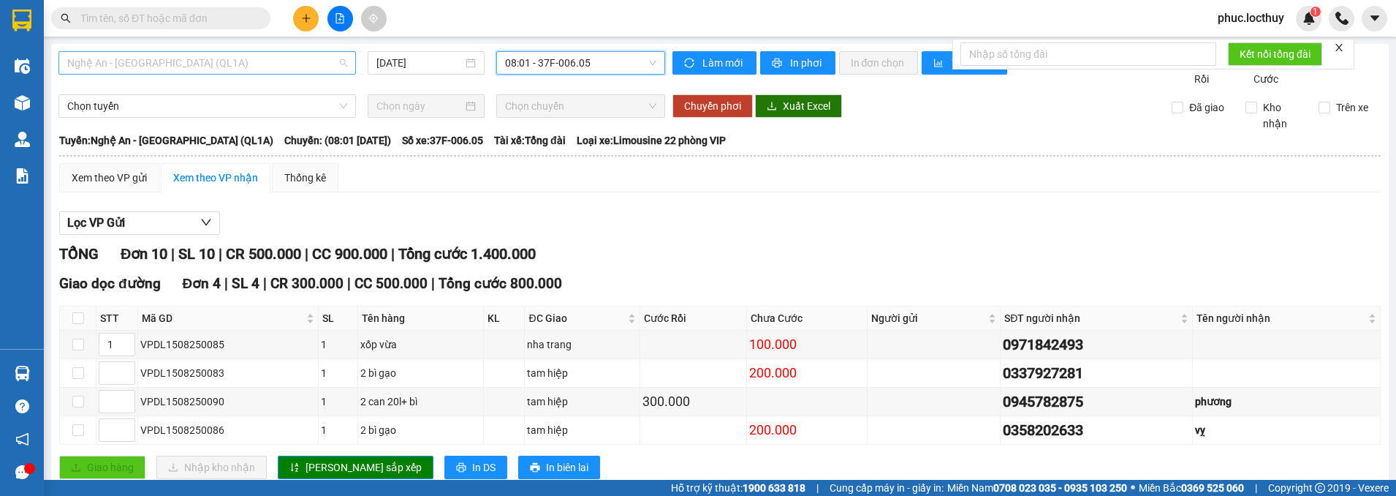
click at [213, 64] on span "Nghệ An - [GEOGRAPHIC_DATA] (QL1A)" at bounding box center [207, 63] width 280 height 22
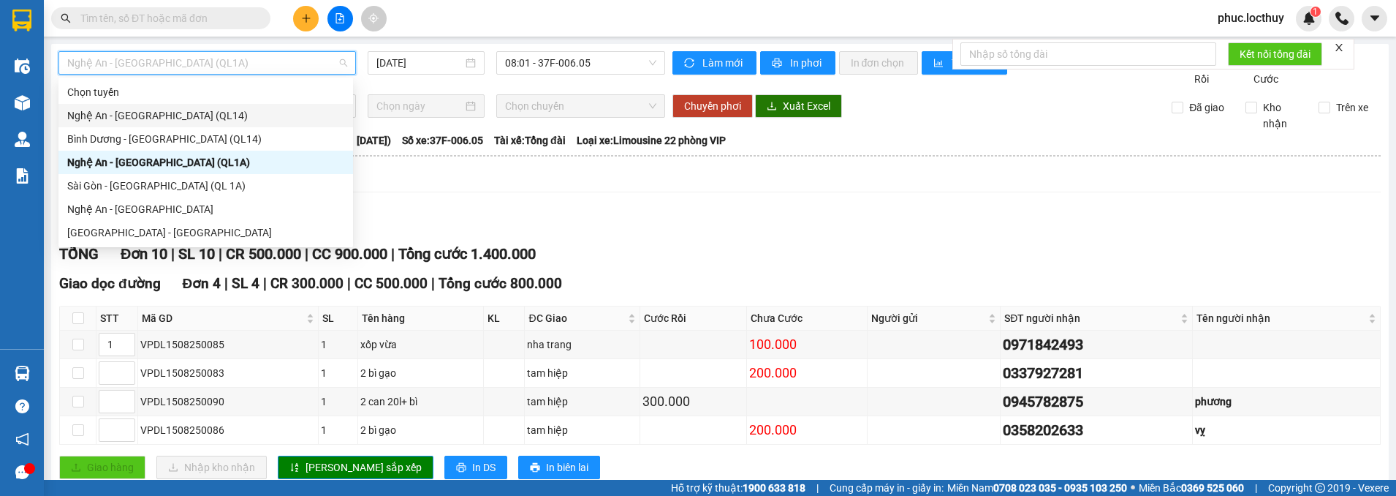
click at [203, 116] on div "Nghệ An - [GEOGRAPHIC_DATA] (QL14)" at bounding box center [205, 115] width 277 height 16
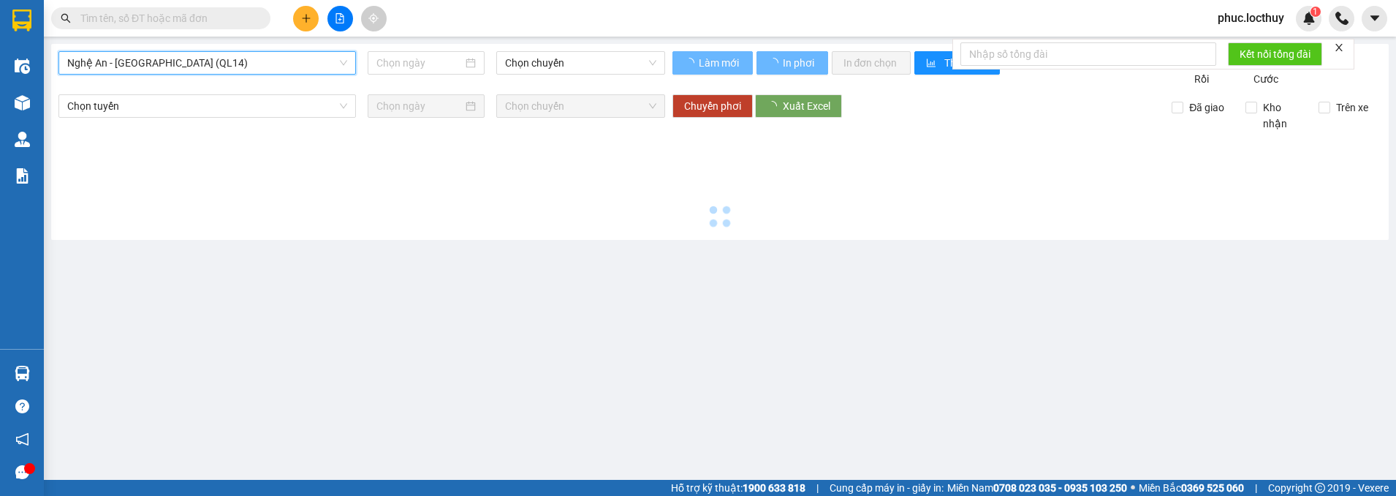
type input "[DATE]"
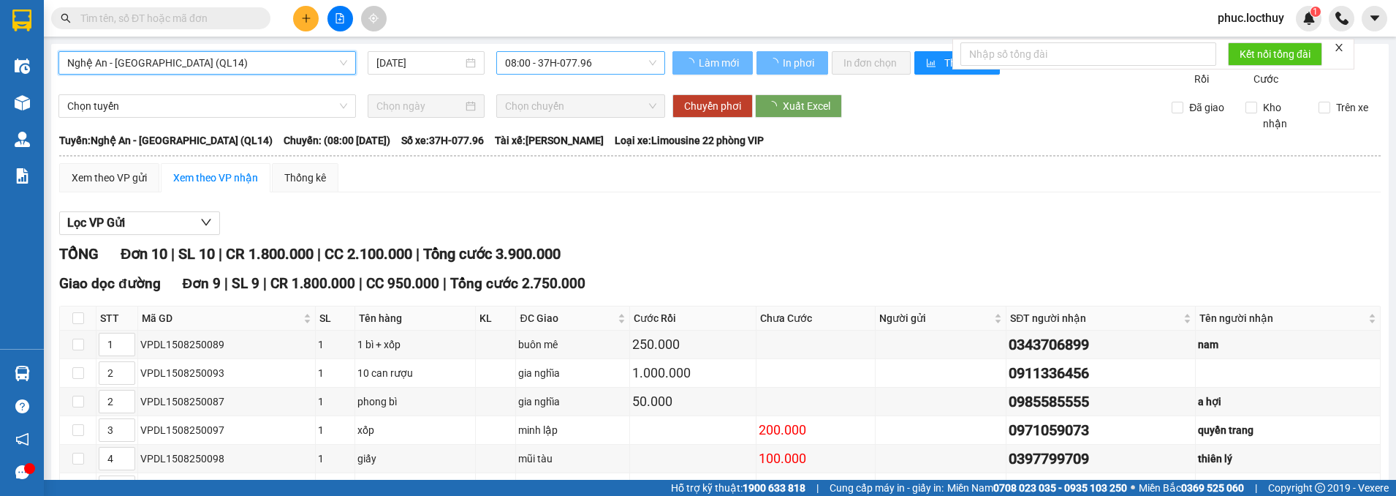
click at [570, 64] on span "08:00 - 37H-077.96" at bounding box center [580, 63] width 151 height 22
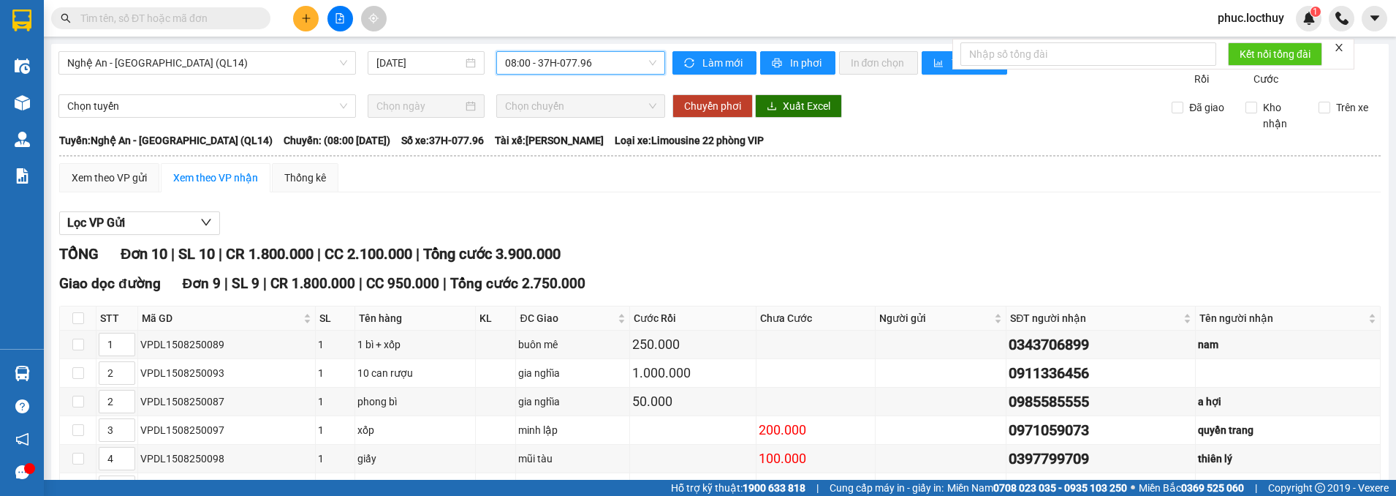
click at [602, 65] on span "08:00 - 37H-077.96" at bounding box center [580, 63] width 151 height 22
drag, startPoint x: 1076, startPoint y: 241, endPoint x: 991, endPoint y: 238, distance: 84.8
paste input "0971121122"
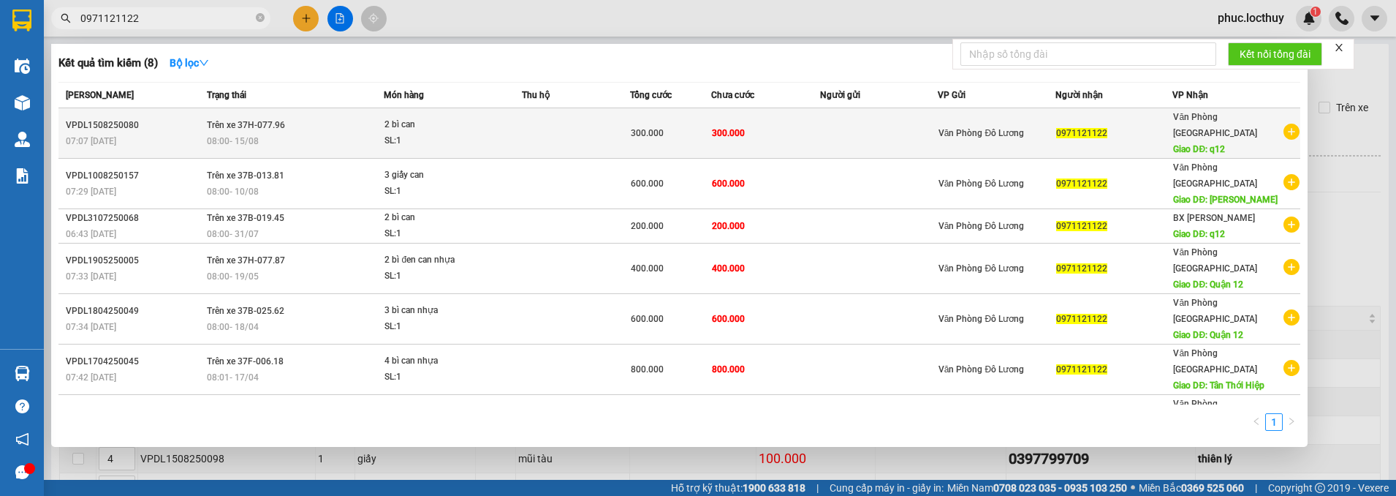
type input "0971121122"
click at [556, 110] on td at bounding box center [576, 133] width 108 height 50
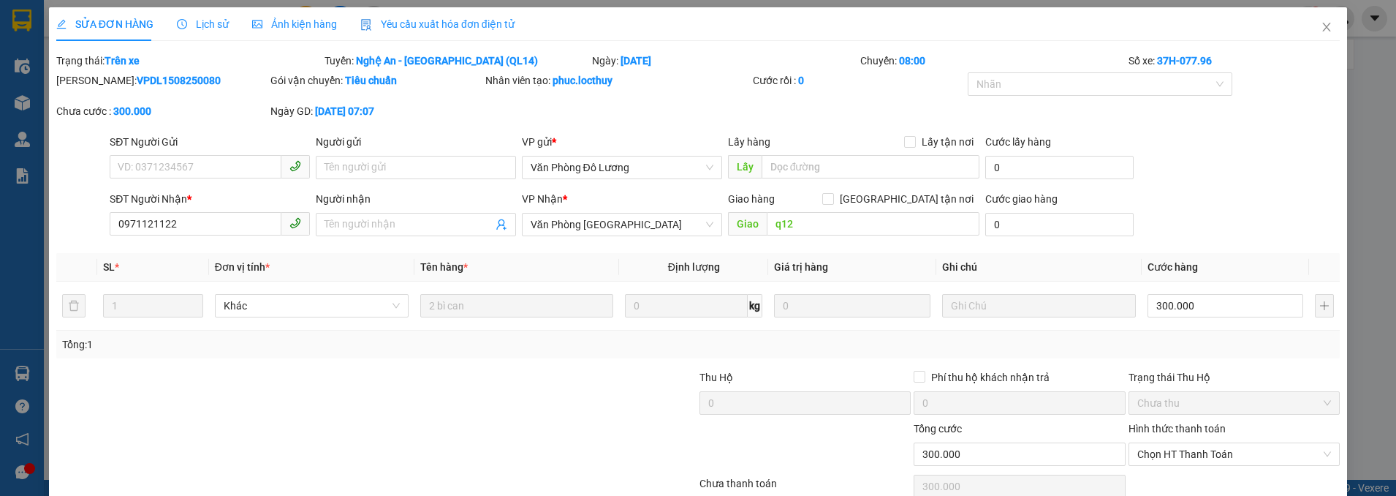
click at [287, 31] on div "Ảnh kiện hàng" at bounding box center [294, 24] width 85 height 16
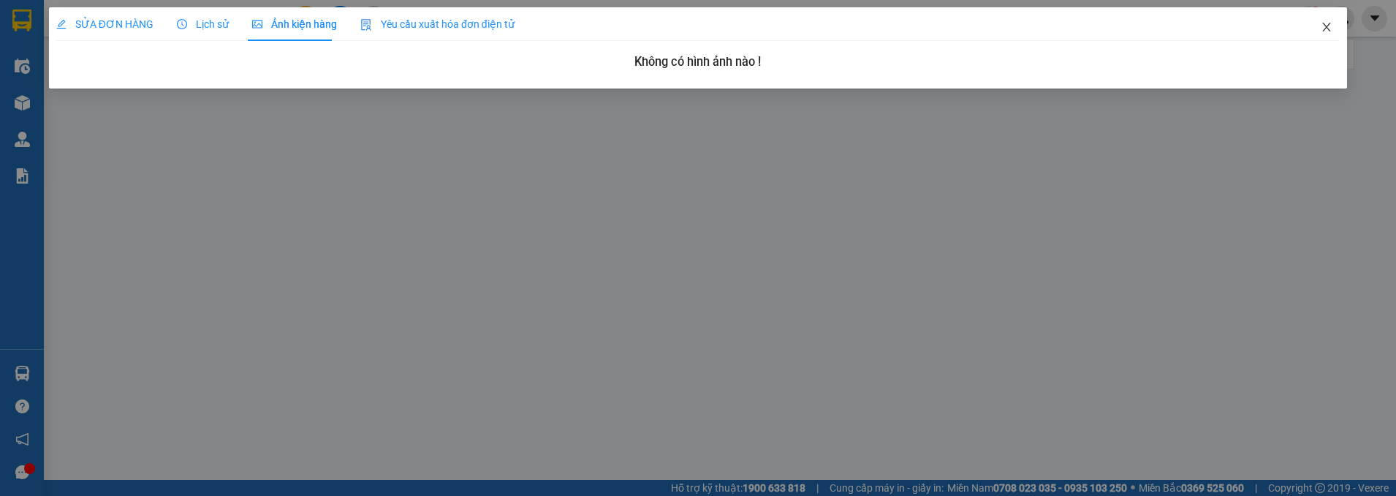
click at [1324, 26] on icon "close" at bounding box center [1327, 27] width 12 height 12
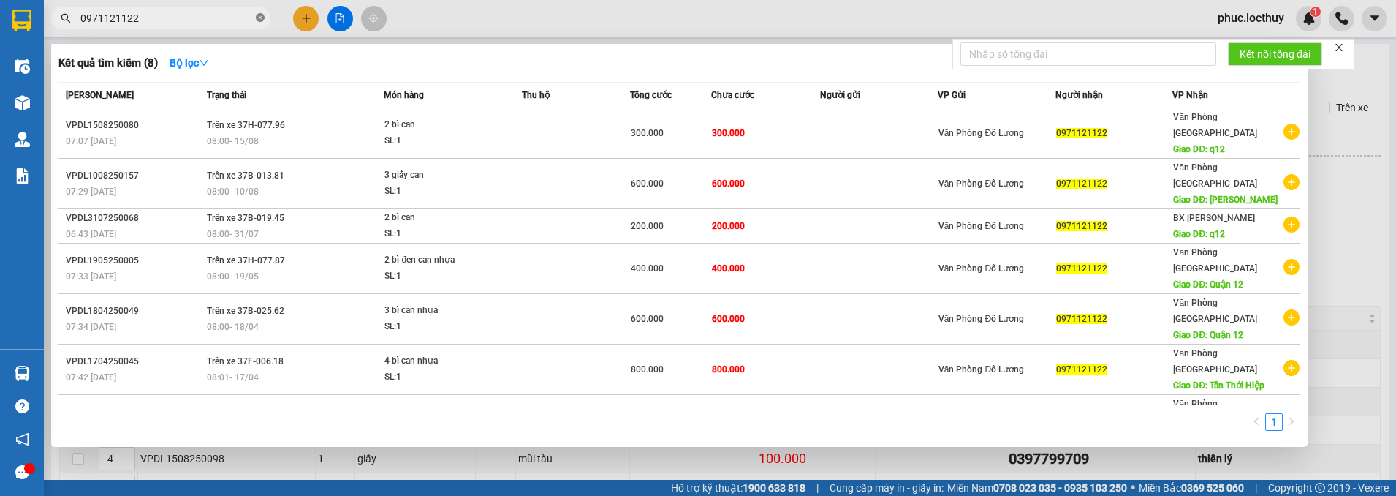
click at [259, 24] on span at bounding box center [260, 19] width 9 height 14
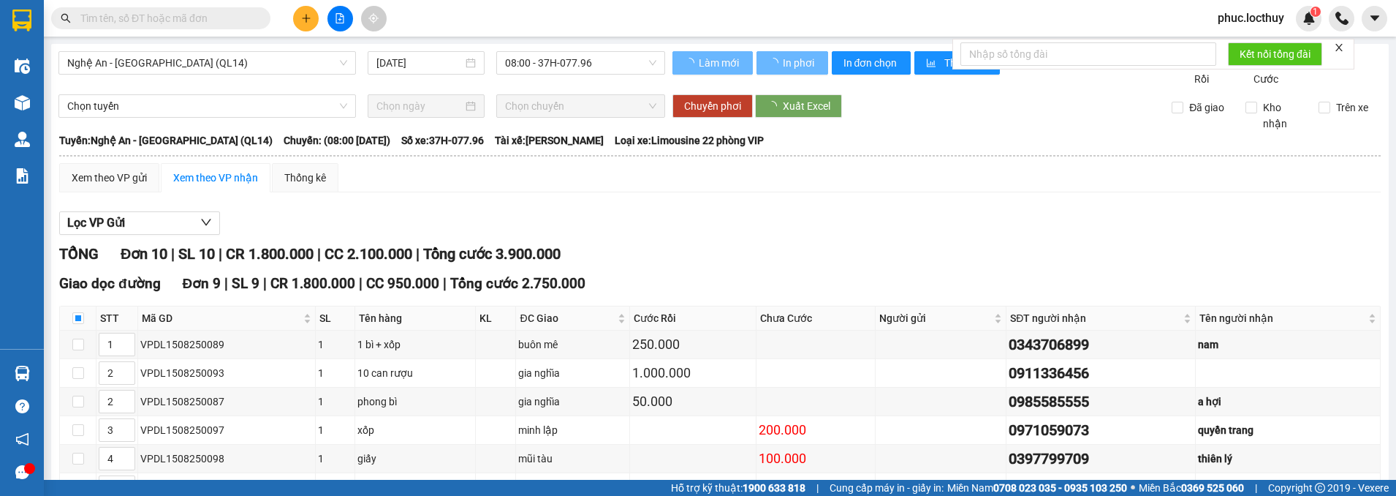
checkbox input "false"
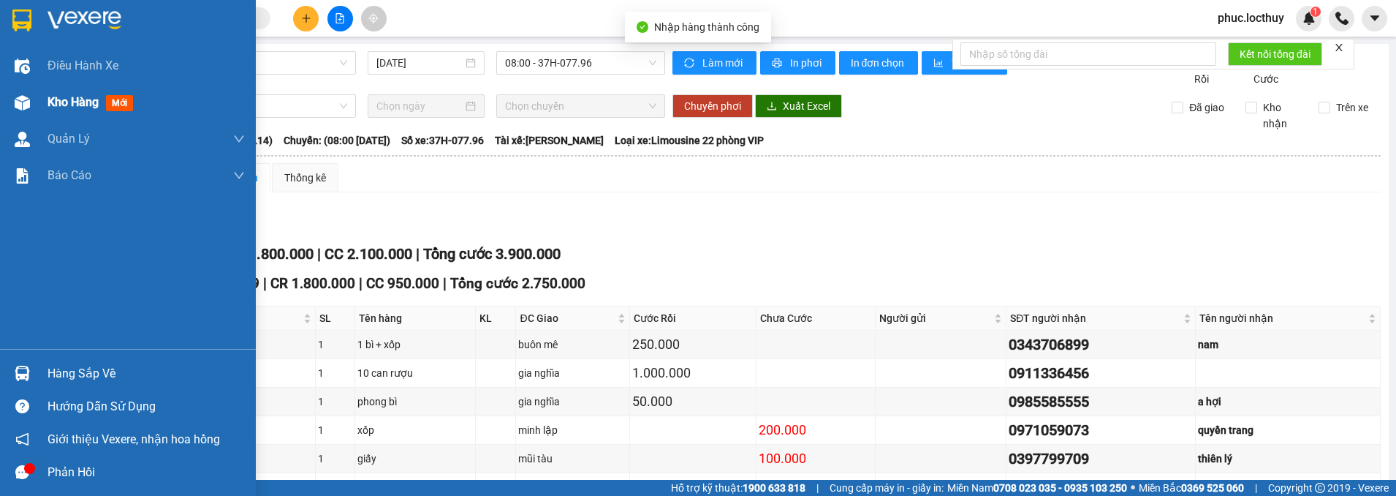
click at [23, 106] on img at bounding box center [22, 102] width 15 height 15
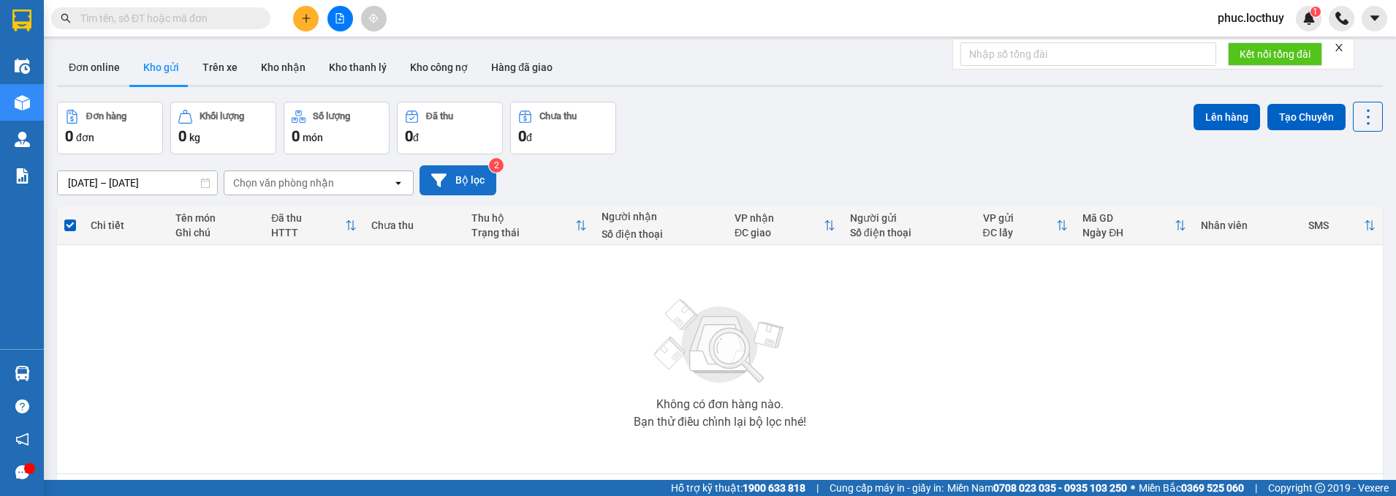
click at [459, 165] on button "Bộ lọc" at bounding box center [458, 180] width 77 height 30
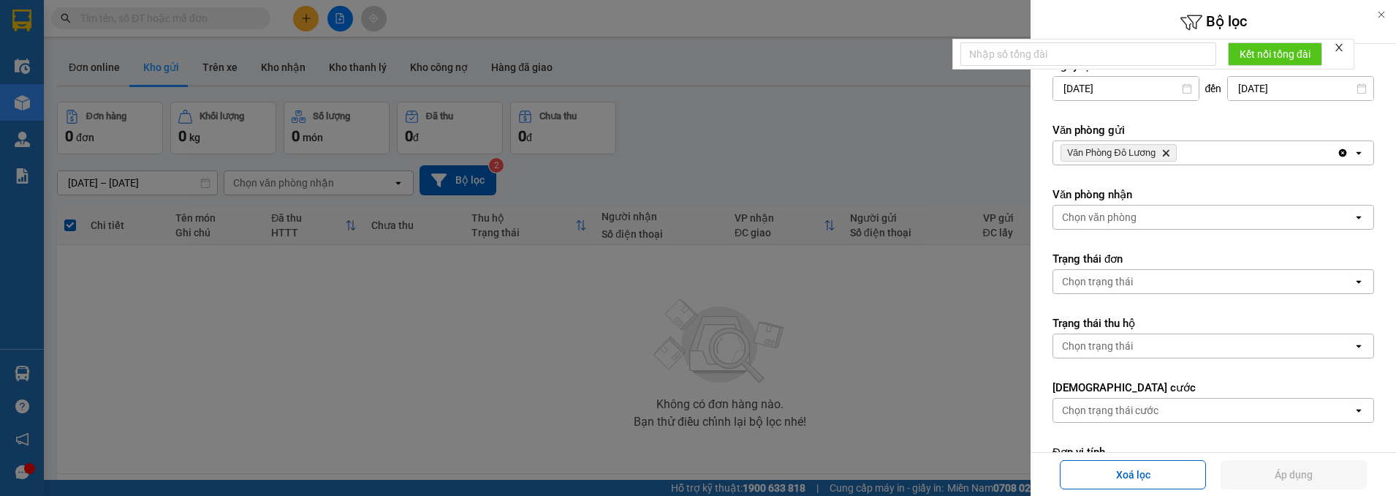
click at [1379, 12] on icon at bounding box center [1382, 15] width 7 height 7
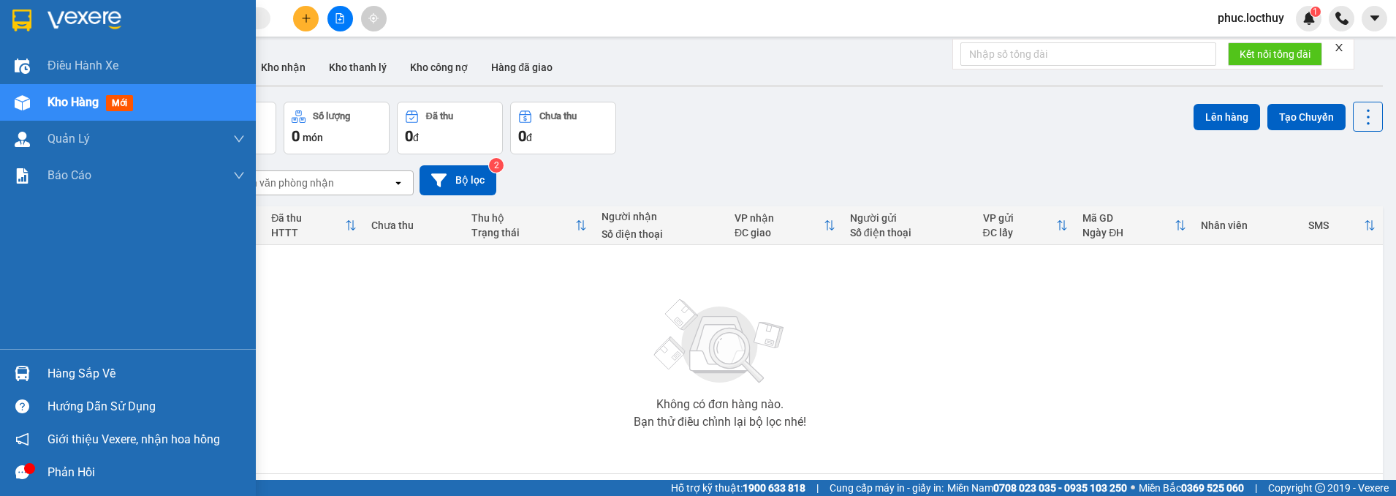
click at [129, 99] on span "mới" at bounding box center [119, 103] width 27 height 16
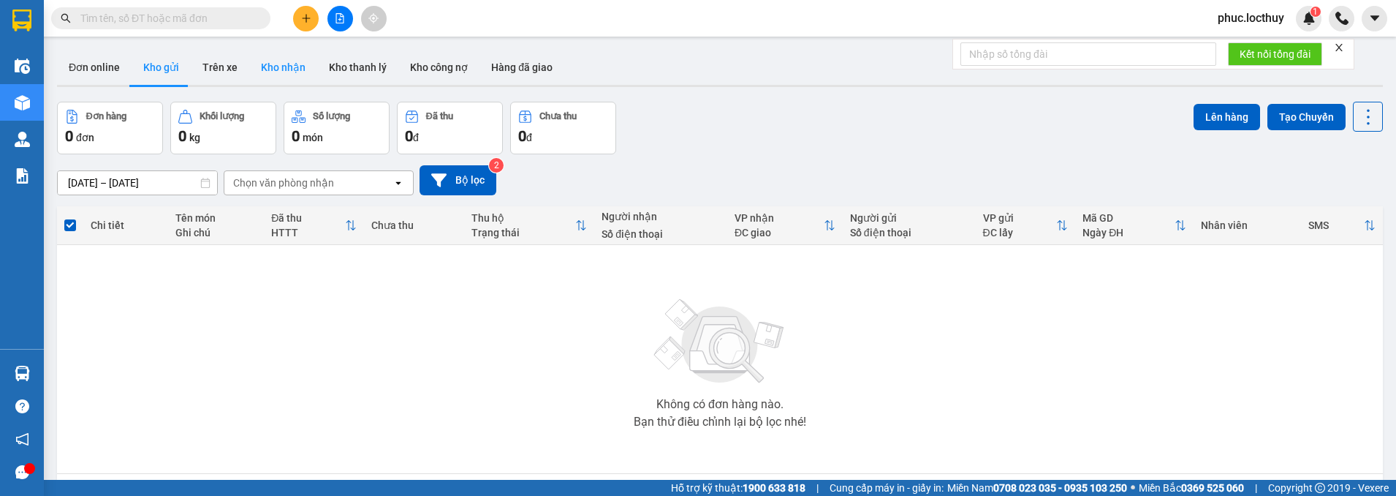
click at [309, 73] on button "Kho nhận" at bounding box center [283, 67] width 68 height 35
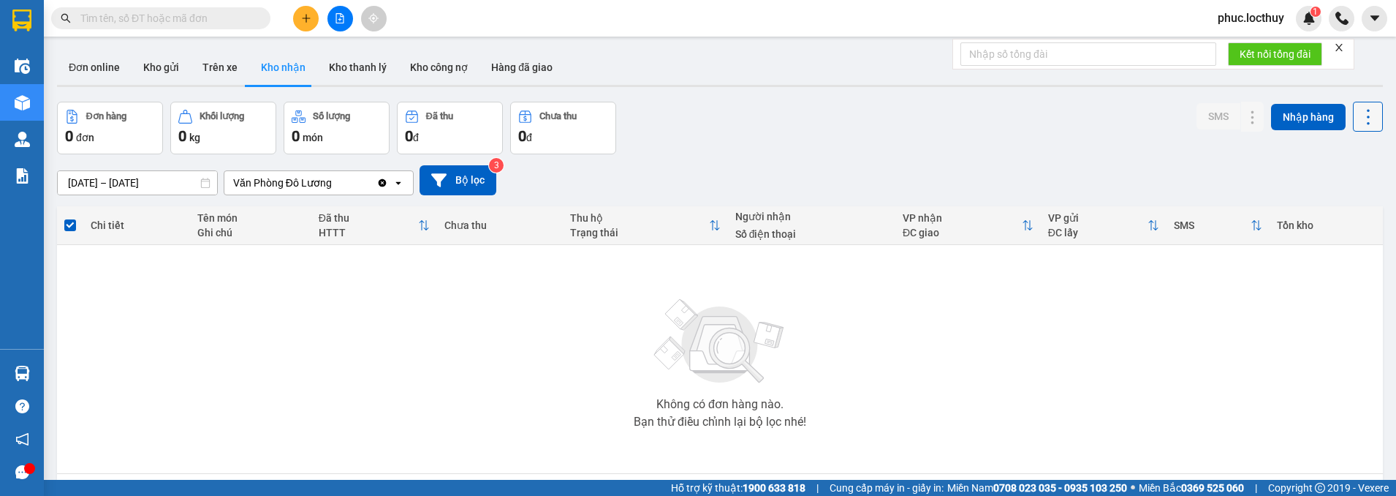
click at [1358, 123] on icon at bounding box center [1368, 117] width 20 height 20
click at [446, 181] on icon at bounding box center [438, 180] width 15 height 15
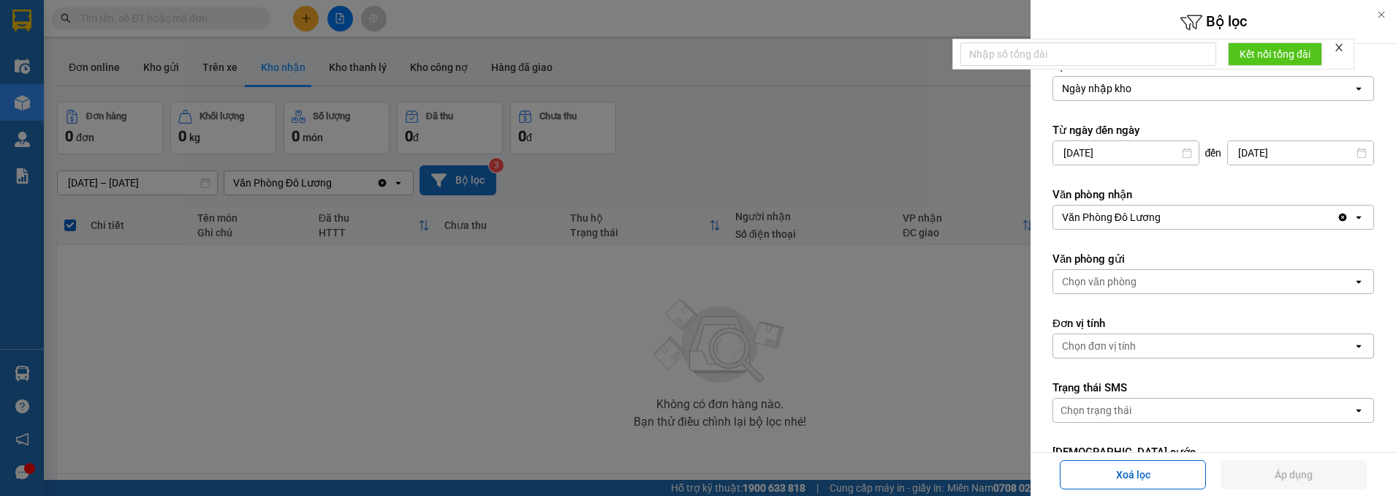
click at [1382, 14] on icon at bounding box center [1382, 15] width 7 height 7
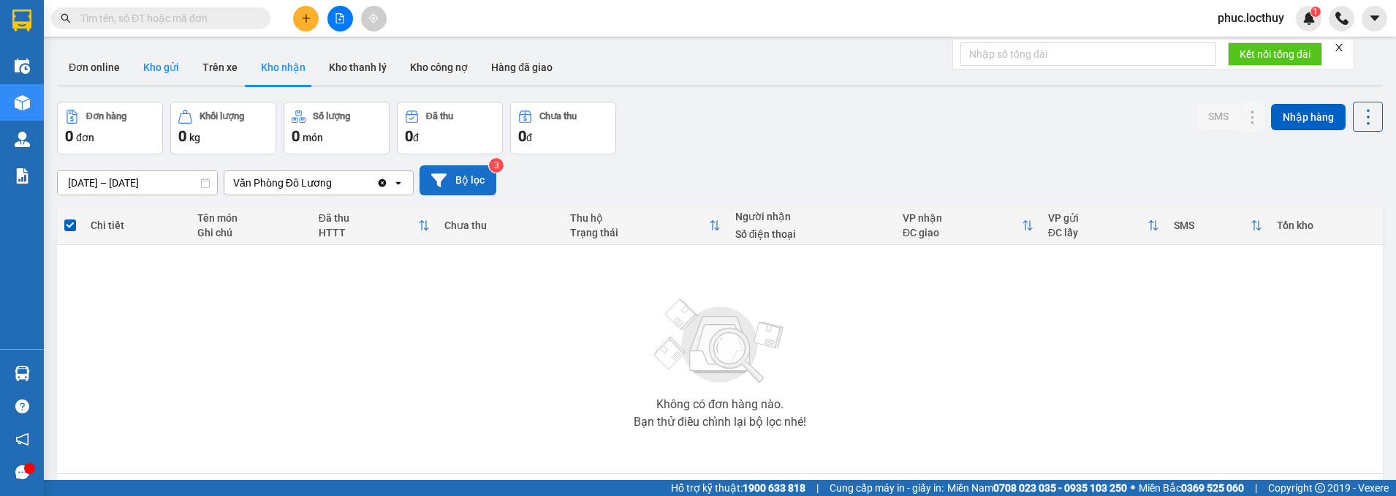
click at [164, 72] on button "Kho gửi" at bounding box center [161, 67] width 59 height 35
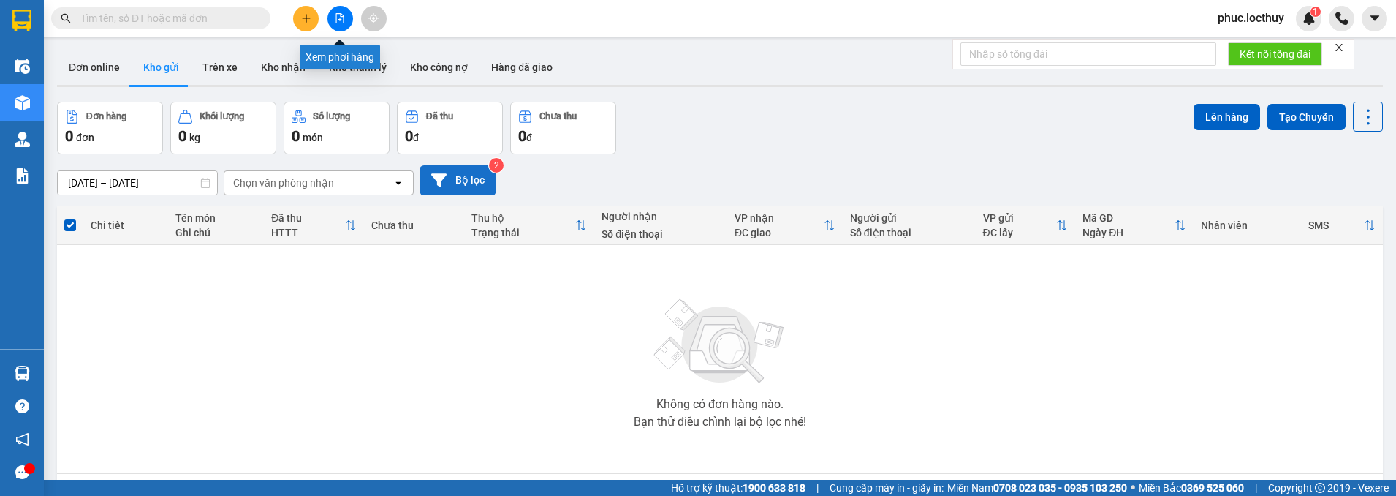
click at [338, 11] on button at bounding box center [341, 19] width 26 height 26
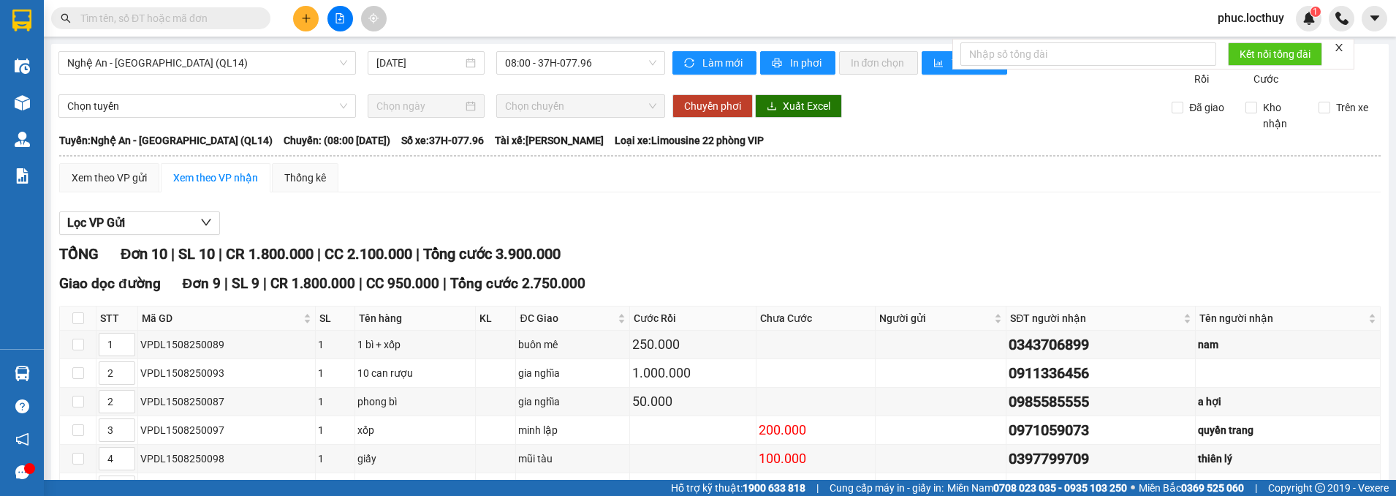
paste input "0971121122"
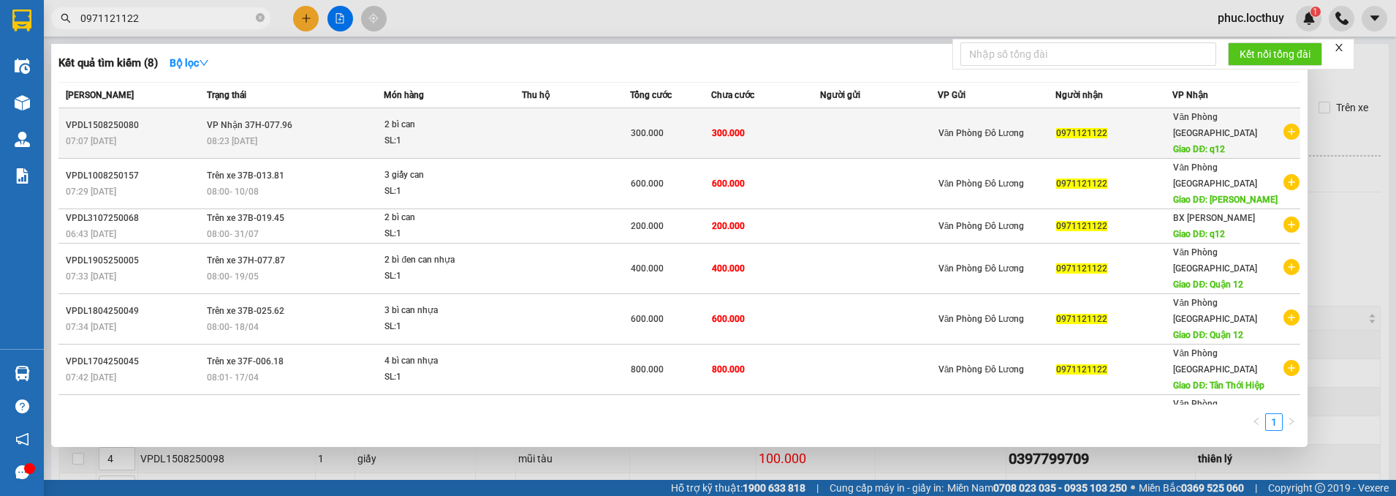
type input "0971121122"
click at [542, 123] on td at bounding box center [576, 133] width 108 height 50
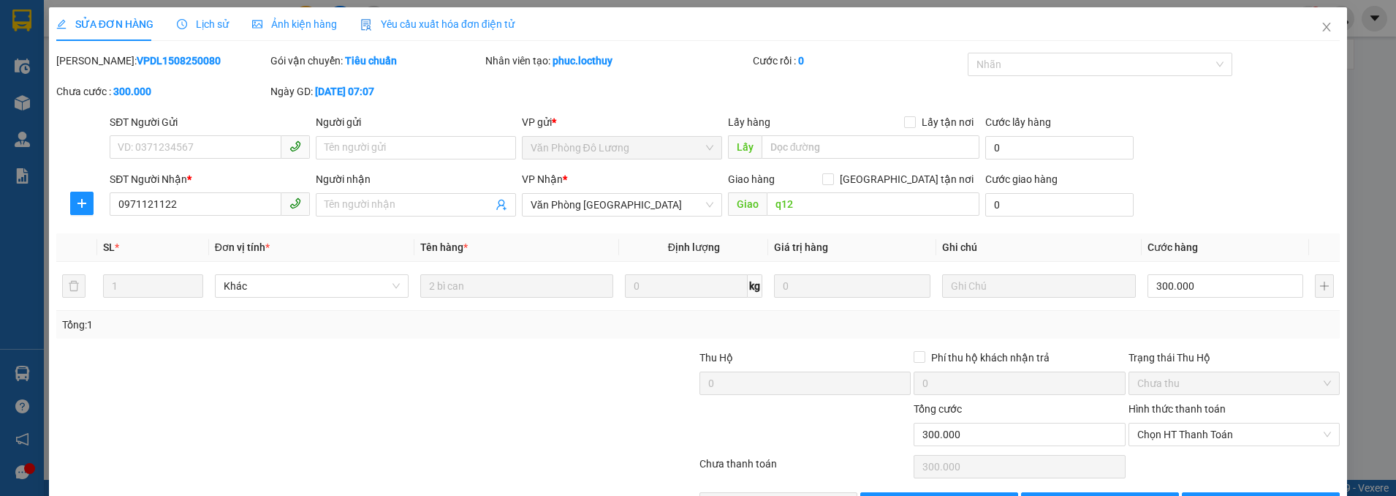
click at [297, 31] on div "Ảnh kiện hàng" at bounding box center [294, 24] width 85 height 16
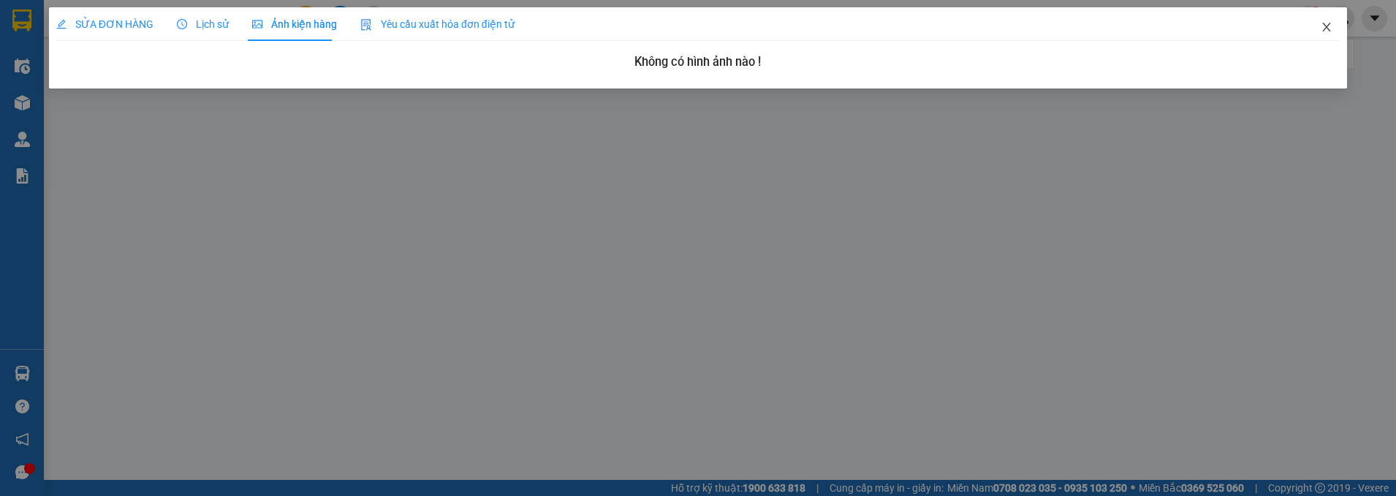
click at [1329, 28] on icon "close" at bounding box center [1327, 27] width 12 height 12
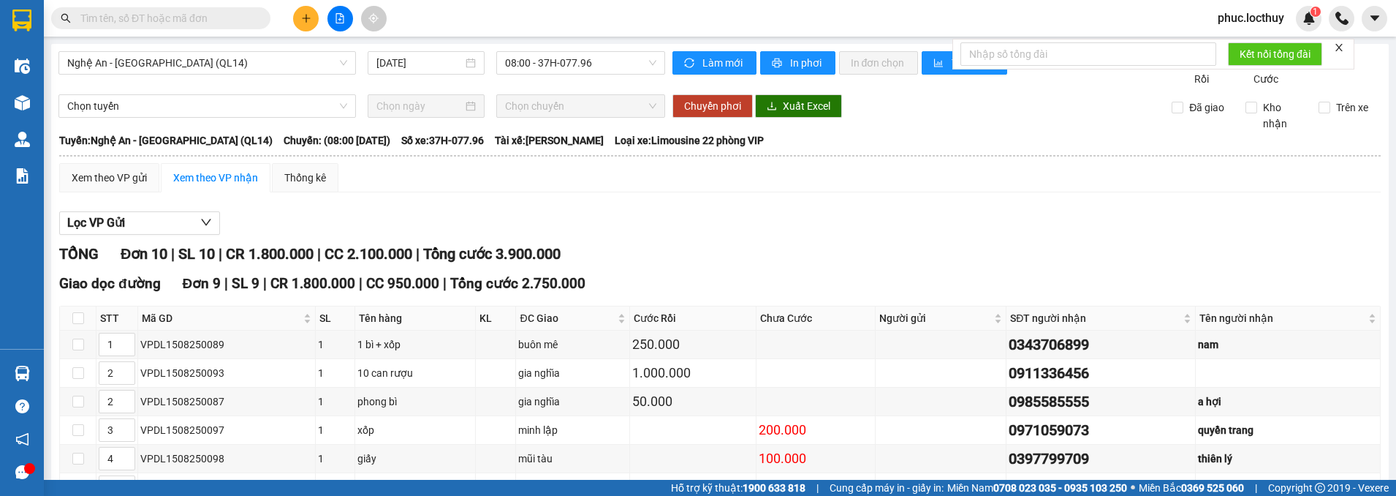
scroll to position [219, 0]
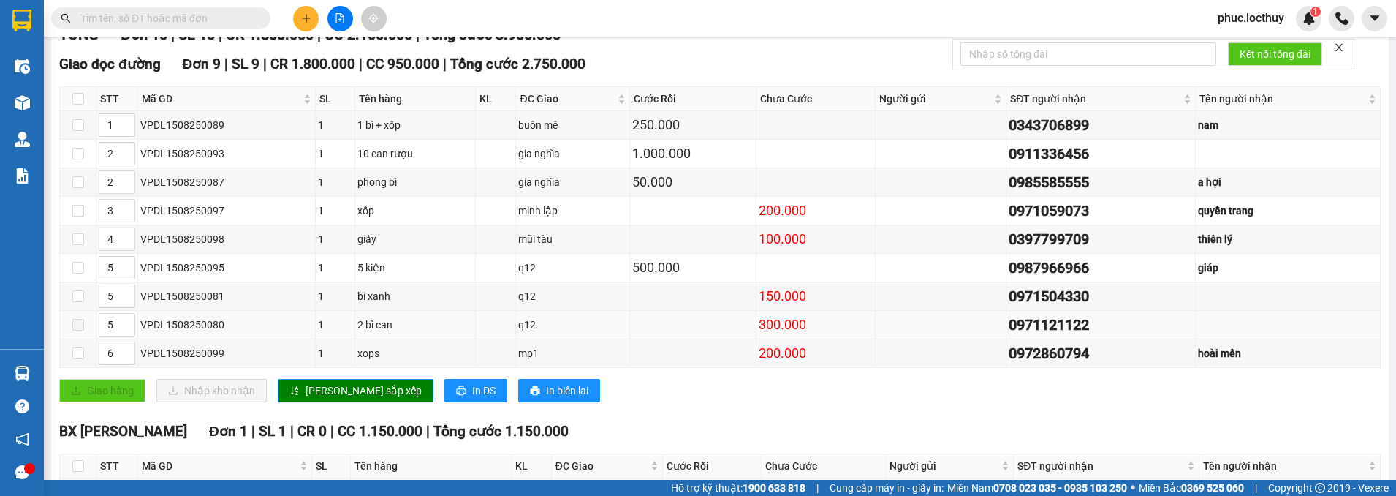
click at [79, 330] on span at bounding box center [78, 325] width 12 height 12
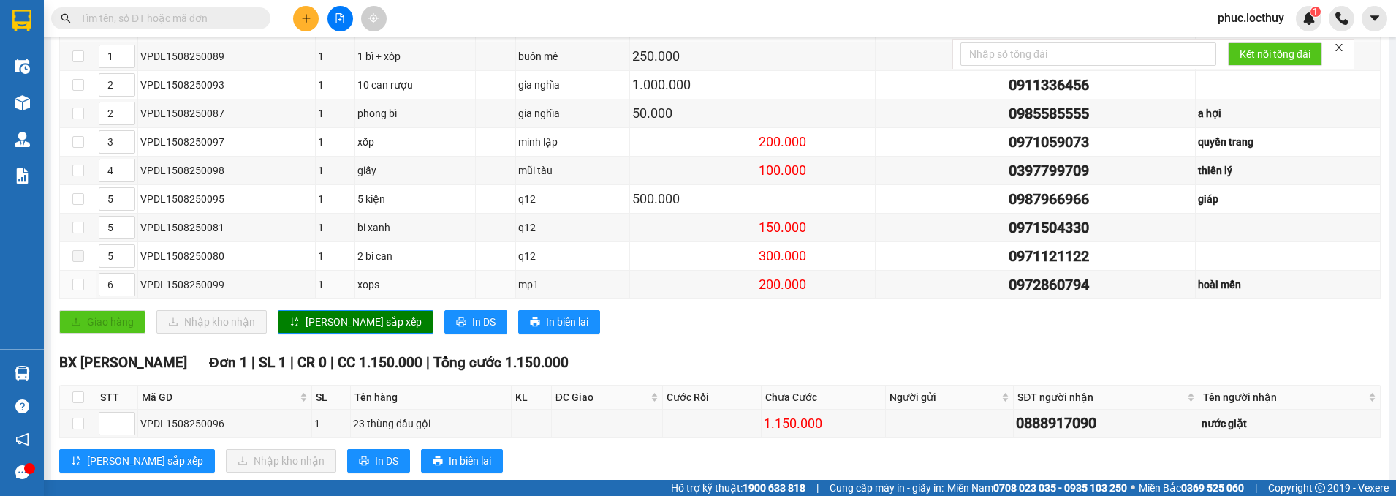
scroll to position [338, 0]
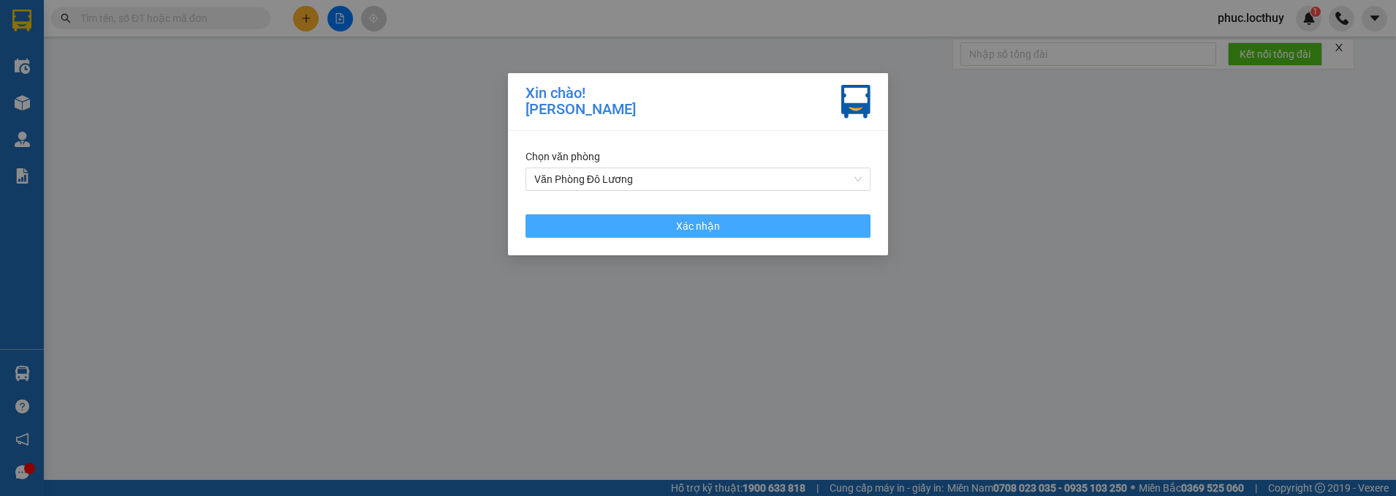
click at [684, 230] on span "Xác nhận" at bounding box center [698, 226] width 44 height 16
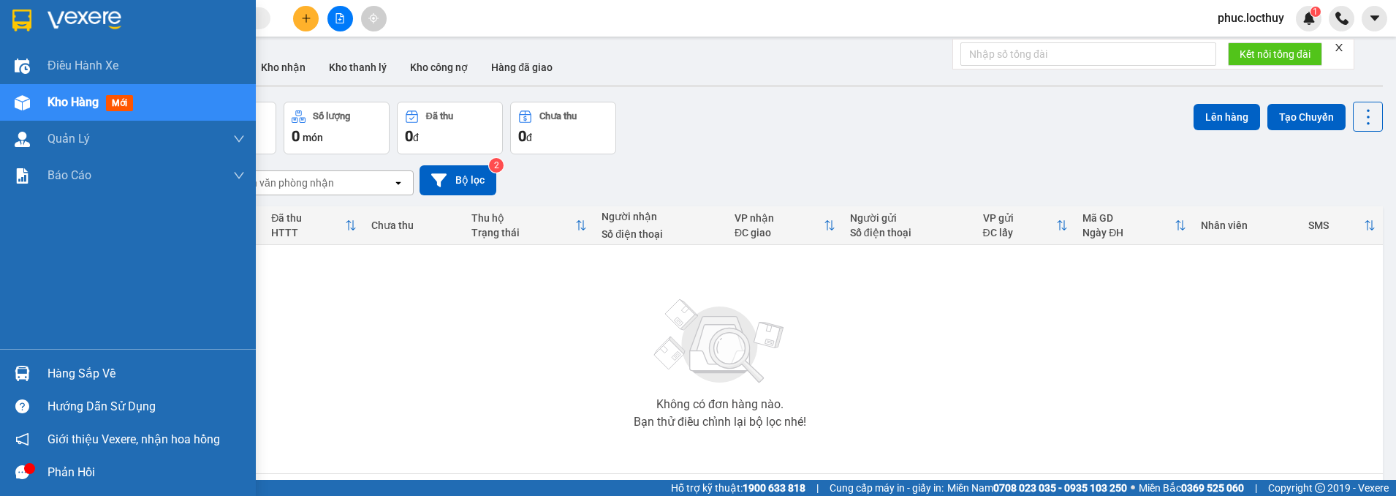
click at [16, 105] on img at bounding box center [22, 102] width 15 height 15
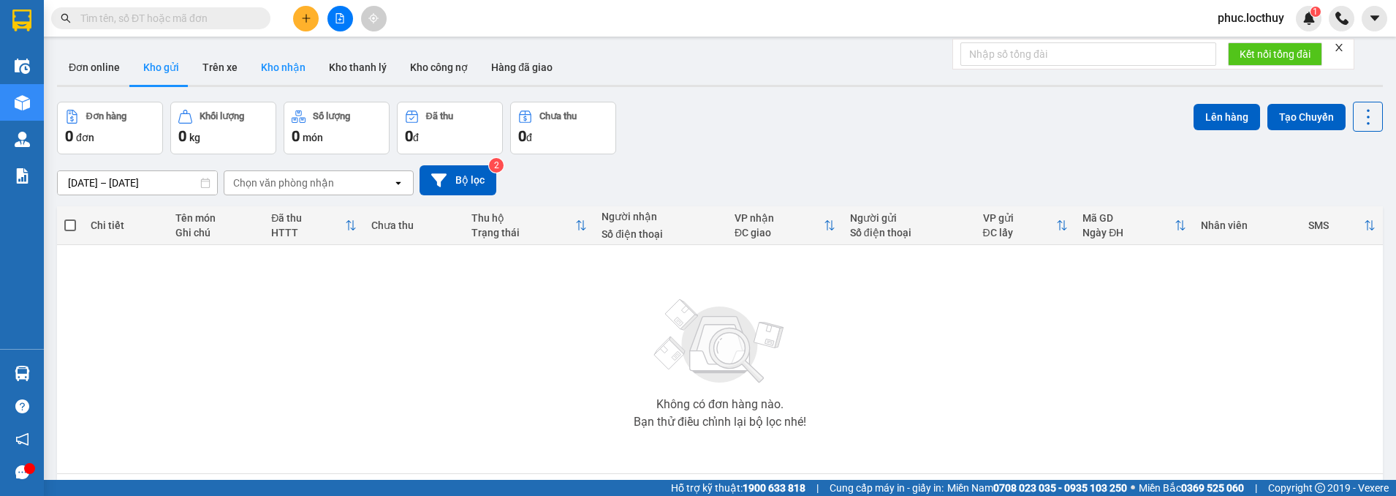
click at [283, 57] on button "Kho nhận" at bounding box center [283, 67] width 68 height 35
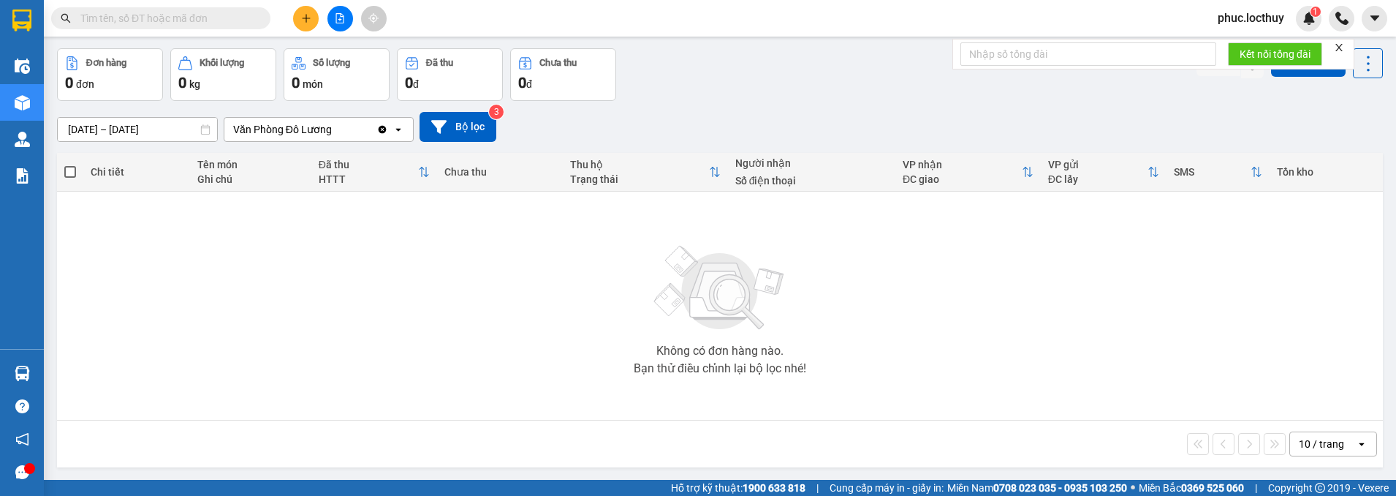
scroll to position [67, 0]
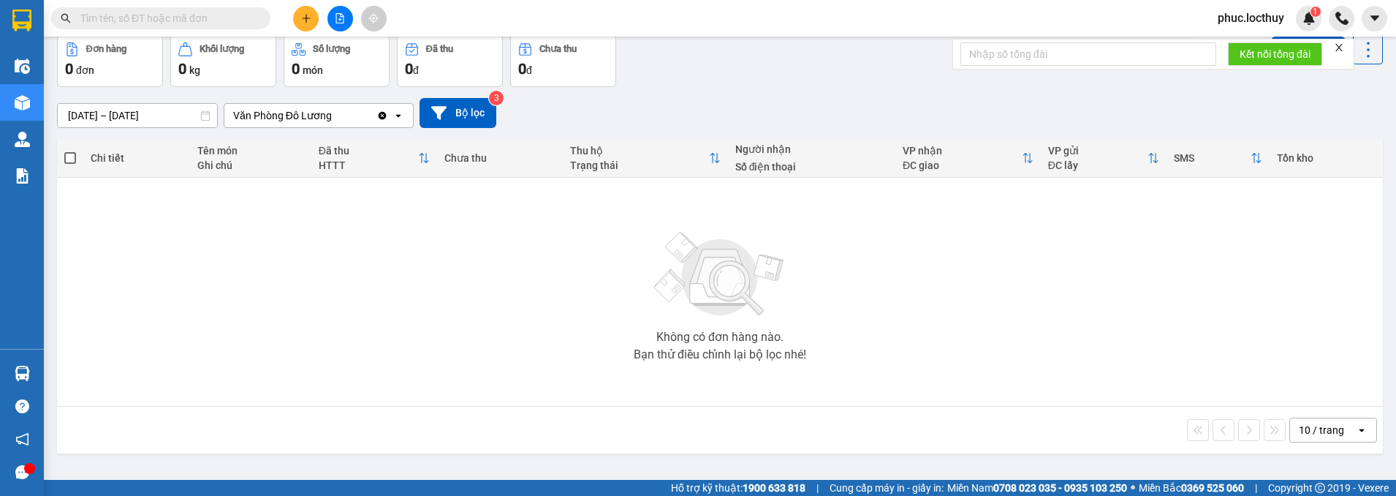
click at [1331, 442] on div "10 / trang open" at bounding box center [720, 429] width 1326 height 47
click at [1332, 425] on div "10 / trang" at bounding box center [1321, 430] width 45 height 15
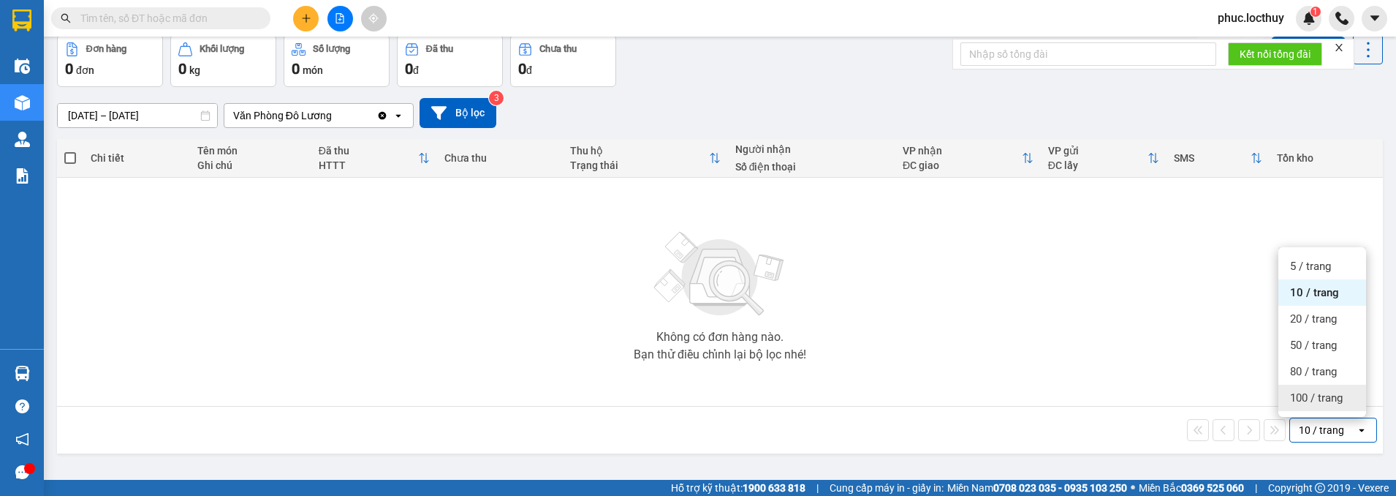
click at [1310, 401] on span "100 / trang" at bounding box center [1316, 397] width 53 height 15
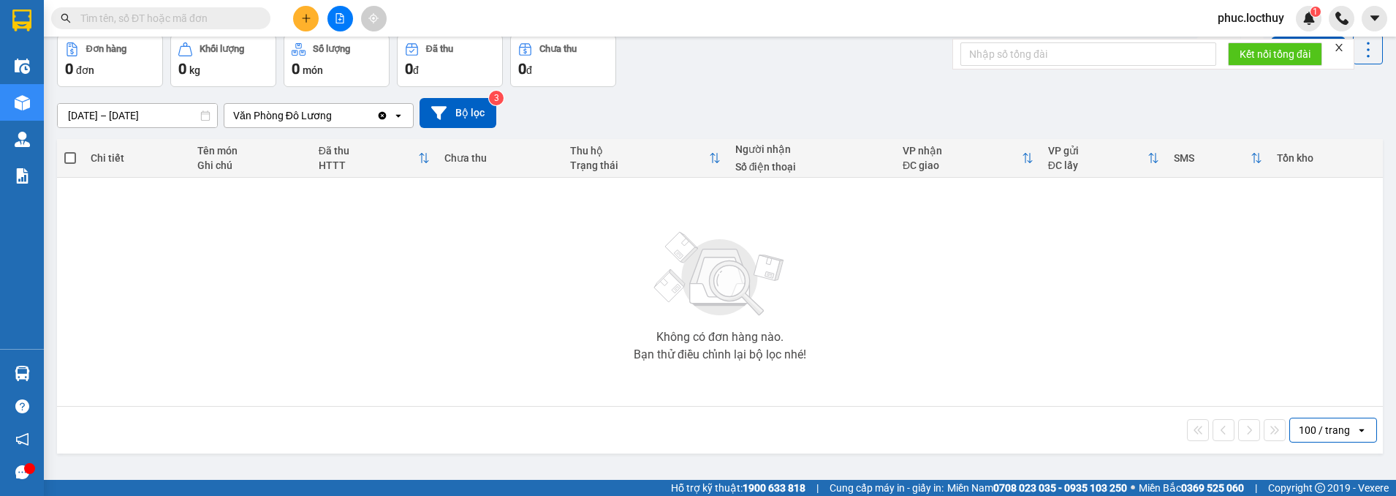
click at [344, 10] on button at bounding box center [341, 19] width 26 height 26
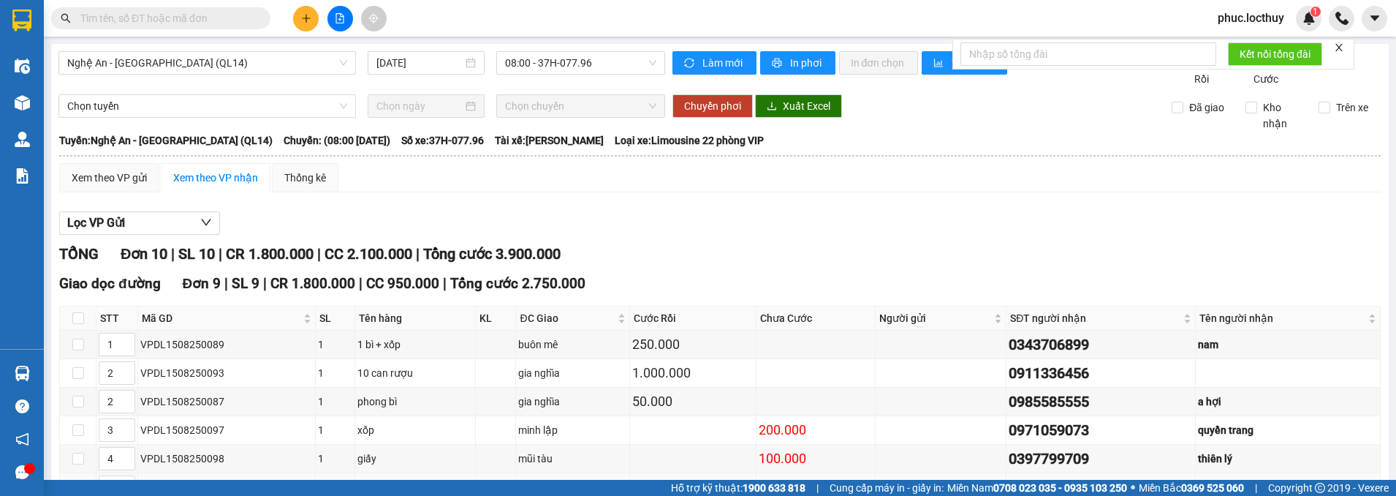
scroll to position [219, 0]
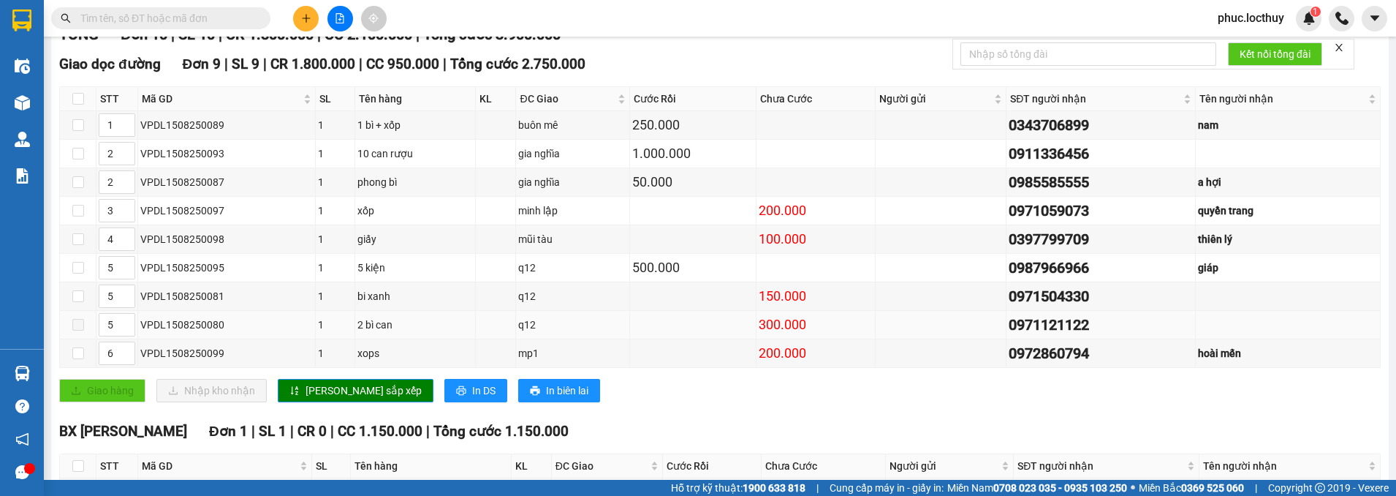
click at [73, 330] on span at bounding box center [78, 325] width 12 height 12
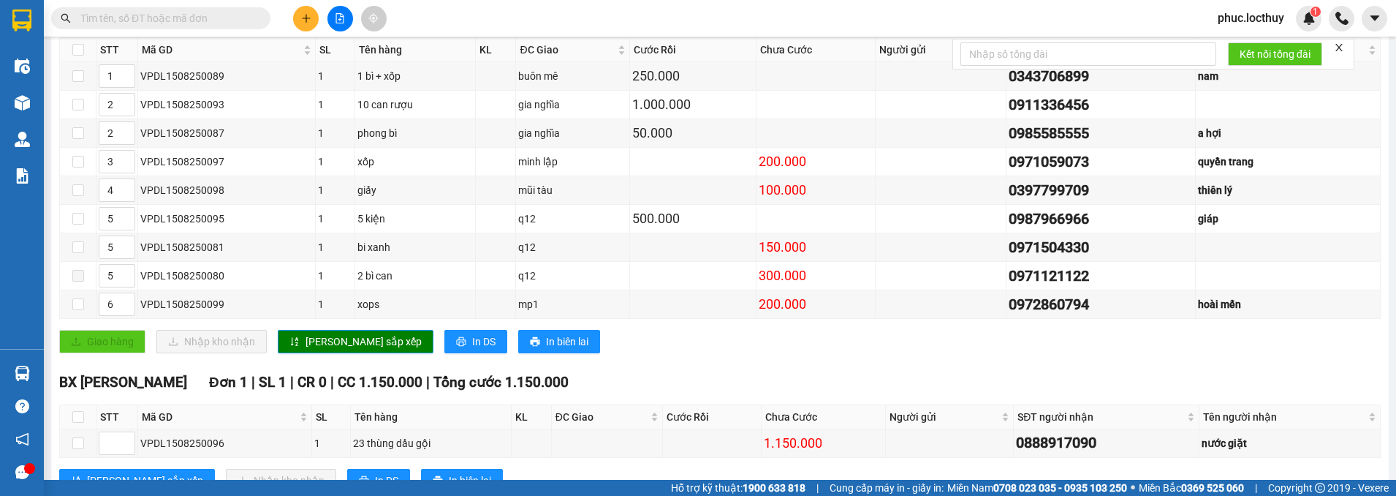
scroll to position [292, 0]
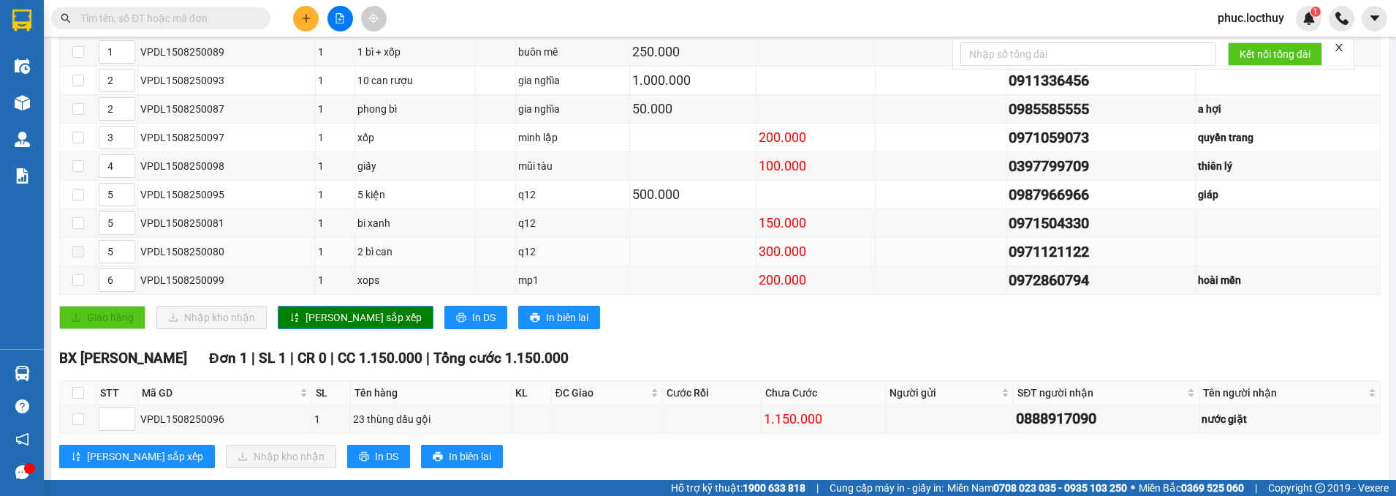
click at [78, 257] on span at bounding box center [78, 252] width 12 height 12
click at [167, 260] on div "VPDL1508250080" at bounding box center [226, 251] width 173 height 16
click at [229, 260] on div "VPDL1508250080" at bounding box center [226, 251] width 173 height 16
click at [377, 260] on div "2 bì can" at bounding box center [415, 251] width 116 height 16
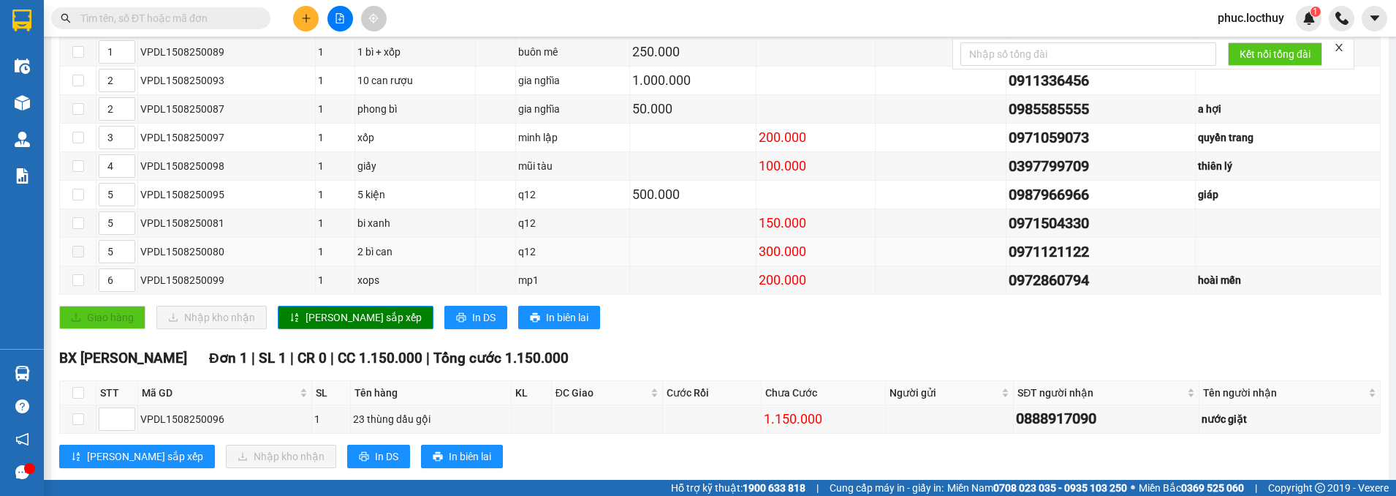
click at [74, 257] on span at bounding box center [78, 252] width 12 height 12
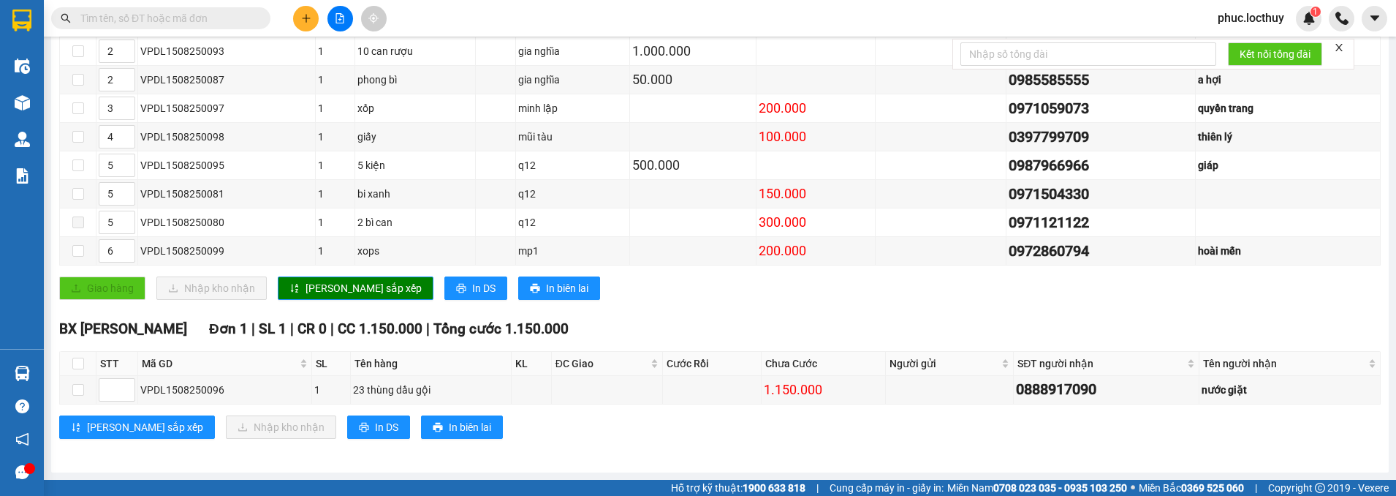
scroll to position [0, 0]
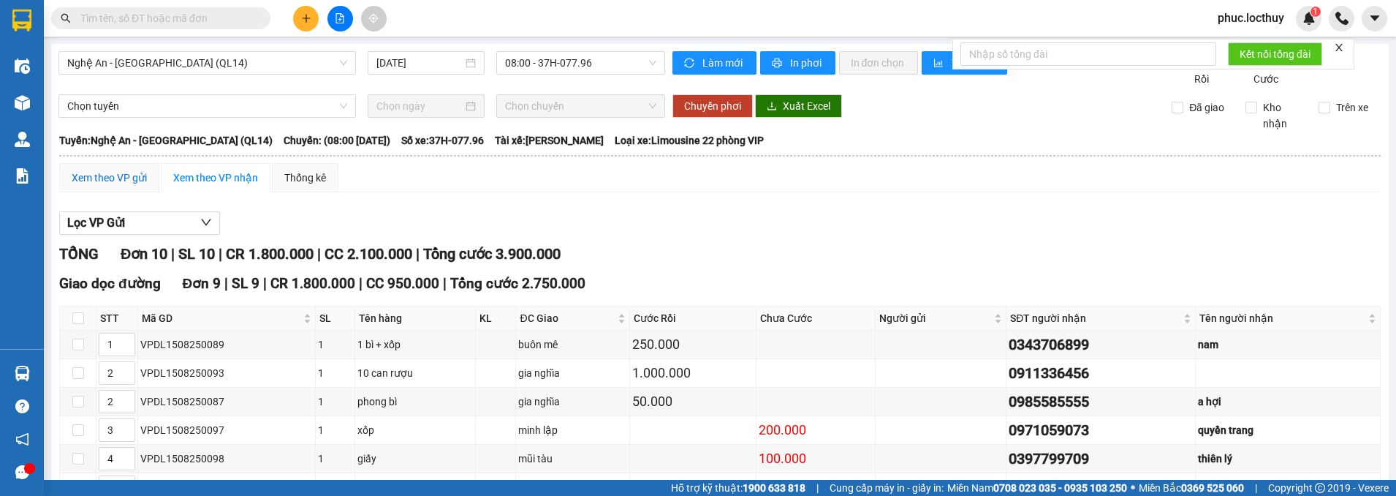
click at [142, 186] on div "Xem theo VP gửi" at bounding box center [109, 178] width 75 height 16
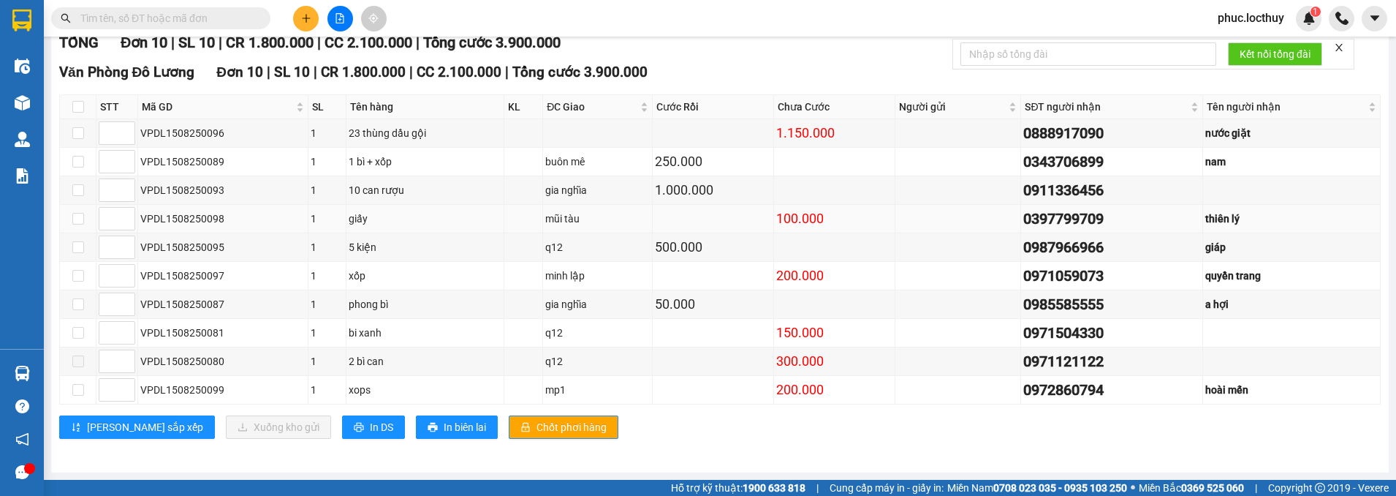
scroll to position [219, 0]
click at [77, 367] on span at bounding box center [78, 361] width 12 height 12
click at [75, 367] on span at bounding box center [78, 361] width 12 height 12
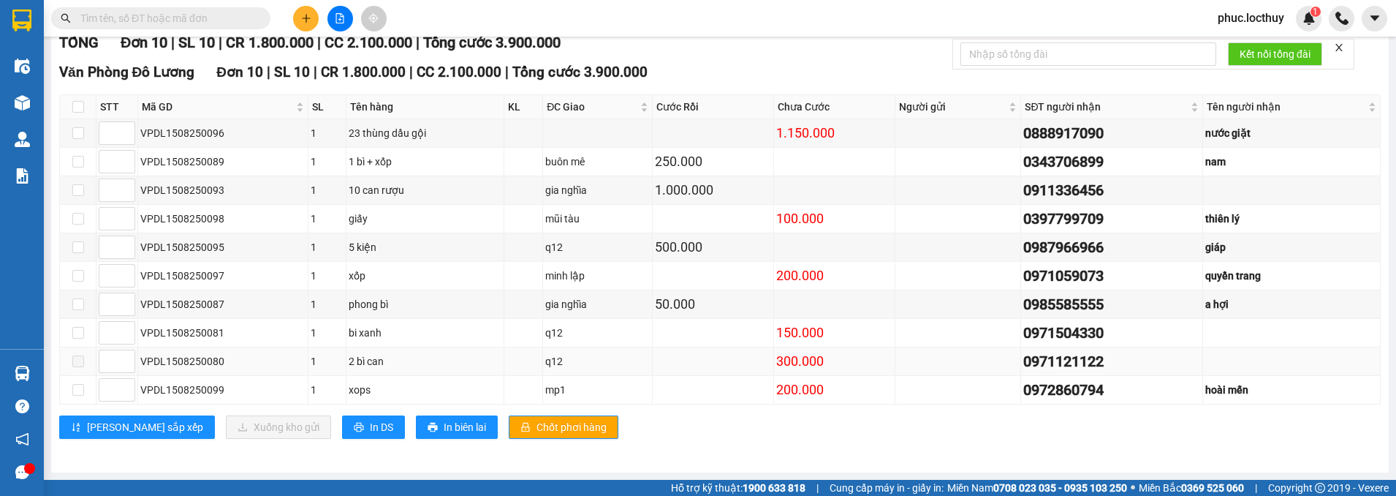
click at [75, 367] on span at bounding box center [78, 361] width 12 height 12
click at [339, 27] on button at bounding box center [341, 19] width 26 height 26
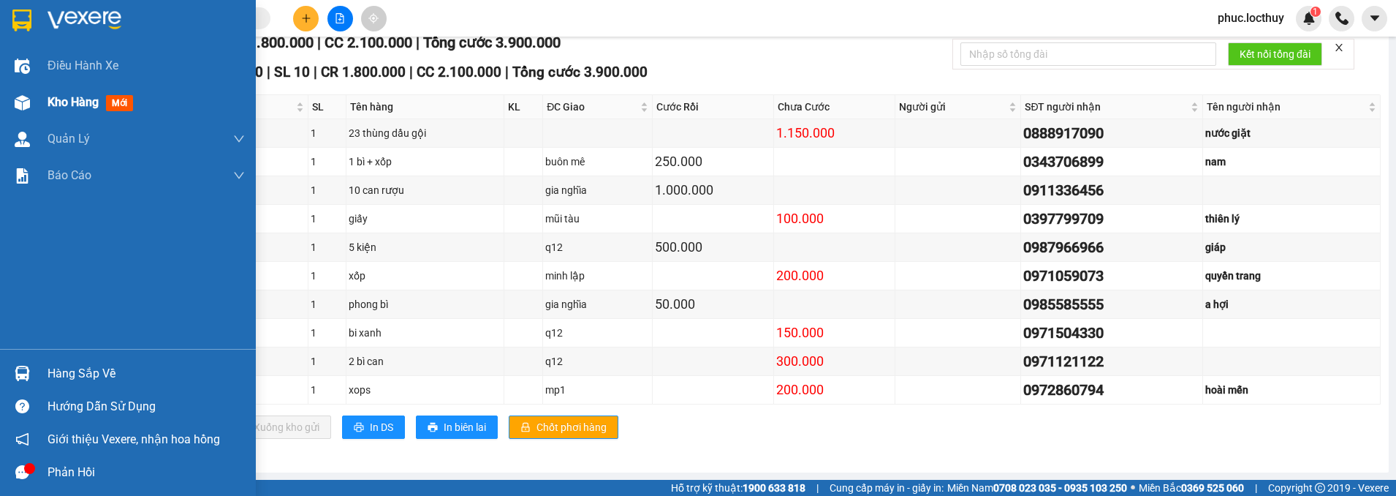
click at [34, 100] on div at bounding box center [23, 103] width 26 height 26
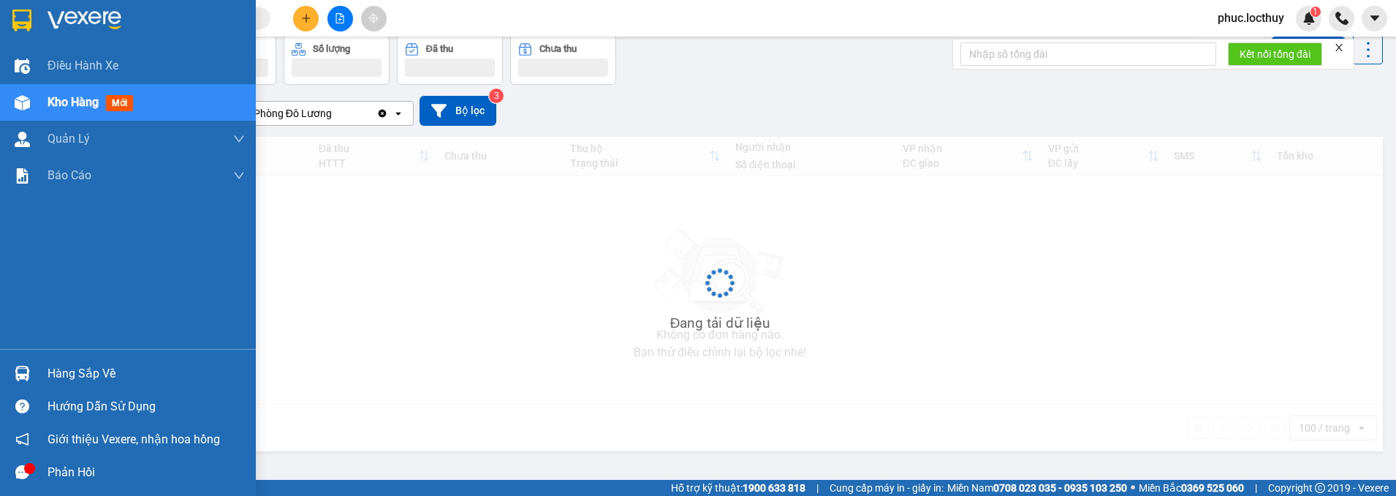
scroll to position [67, 0]
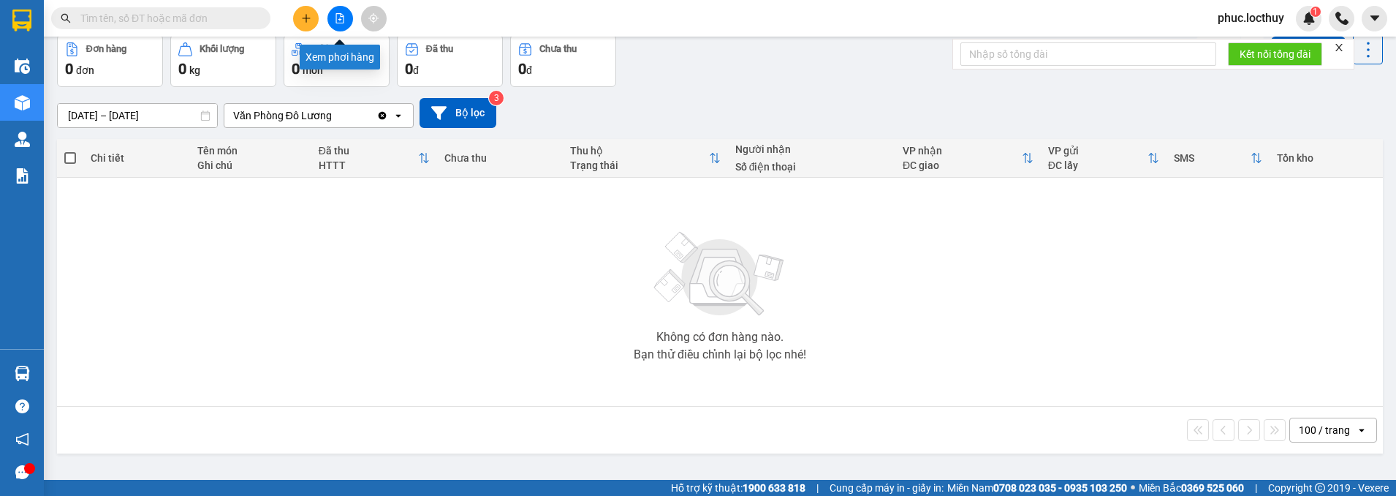
click at [338, 17] on icon "file-add" at bounding box center [340, 18] width 10 height 10
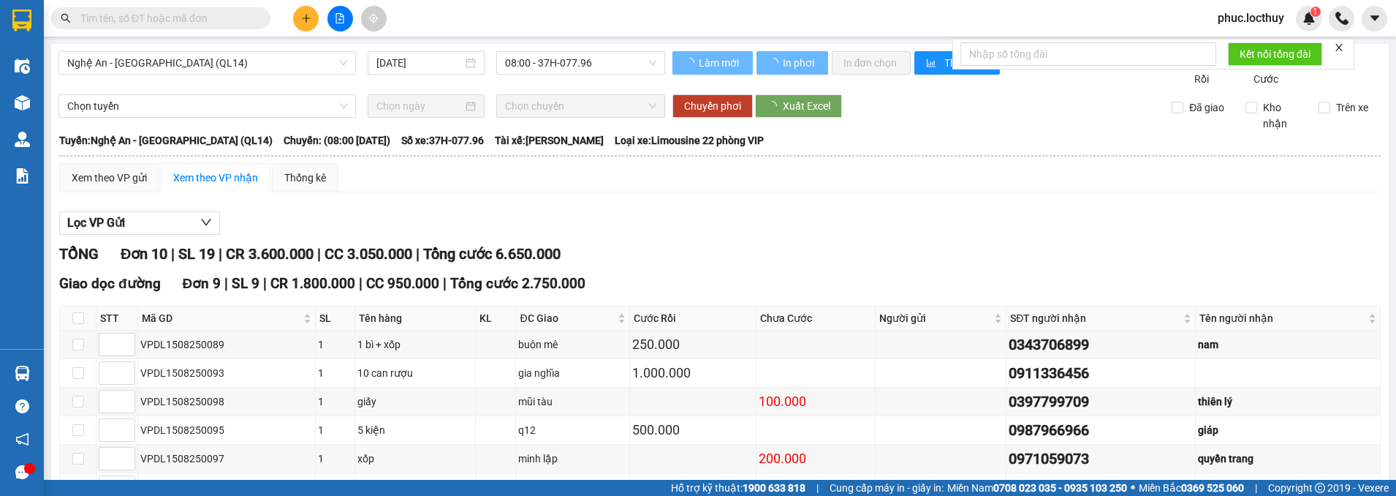
type input "1"
type input "2"
type input "4"
type input "5"
type input "3"
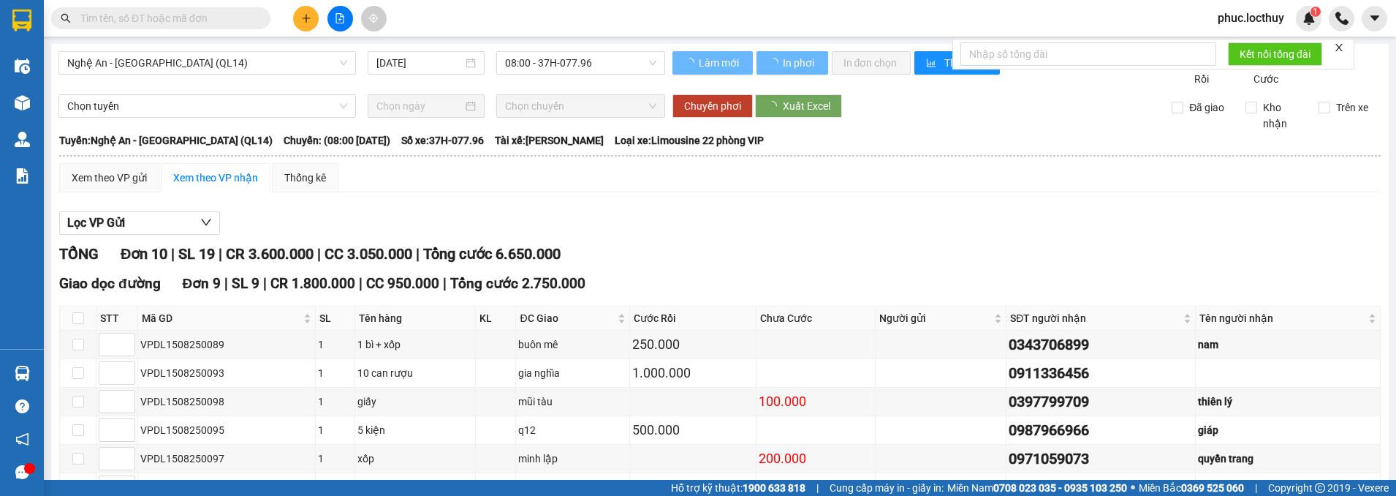
type input "2"
type input "5"
type input "6"
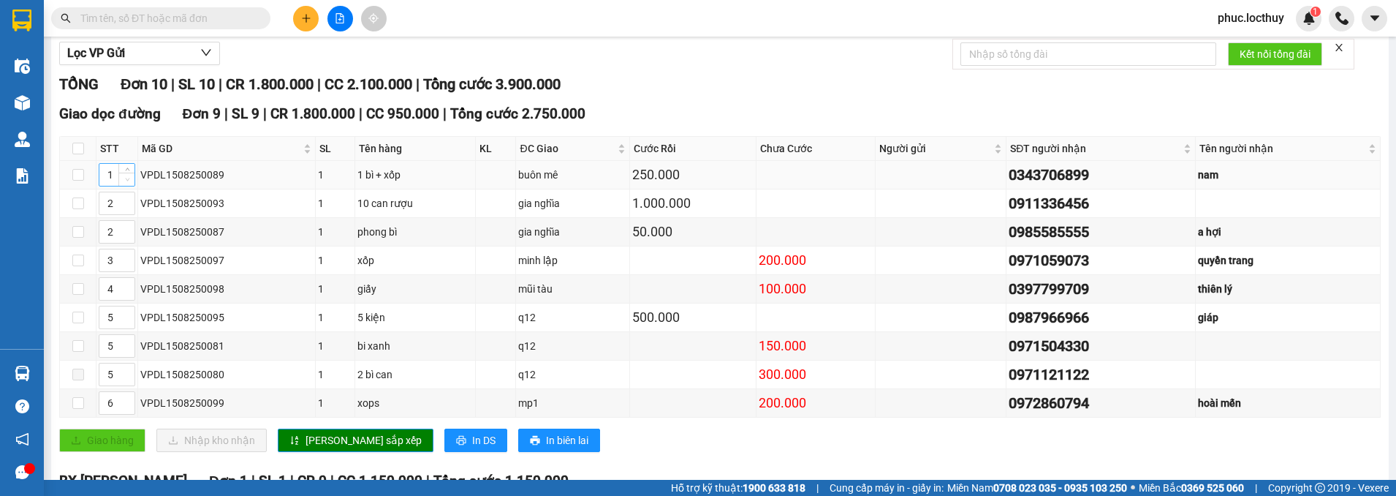
scroll to position [146, 0]
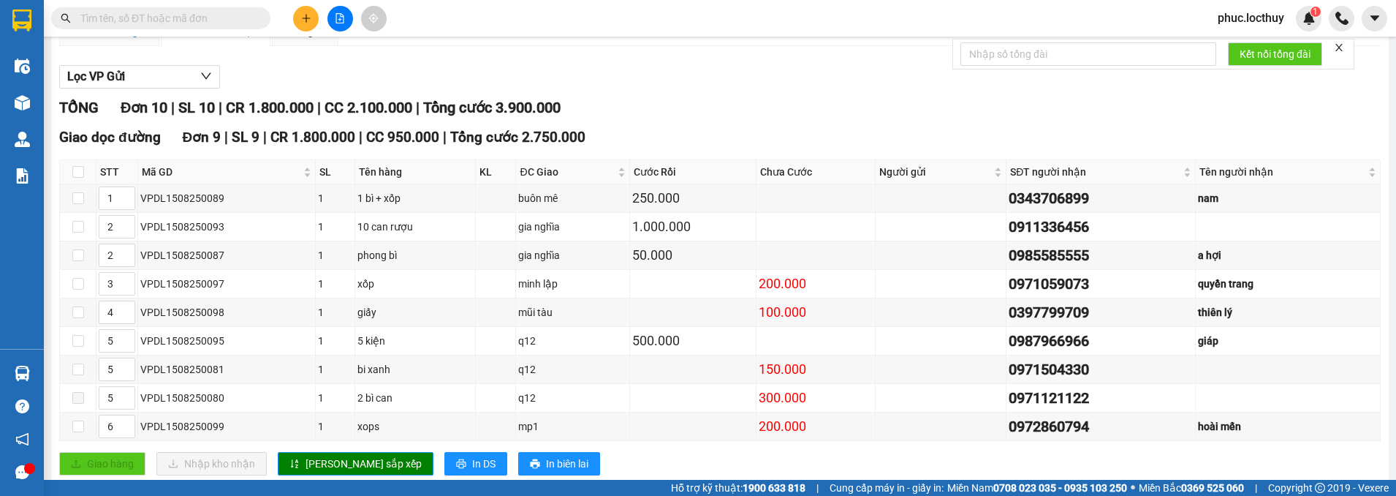
click at [104, 39] on div "Xem theo VP gửi" at bounding box center [109, 31] width 75 height 16
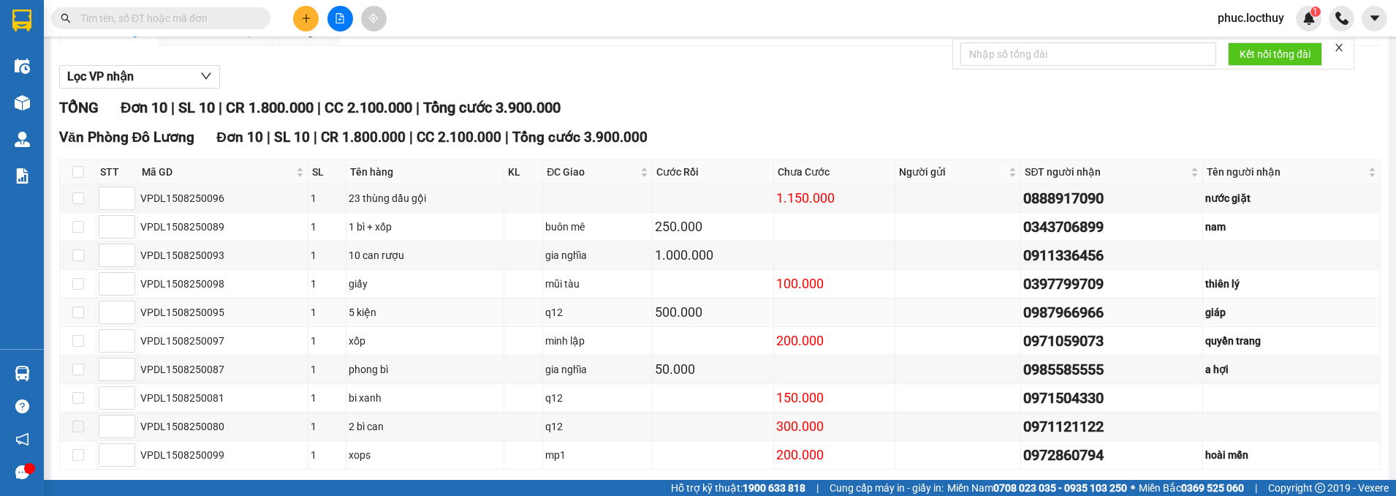
scroll to position [219, 0]
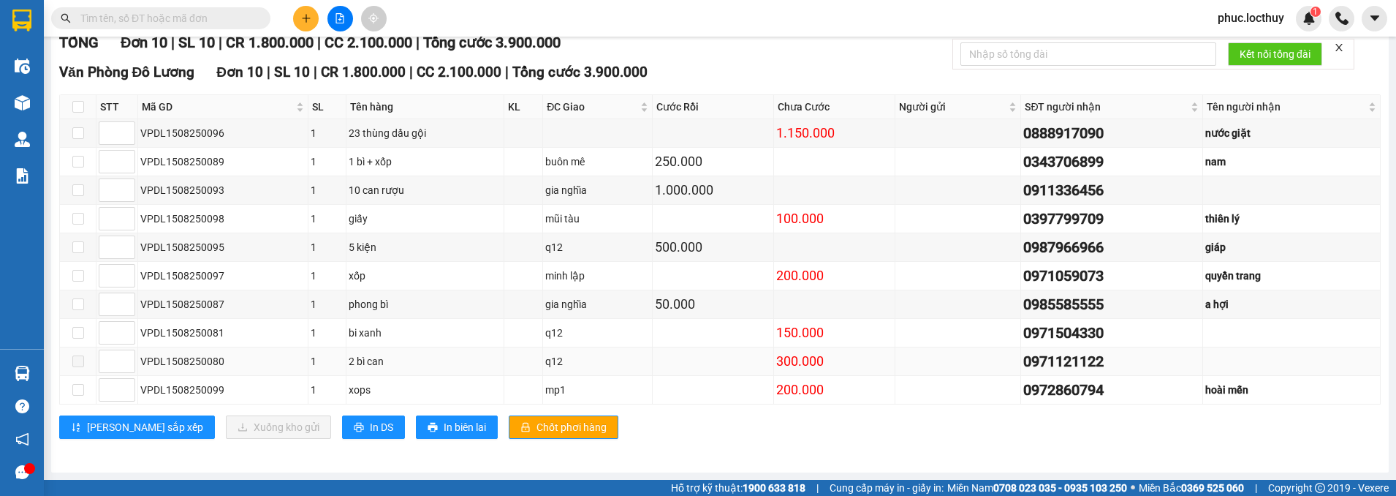
click at [80, 367] on span at bounding box center [78, 361] width 12 height 12
click at [86, 374] on td at bounding box center [78, 361] width 37 height 29
click at [77, 367] on span at bounding box center [78, 361] width 12 height 12
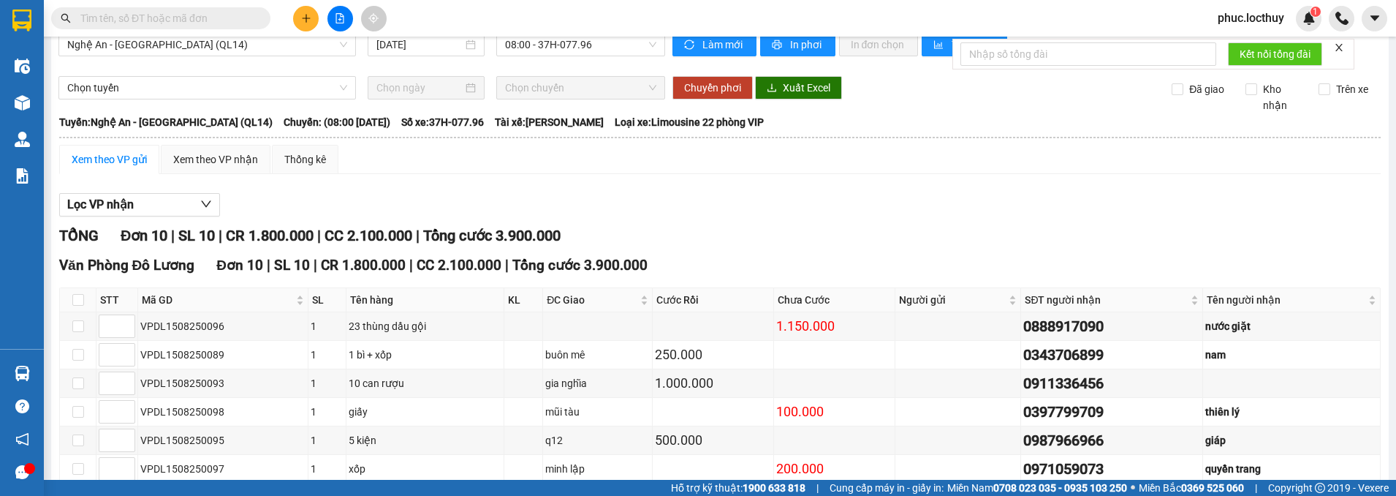
scroll to position [0, 0]
